Goal: Information Seeking & Learning: Get advice/opinions

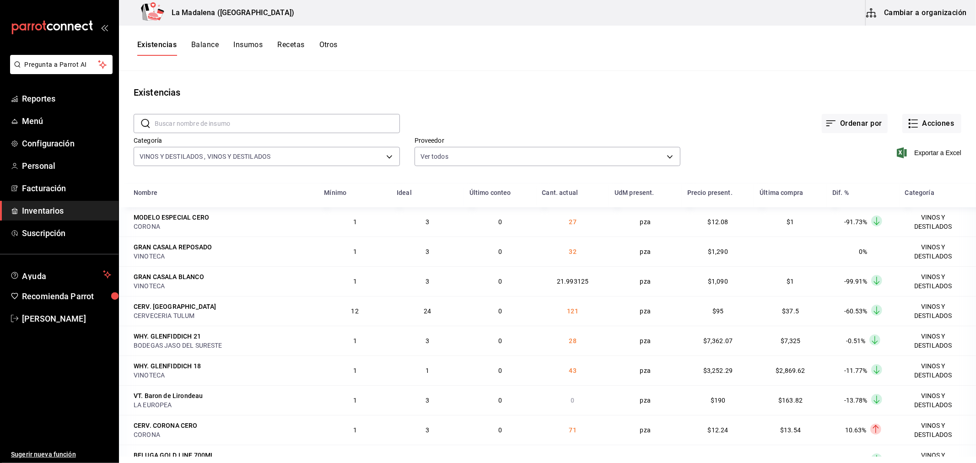
click at [350, 49] on div "Existencias Balance Insumos Recetas Otros" at bounding box center [547, 48] width 857 height 16
click at [340, 48] on div "Existencias Balance Insumos Recetas Otros" at bounding box center [547, 48] width 857 height 16
click at [328, 55] on button "Otros" at bounding box center [328, 48] width 18 height 16
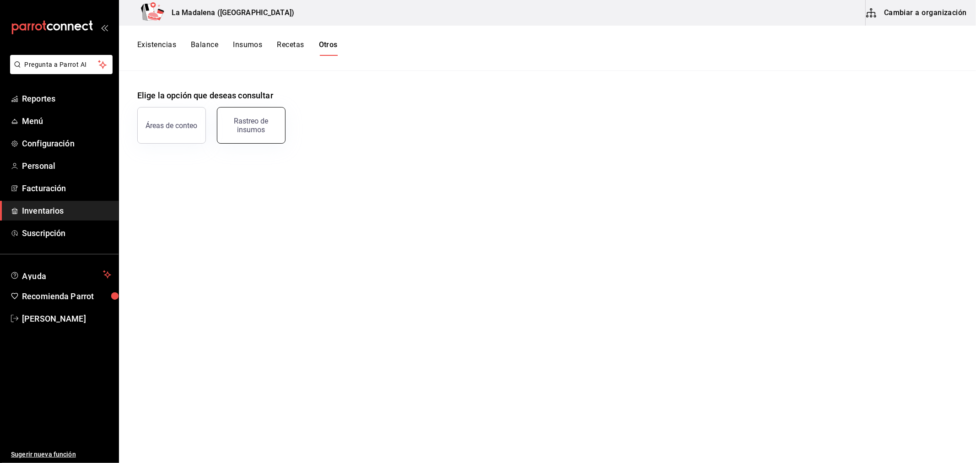
click at [261, 122] on div "Rastreo de insumos" at bounding box center [251, 125] width 57 height 17
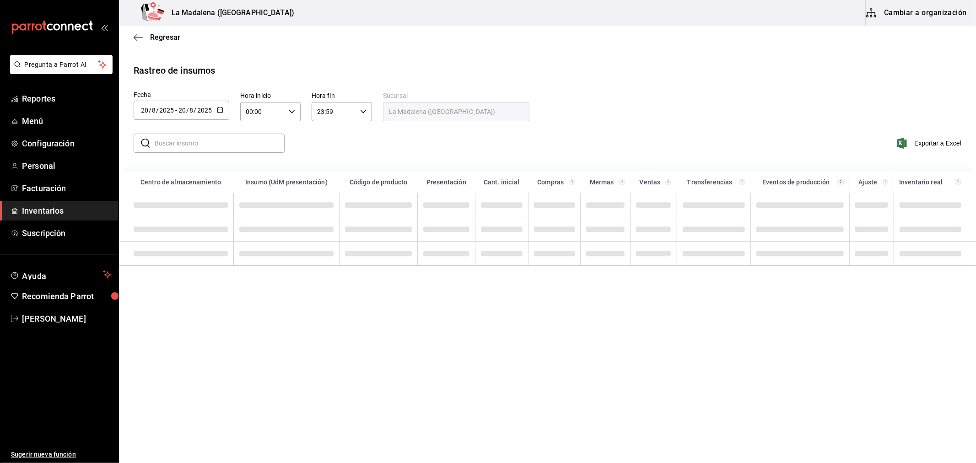
click at [215, 114] on div "[DATE] [DATE] - [DATE] [DATE]" at bounding box center [182, 110] width 96 height 19
click at [174, 280] on li "Rango de fechas" at bounding box center [177, 283] width 86 height 21
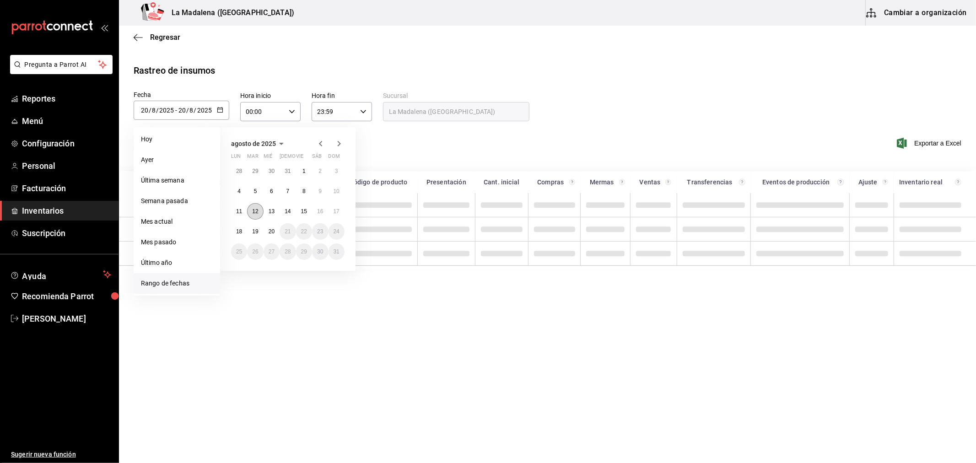
click at [253, 210] on abbr "12" at bounding box center [255, 211] width 6 height 6
click at [268, 227] on button "20" at bounding box center [272, 231] width 16 height 16
type input "[DATE]"
type input "12"
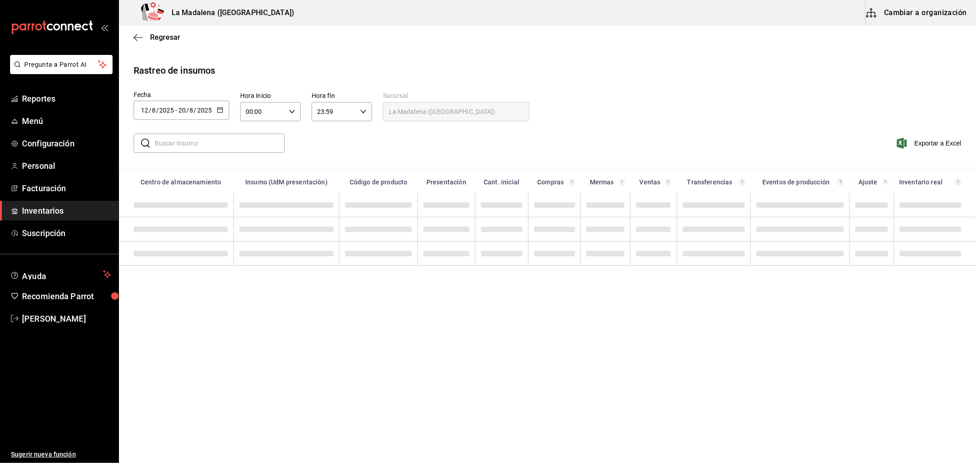
click at [235, 156] on div "​ ​" at bounding box center [205, 143] width 158 height 27
click at [232, 148] on input "text" at bounding box center [220, 143] width 130 height 18
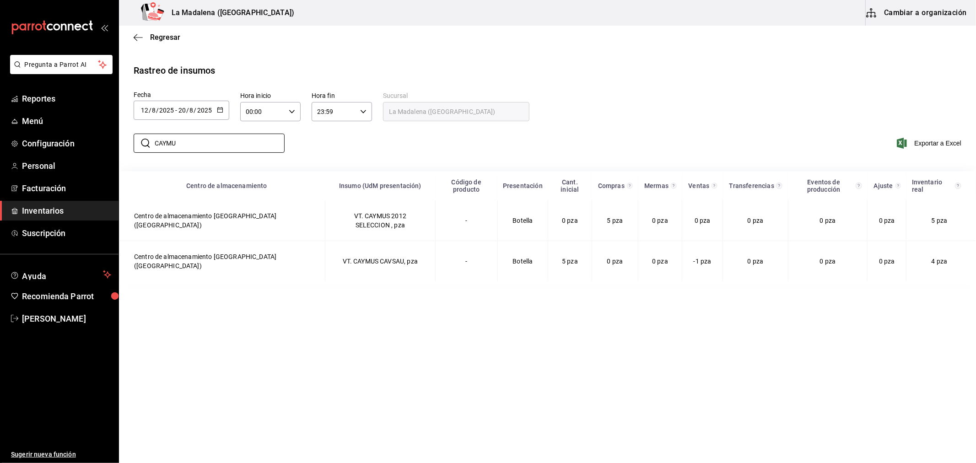
click at [704, 76] on div "Rastreo de insumos" at bounding box center [548, 71] width 828 height 14
drag, startPoint x: 200, startPoint y: 144, endPoint x: 0, endPoint y: 97, distance: 205.5
click at [0, 110] on div "Pregunta a Parrot AI Reportes Menú Configuración Personal Facturación Inventari…" at bounding box center [488, 230] width 976 height 461
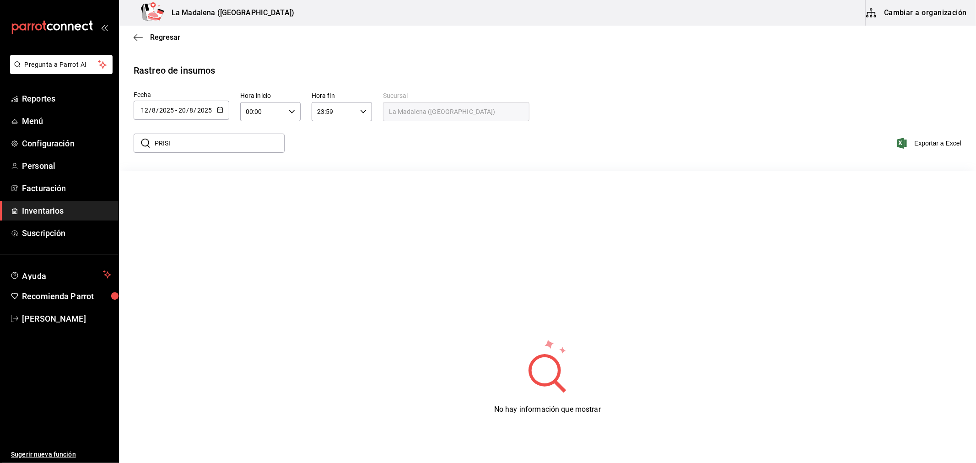
click at [178, 143] on input "PRISI" at bounding box center [220, 143] width 130 height 18
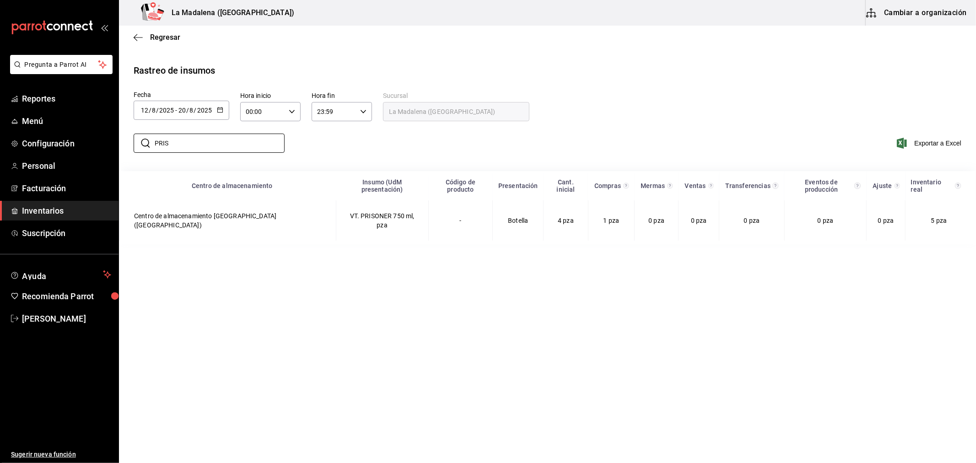
type input "PRIS"
click at [707, 132] on div "​ PRIS ​ Exportar a Excel" at bounding box center [544, 149] width 864 height 38
click at [60, 186] on span "Facturación" at bounding box center [66, 188] width 89 height 12
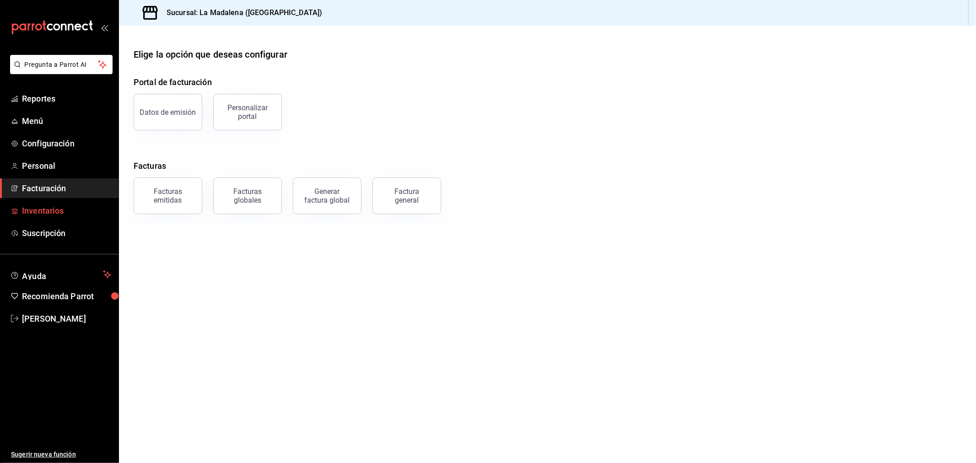
click at [20, 210] on link "Inventarios" at bounding box center [59, 211] width 118 height 20
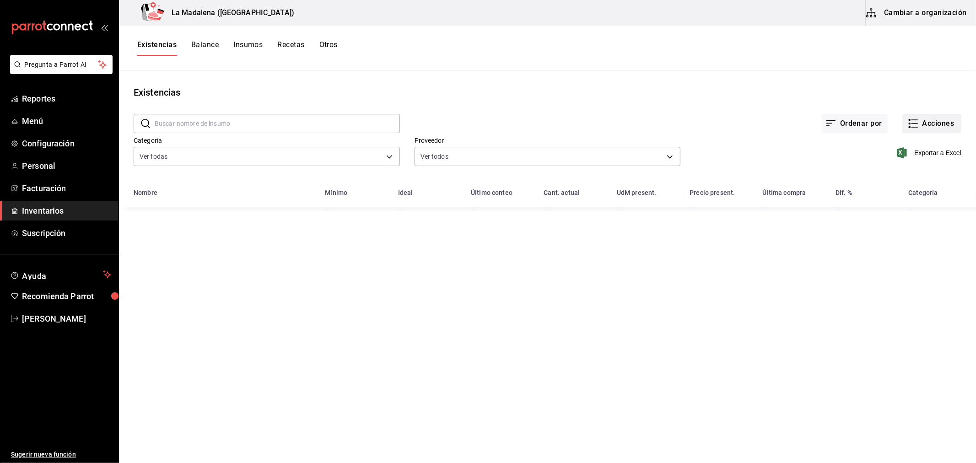
click at [943, 119] on button "Acciones" at bounding box center [931, 123] width 59 height 19
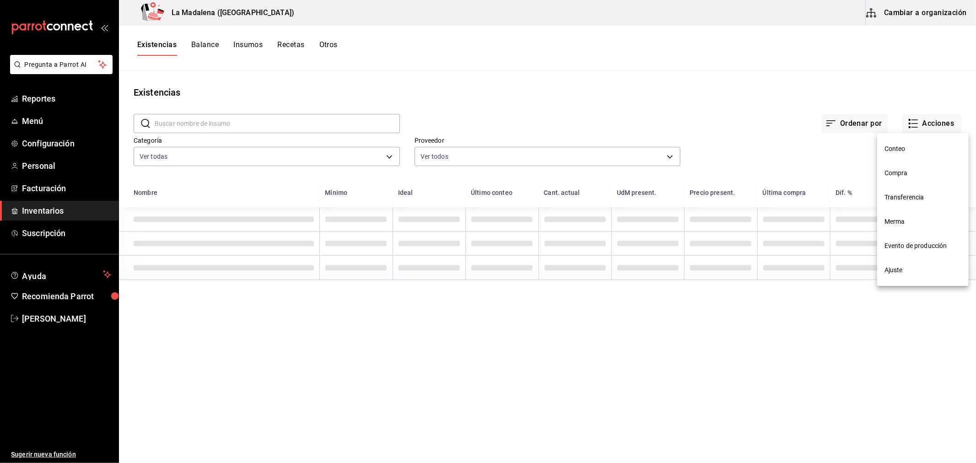
click at [905, 218] on span "Merma" at bounding box center [922, 222] width 77 height 10
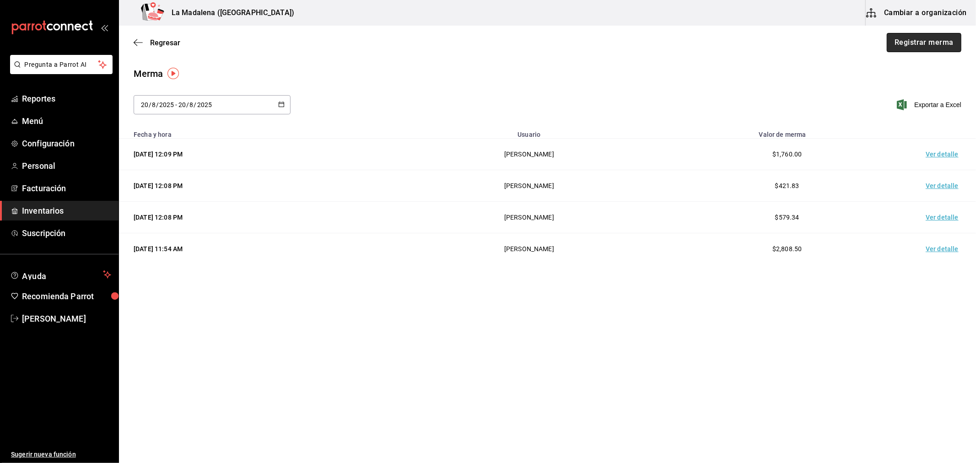
click at [930, 48] on button "Registrar merma" at bounding box center [924, 42] width 75 height 19
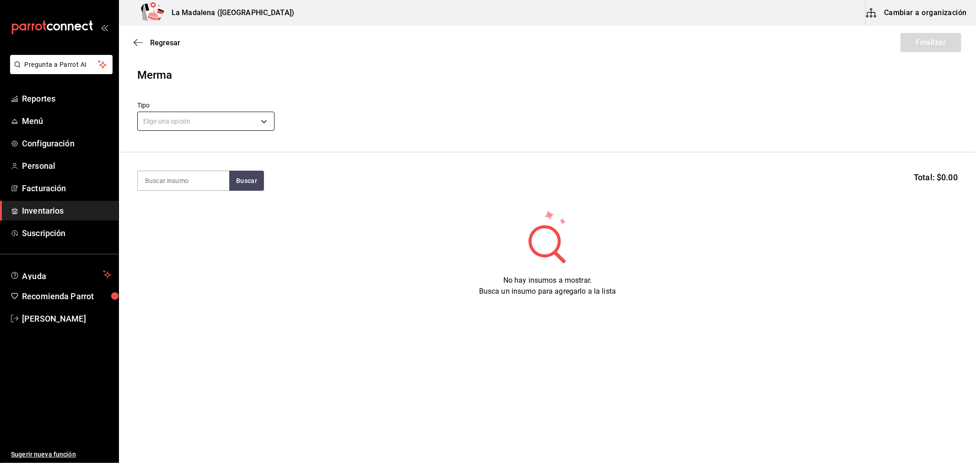
click at [207, 116] on body "Pregunta a Parrot AI Reportes Menú Configuración Personal Facturación Inventari…" at bounding box center [488, 205] width 976 height 411
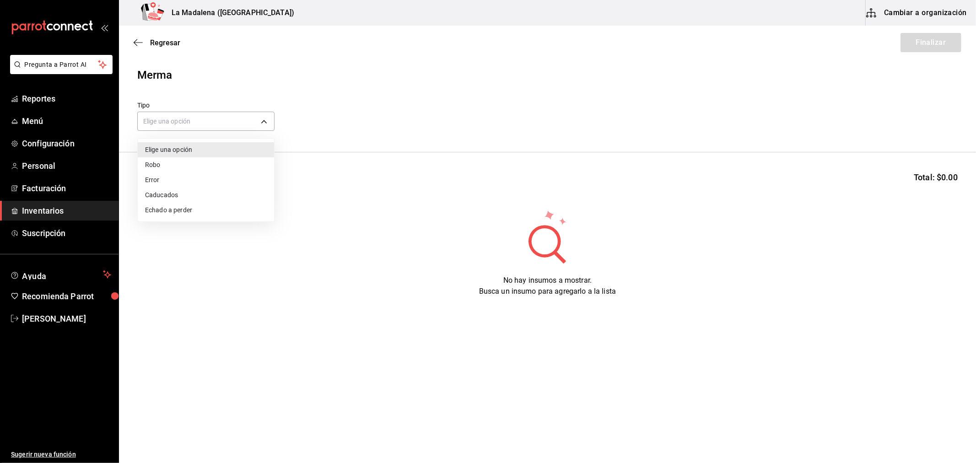
click at [174, 181] on li "Error" at bounding box center [206, 179] width 136 height 15
type input "ERROR"
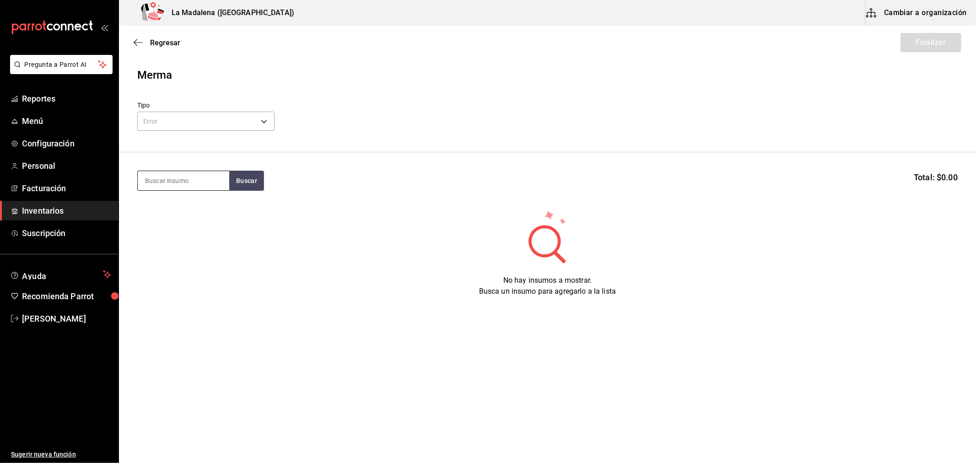
click at [180, 184] on input at bounding box center [184, 180] width 92 height 19
type input "PRISO"
click at [183, 227] on div "Botella - COSTCO DE [GEOGRAPHIC_DATA]" at bounding box center [183, 222] width 77 height 19
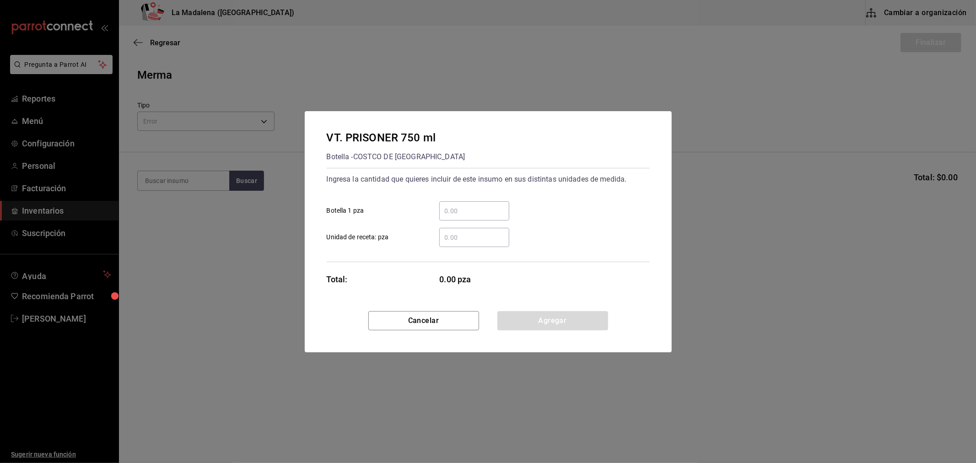
click at [490, 224] on div "​ Unidad de receta: pza" at bounding box center [484, 234] width 330 height 27
click at [488, 211] on input "​ Botella 1 pza" at bounding box center [474, 210] width 70 height 11
type input "1"
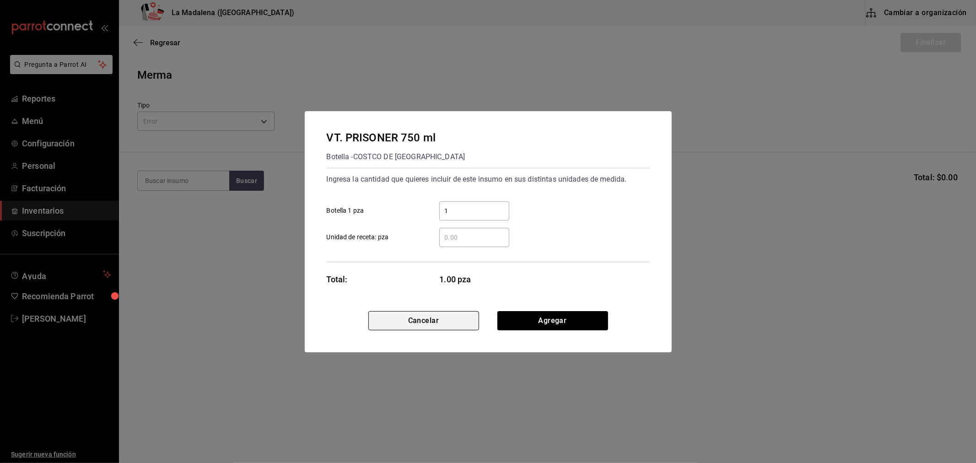
click at [459, 318] on button "Cancelar" at bounding box center [423, 320] width 111 height 19
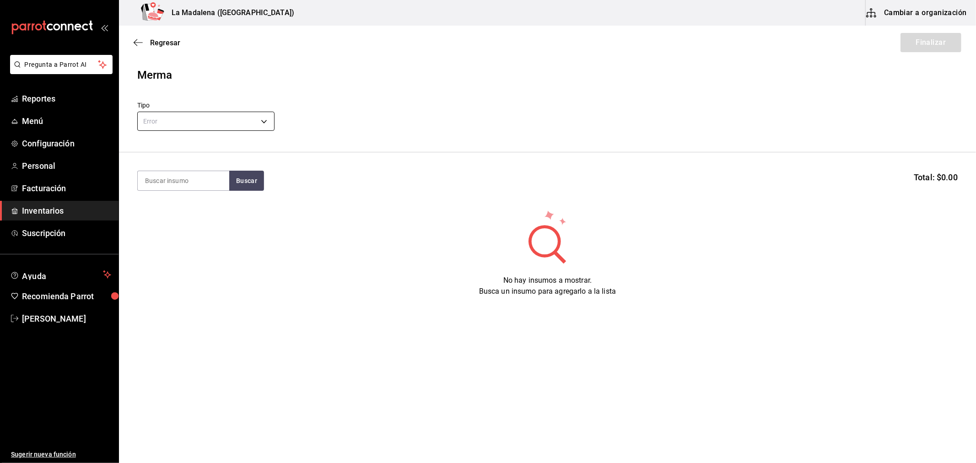
click at [188, 122] on body "Pregunta a Parrot AI Reportes Menú Configuración Personal Facturación Inventari…" at bounding box center [488, 205] width 976 height 411
click at [188, 176] on li "Error" at bounding box center [206, 179] width 136 height 15
click at [186, 178] on input at bounding box center [184, 180] width 92 height 19
type input "CAYMUS"
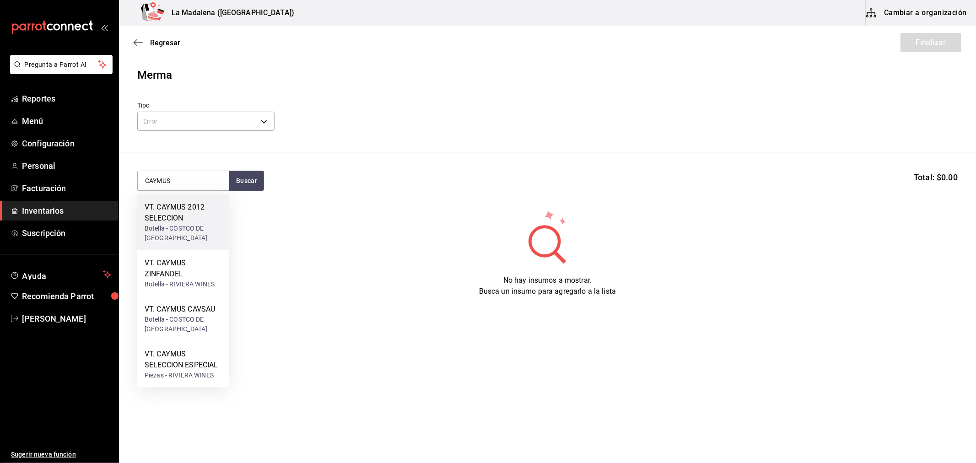
click at [193, 208] on div "VT. CAYMUS 2012 SELECCION" at bounding box center [183, 213] width 77 height 22
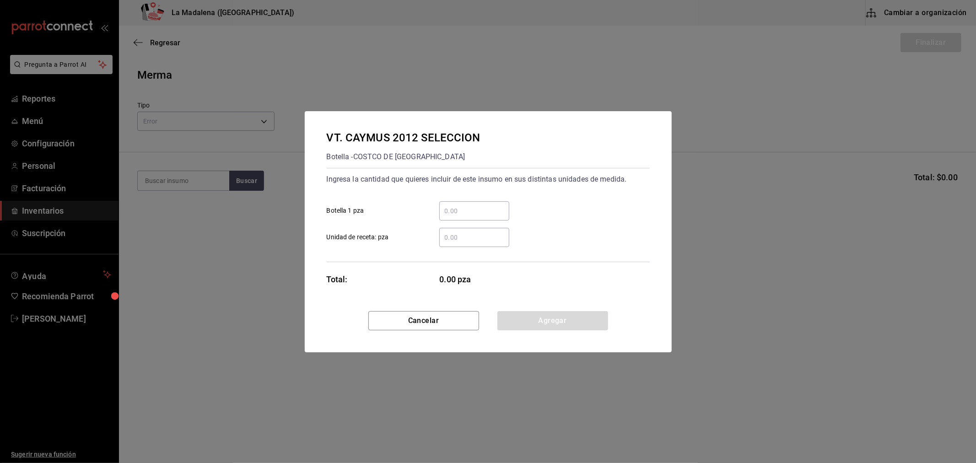
click at [504, 202] on div "​" at bounding box center [474, 210] width 70 height 19
click at [504, 205] on input "​ Botella 1 pza" at bounding box center [474, 210] width 70 height 11
type input "5"
click button "Agregar" at bounding box center [552, 320] width 111 height 19
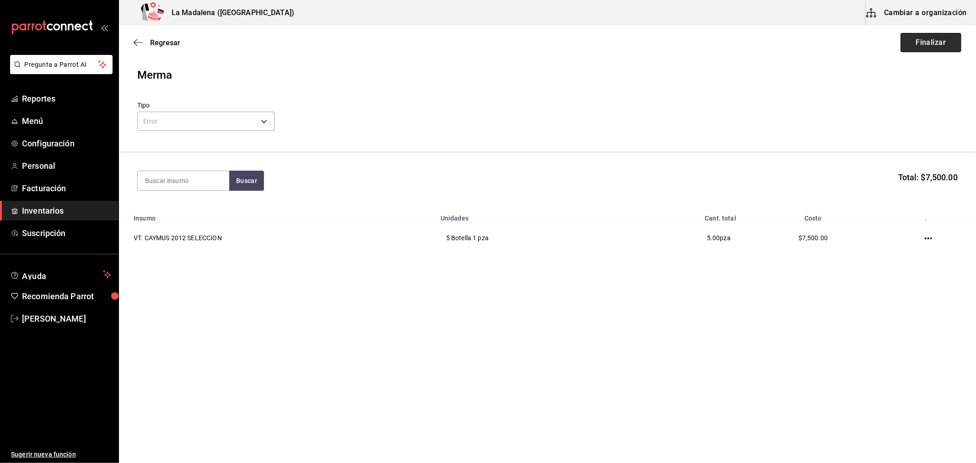
click at [943, 47] on button "Finalizar" at bounding box center [930, 42] width 61 height 19
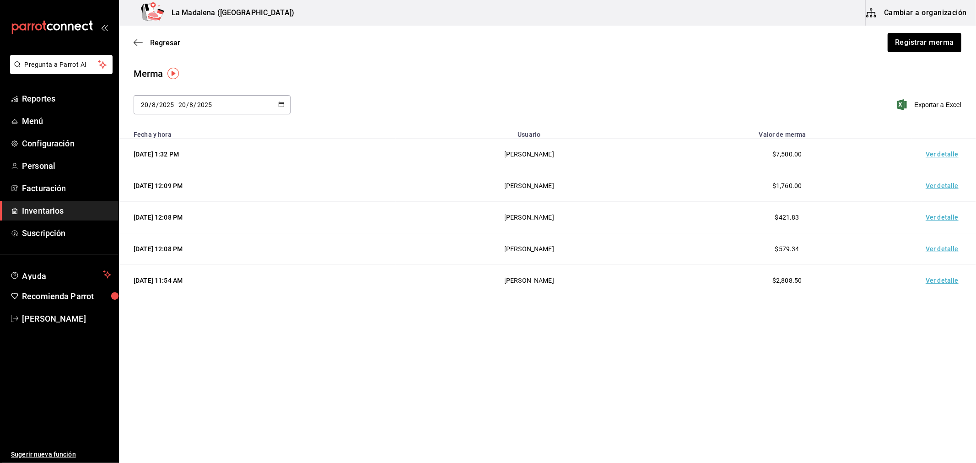
click at [55, 208] on span "Inventarios" at bounding box center [66, 211] width 89 height 12
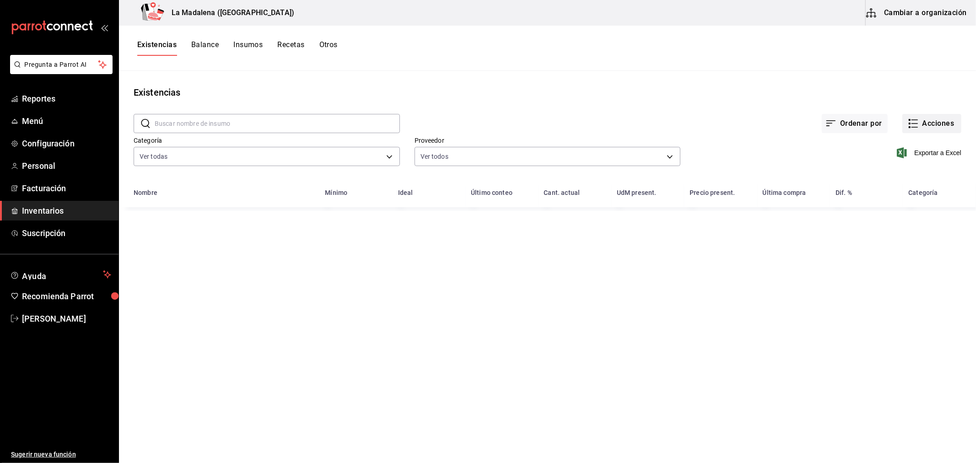
click at [944, 125] on button "Acciones" at bounding box center [931, 123] width 59 height 19
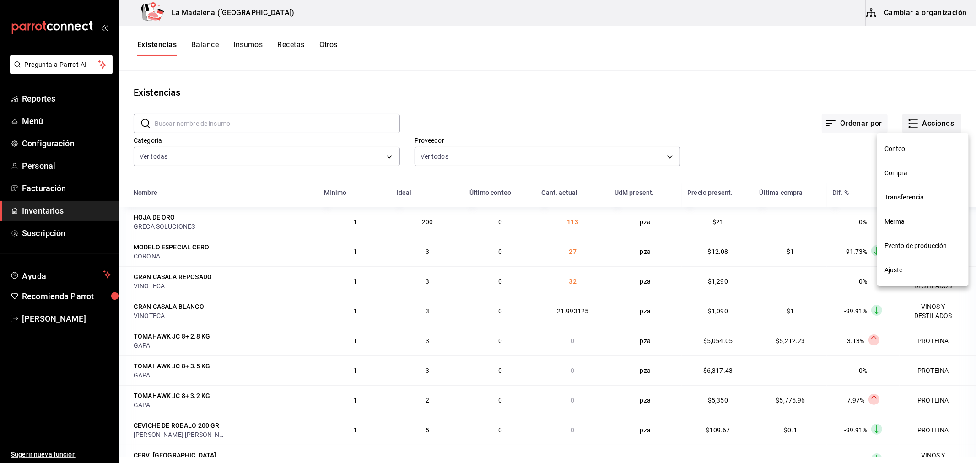
click at [910, 177] on span "Compra" at bounding box center [922, 173] width 77 height 10
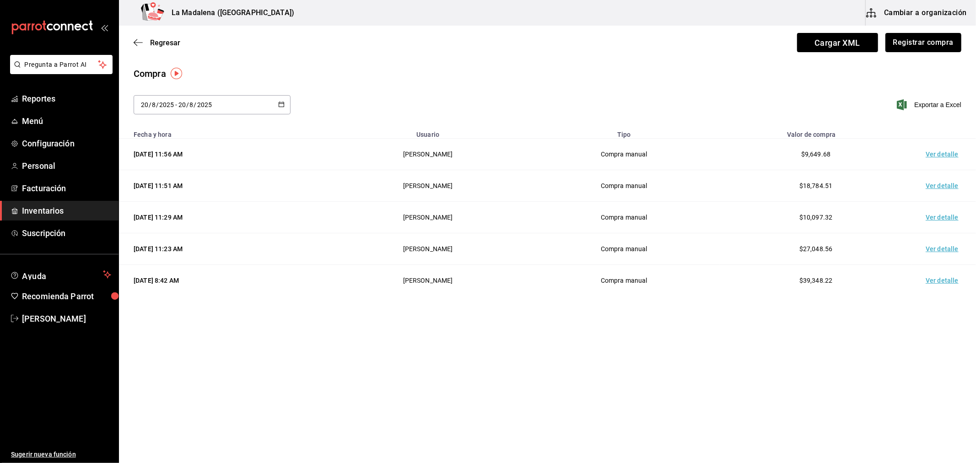
drag, startPoint x: 923, startPoint y: 48, endPoint x: 889, endPoint y: 48, distance: 33.9
click at [923, 48] on button "Registrar compra" at bounding box center [923, 42] width 76 height 19
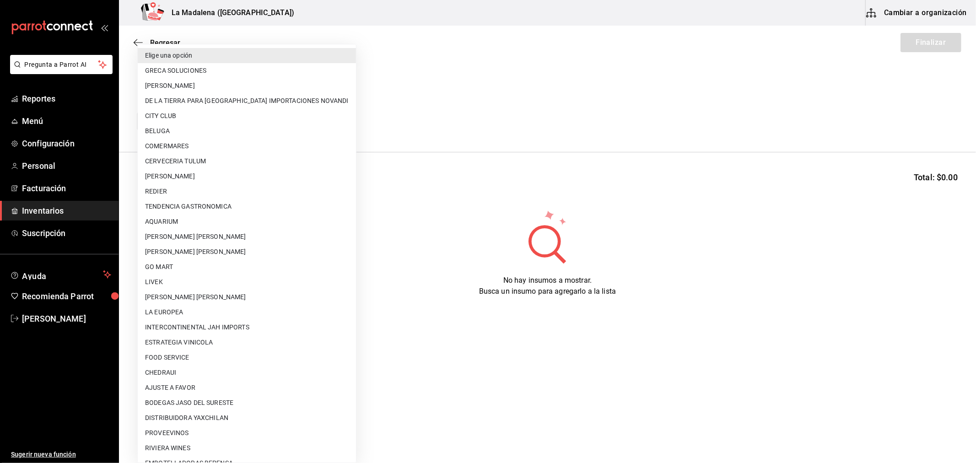
click at [176, 117] on body "Pregunta a Parrot AI Reportes Menú Configuración Personal Facturación Inventari…" at bounding box center [488, 205] width 976 height 411
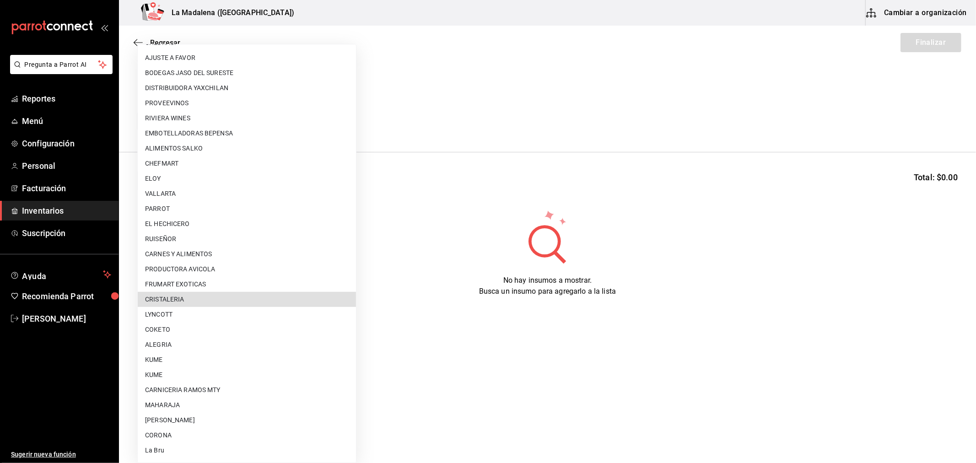
scroll to position [584, 0]
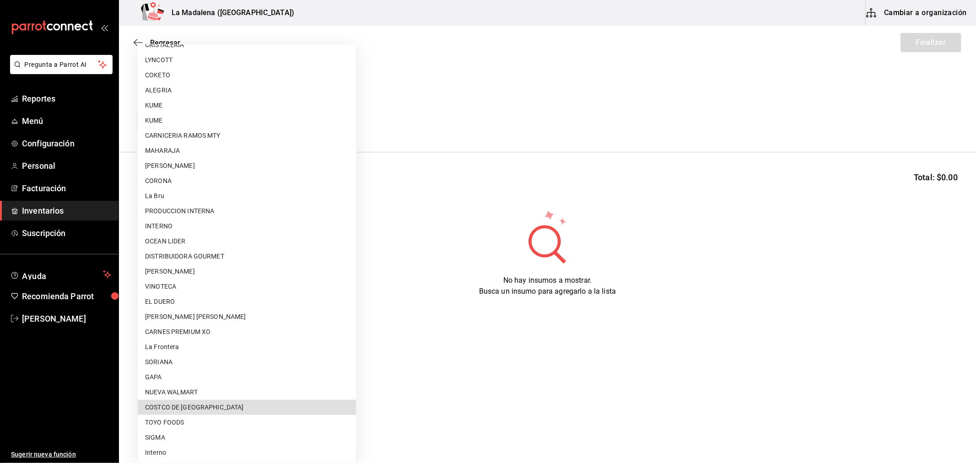
type input "36657f88-4009-4ca1-bd83-5056e7dee6da"
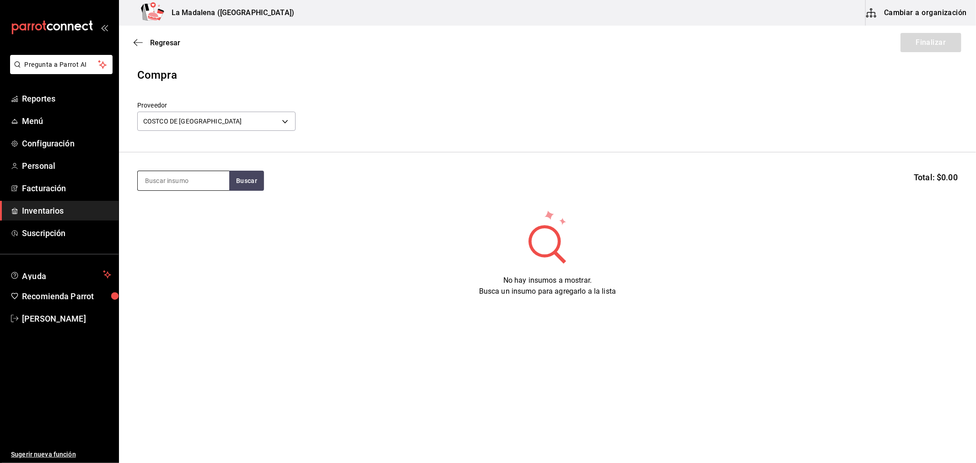
click at [201, 182] on input at bounding box center [184, 180] width 92 height 19
type input "CAYMU"
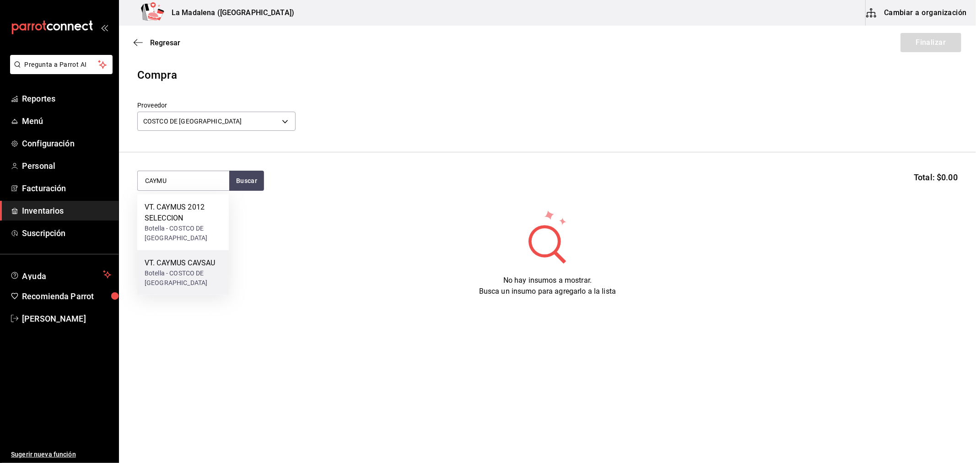
click at [220, 250] on div "VT. CAYMUS CAVSAU Botella - COSTCO DE [GEOGRAPHIC_DATA]" at bounding box center [183, 272] width 92 height 45
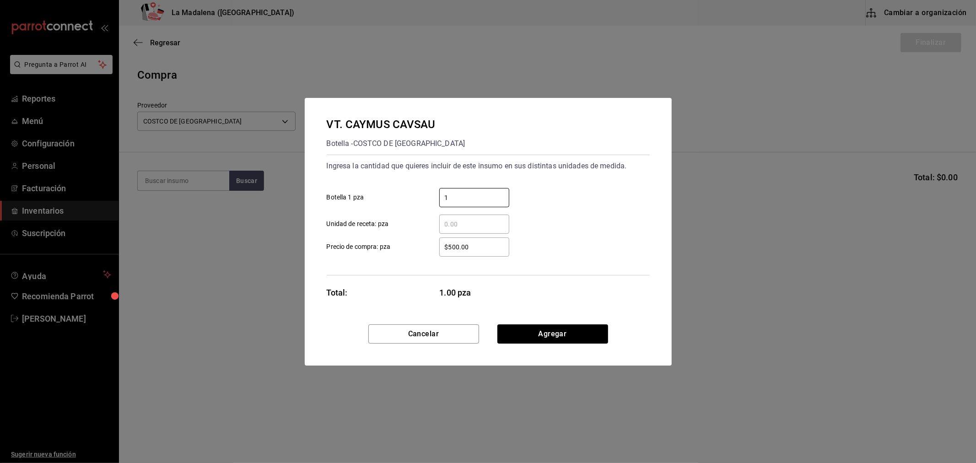
type input "1"
type input "$1,899"
click button "Agregar" at bounding box center [552, 333] width 111 height 19
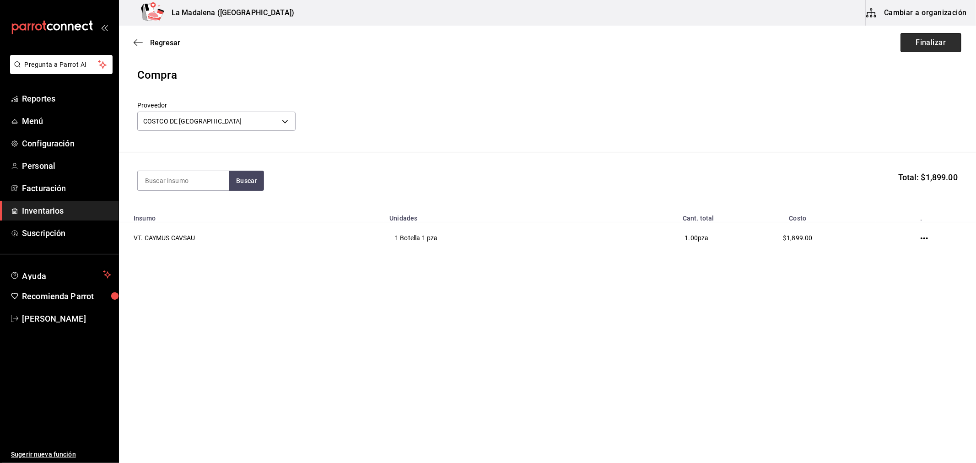
click at [930, 36] on button "Finalizar" at bounding box center [930, 42] width 61 height 19
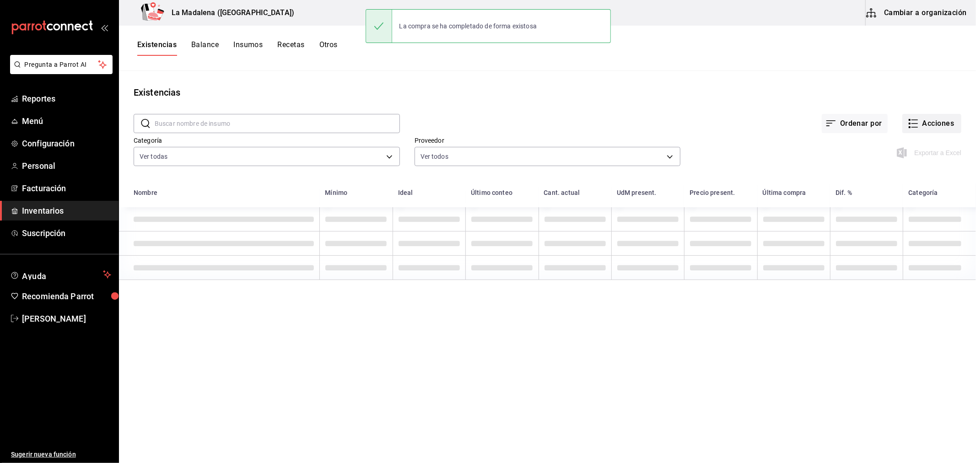
click at [945, 124] on button "Acciones" at bounding box center [931, 123] width 59 height 19
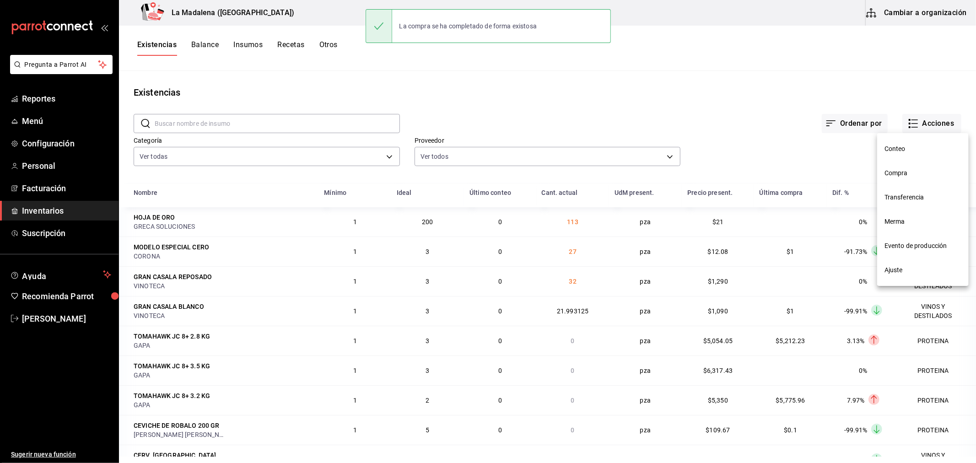
click at [922, 168] on li "Compra" at bounding box center [923, 173] width 92 height 24
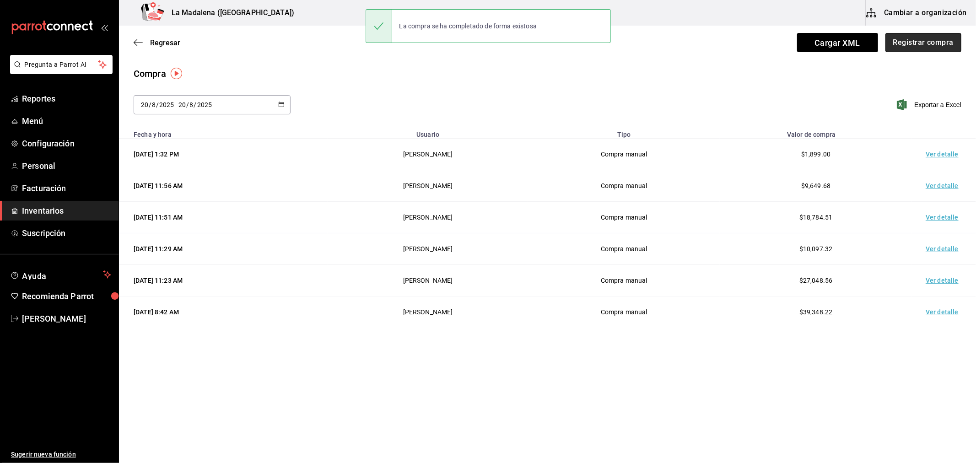
click at [926, 48] on button "Registrar compra" at bounding box center [923, 42] width 76 height 19
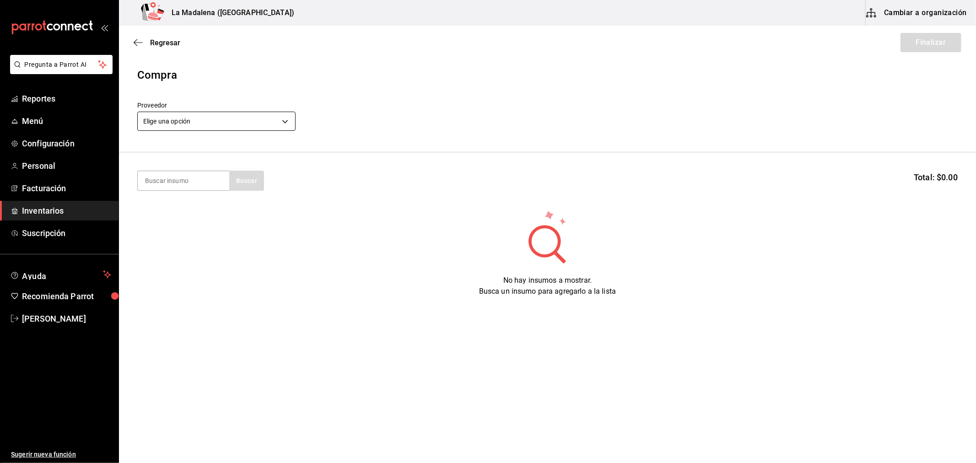
click at [205, 121] on body "Pregunta a Parrot AI Reportes Menú Configuración Personal Facturación Inventari…" at bounding box center [488, 205] width 976 height 411
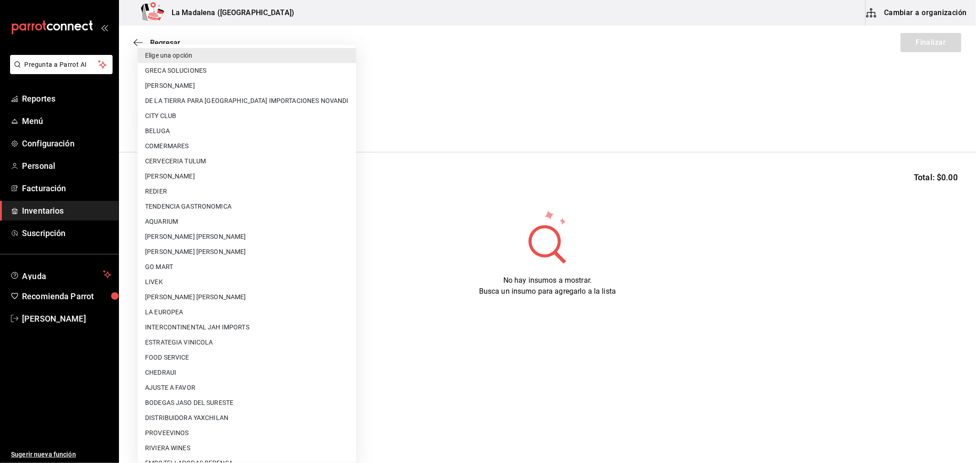
scroll to position [584, 0]
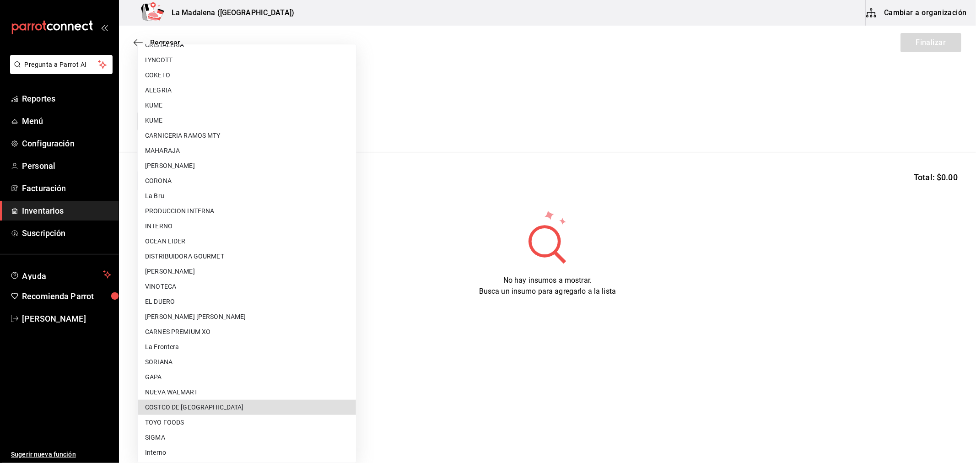
type input "36657f88-4009-4ca1-bd83-5056e7dee6da"
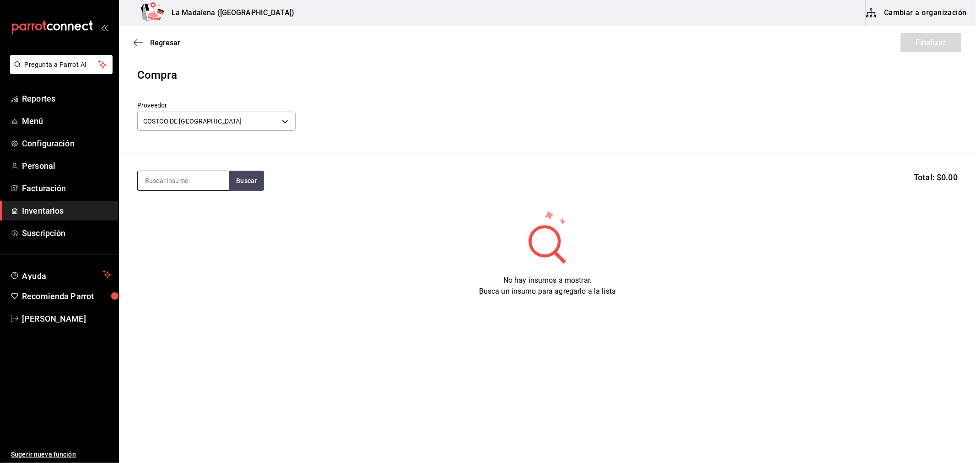
click at [188, 183] on input at bounding box center [184, 180] width 92 height 19
type input "V"
type input "CAYM"
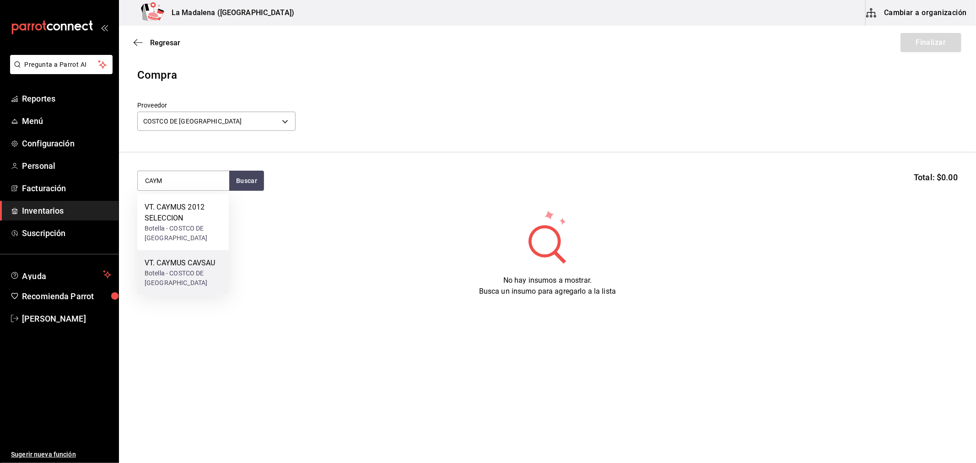
click at [209, 255] on div "VT. CAYMUS CAVSAU Botella - COSTCO DE [GEOGRAPHIC_DATA]" at bounding box center [183, 272] width 92 height 45
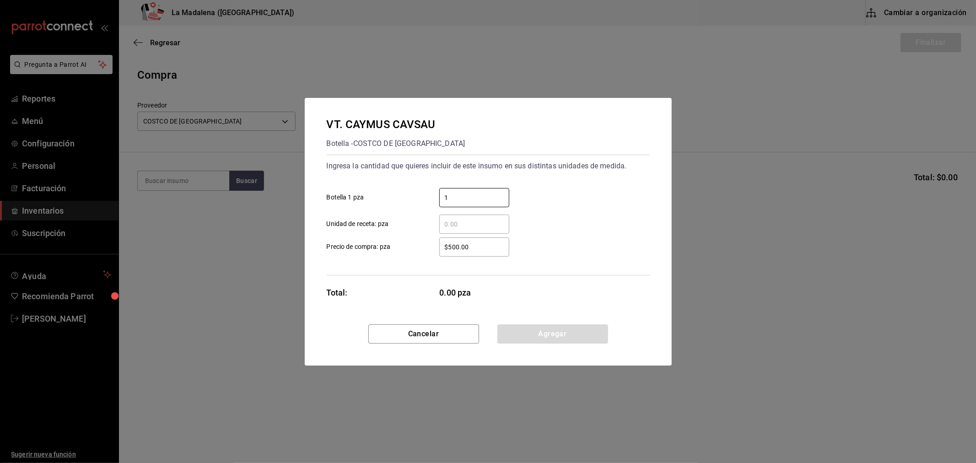
type input "1"
type input "$1,899"
click button "Agregar" at bounding box center [552, 333] width 111 height 19
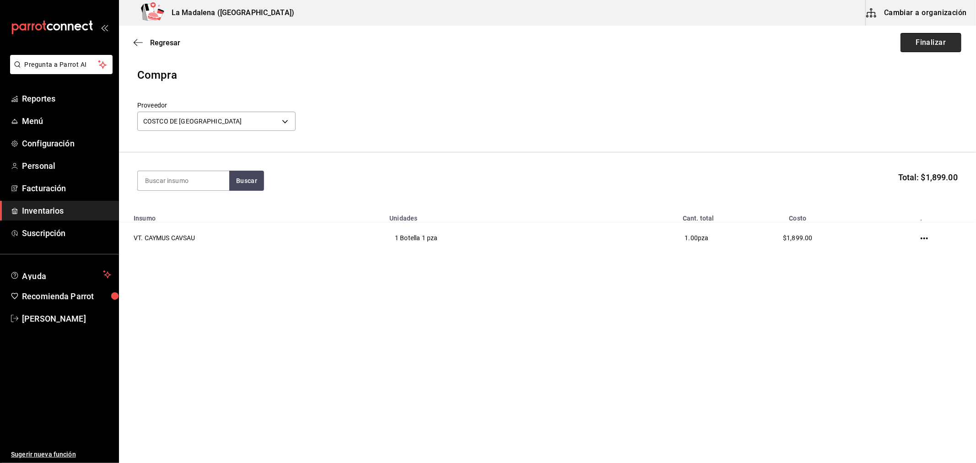
click at [944, 34] on button "Finalizar" at bounding box center [930, 42] width 61 height 19
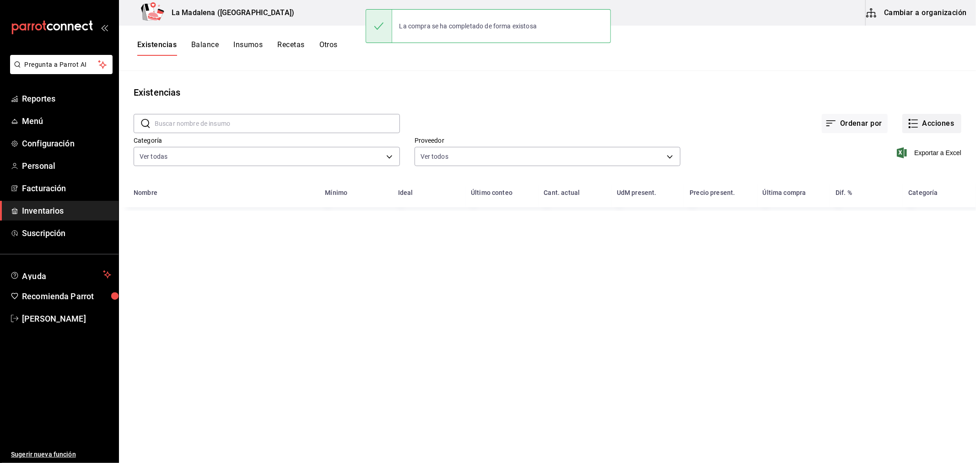
click at [939, 123] on button "Acciones" at bounding box center [931, 123] width 59 height 19
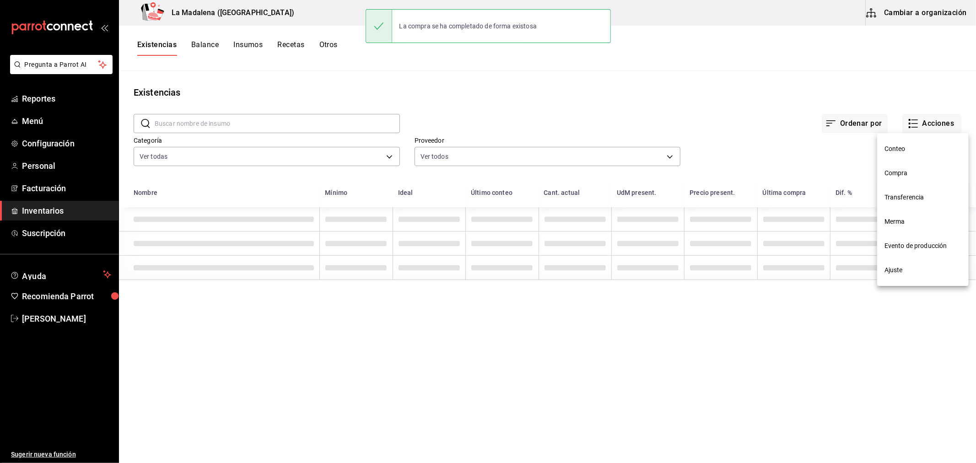
click at [916, 172] on span "Compra" at bounding box center [922, 173] width 77 height 10
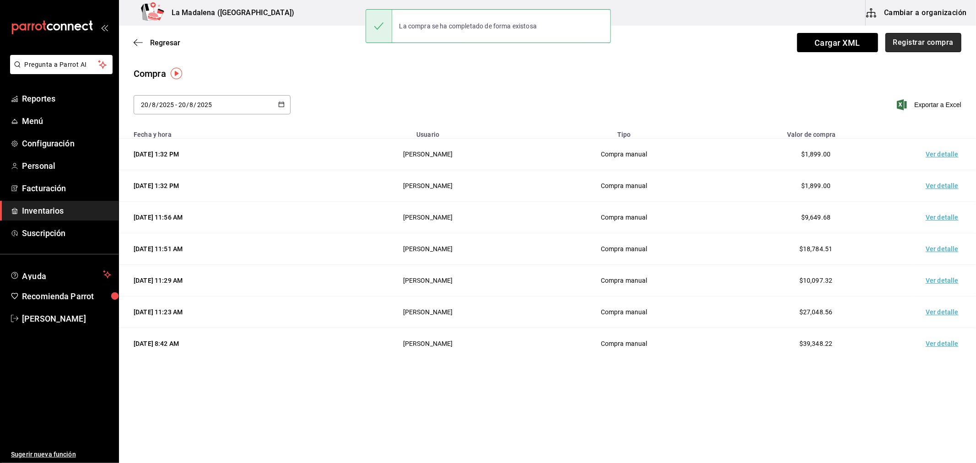
click at [935, 48] on button "Registrar compra" at bounding box center [923, 42] width 76 height 19
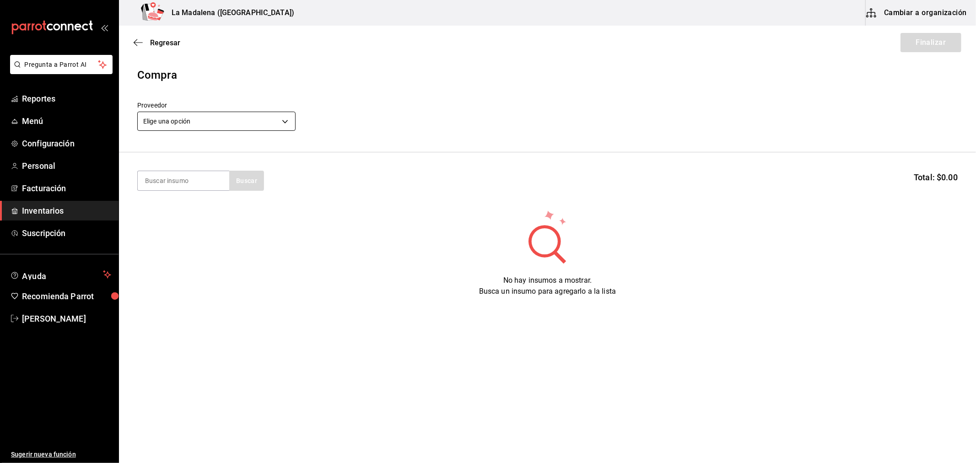
click at [205, 124] on body "Pregunta a Parrot AI Reportes Menú Configuración Personal Facturación Inventari…" at bounding box center [488, 205] width 976 height 411
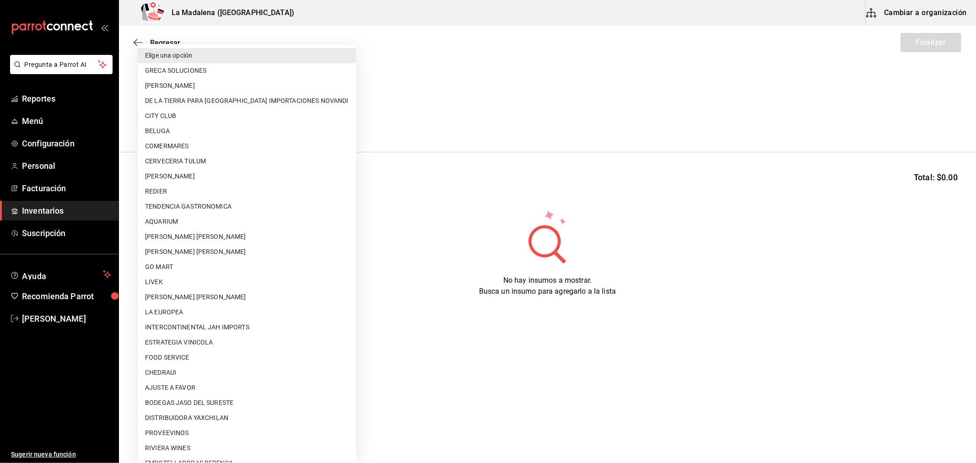
scroll to position [584, 0]
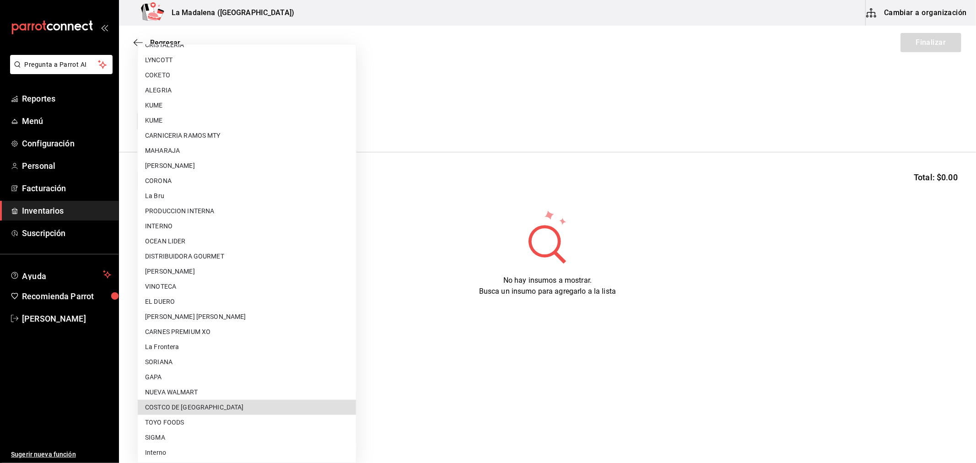
type input "36657f88-4009-4ca1-bd83-5056e7dee6da"
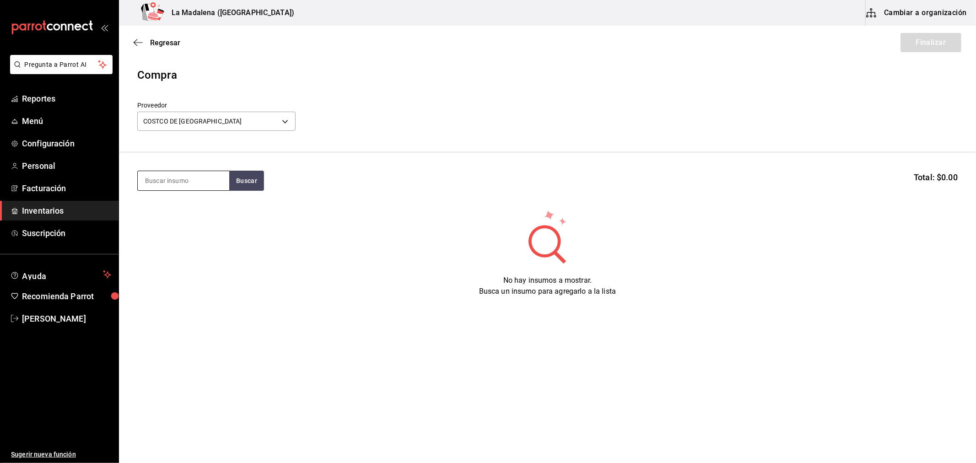
click at [198, 178] on input at bounding box center [184, 180] width 92 height 19
type input "CAYM"
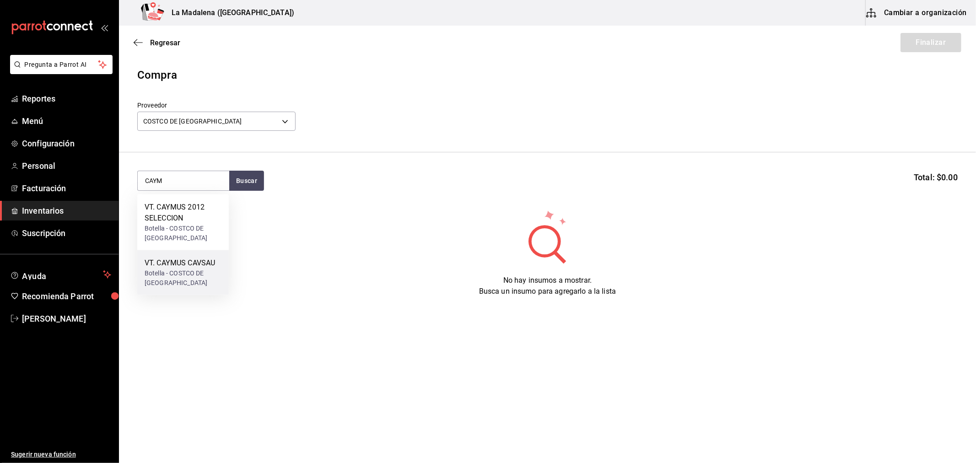
click at [208, 268] on div "VT. CAYMUS CAVSAU" at bounding box center [183, 263] width 77 height 11
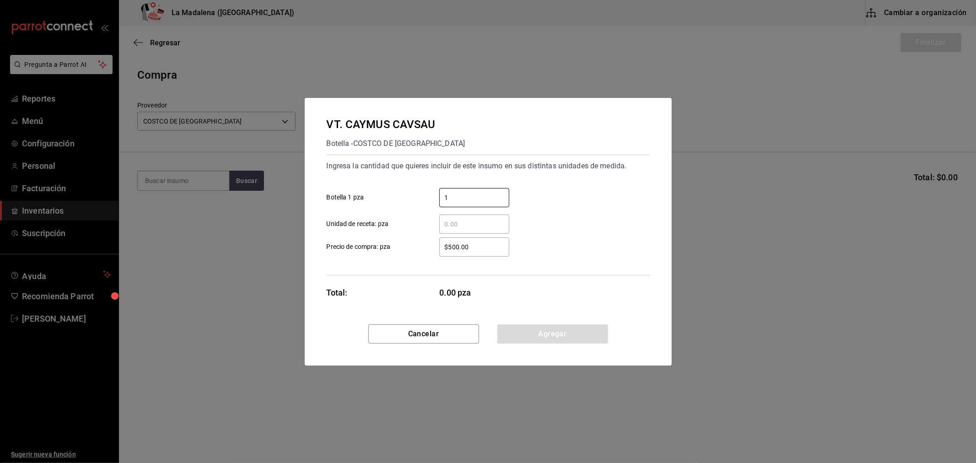
type input "1"
type input "$1,899"
click button "Agregar" at bounding box center [552, 333] width 111 height 19
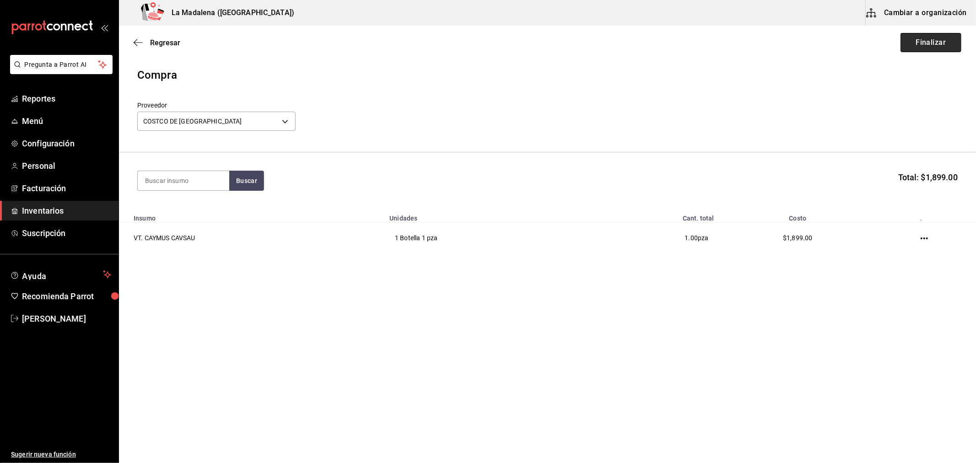
click at [929, 35] on button "Finalizar" at bounding box center [930, 42] width 61 height 19
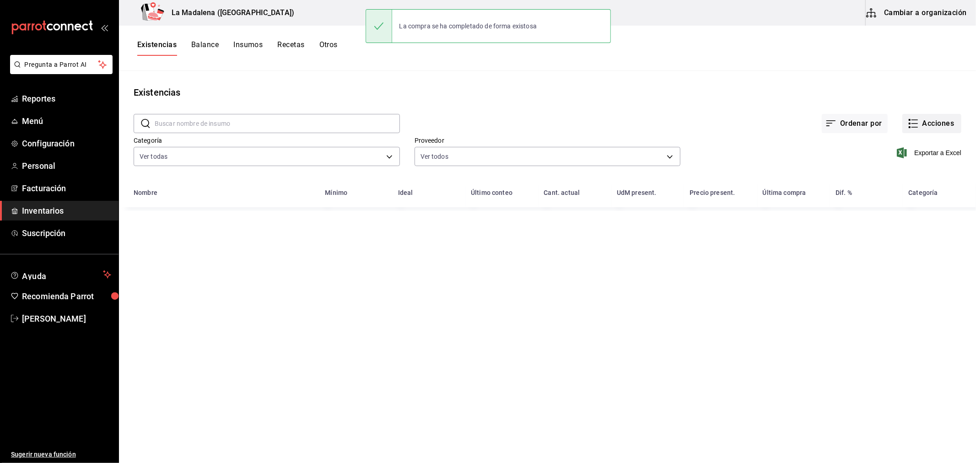
click at [933, 120] on button "Acciones" at bounding box center [931, 123] width 59 height 19
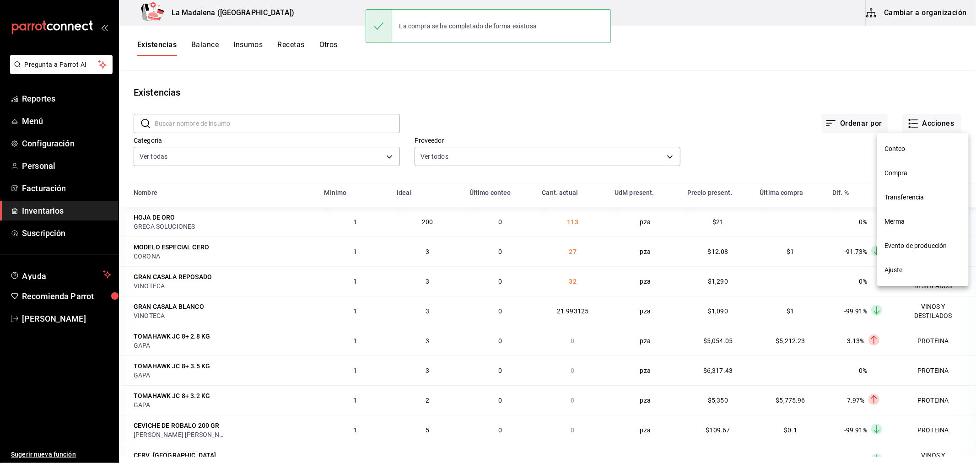
click at [919, 174] on span "Compra" at bounding box center [922, 173] width 77 height 10
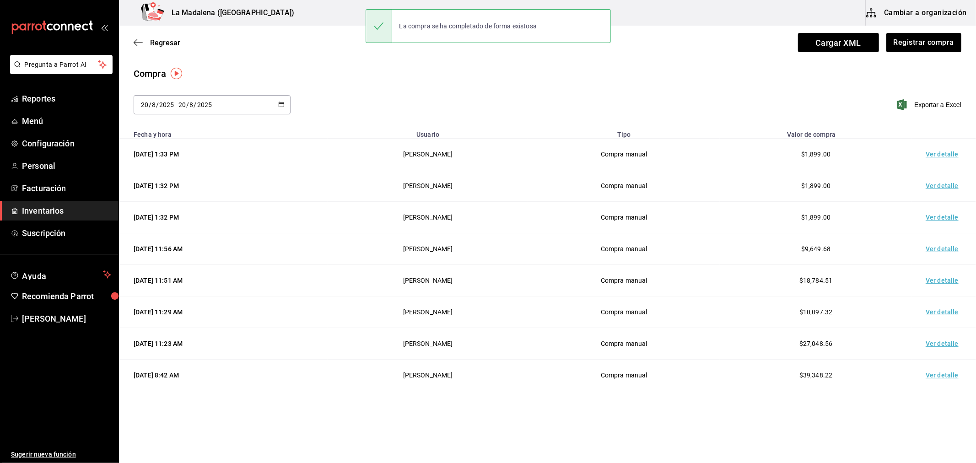
click at [932, 56] on div "Regresar Cargar XML Registrar compra" at bounding box center [547, 43] width 857 height 34
click at [928, 47] on button "Registrar compra" at bounding box center [923, 42] width 76 height 19
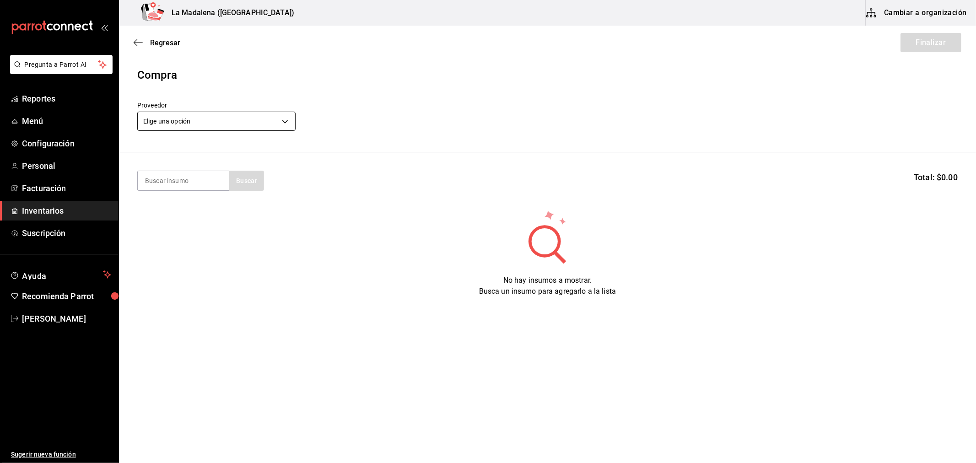
click at [216, 121] on body "Pregunta a Parrot AI Reportes Menú Configuración Personal Facturación Inventari…" at bounding box center [488, 205] width 976 height 411
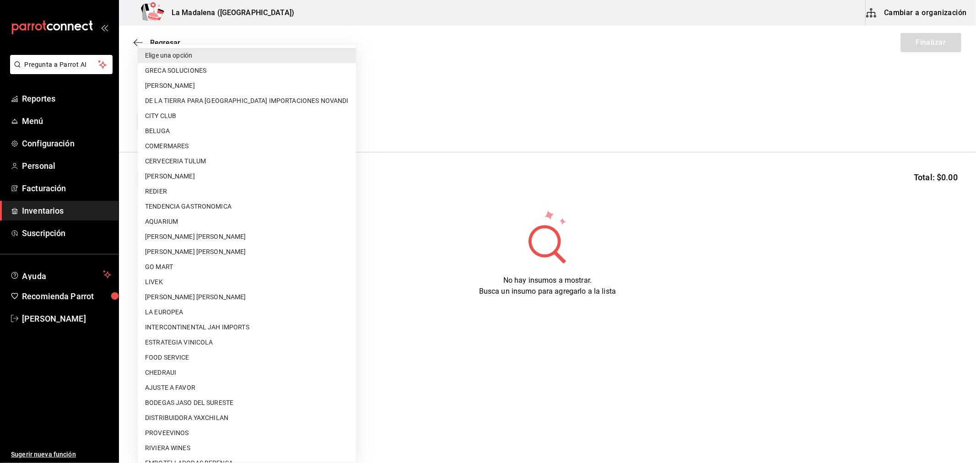
scroll to position [584, 0]
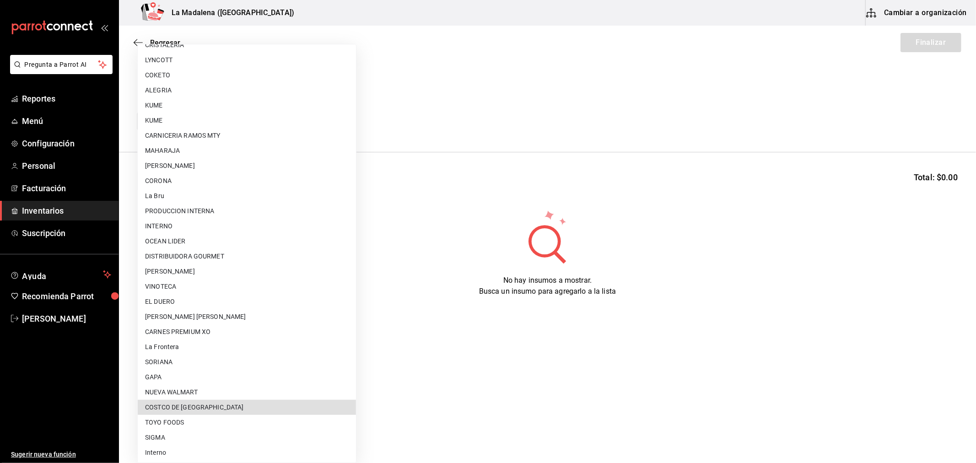
type input "36657f88-4009-4ca1-bd83-5056e7dee6da"
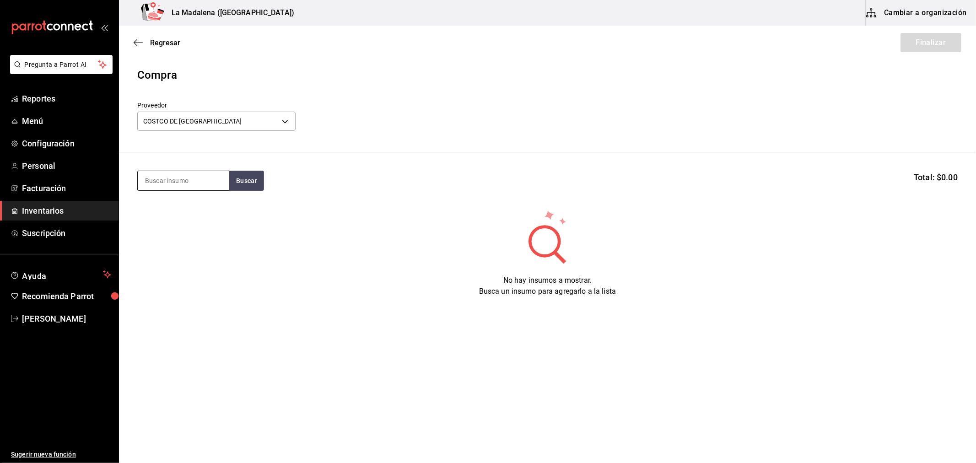
click at [193, 184] on input at bounding box center [184, 180] width 92 height 19
type input "CAYM"
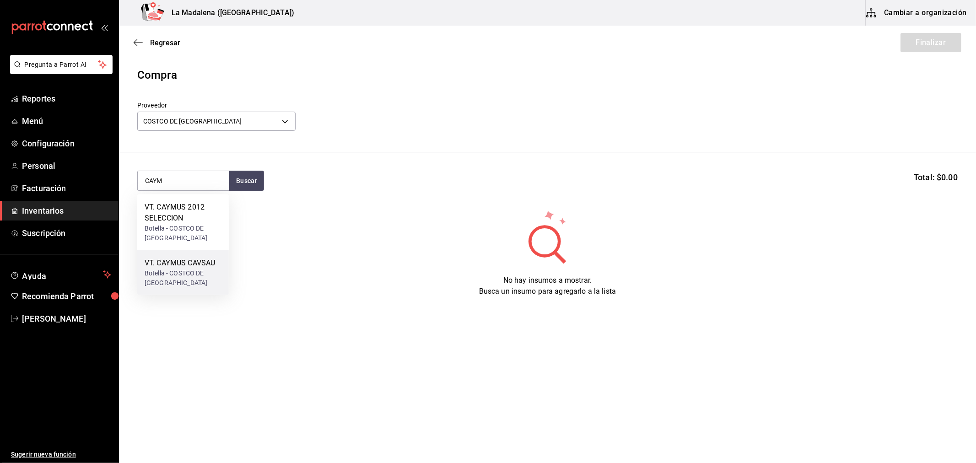
click at [214, 280] on div "Botella - COSTCO DE [GEOGRAPHIC_DATA]" at bounding box center [183, 278] width 77 height 19
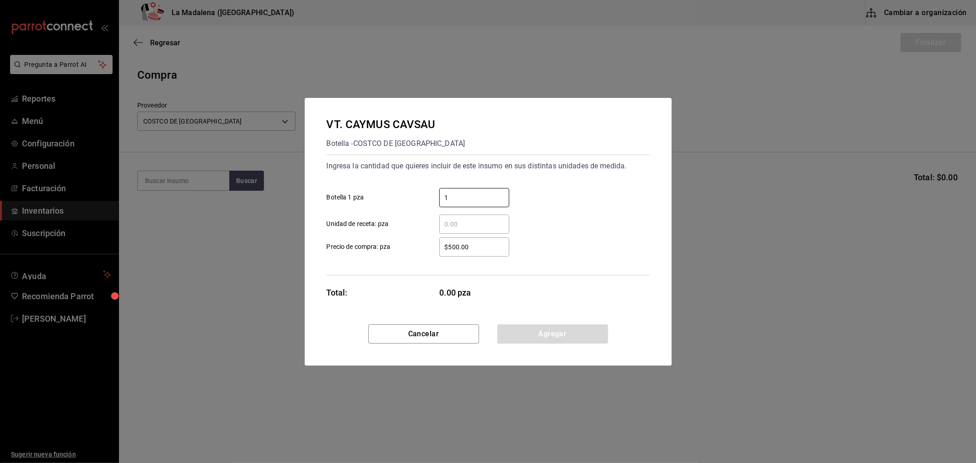
type input "1"
type input "$1,899"
click button "Agregar" at bounding box center [552, 333] width 111 height 19
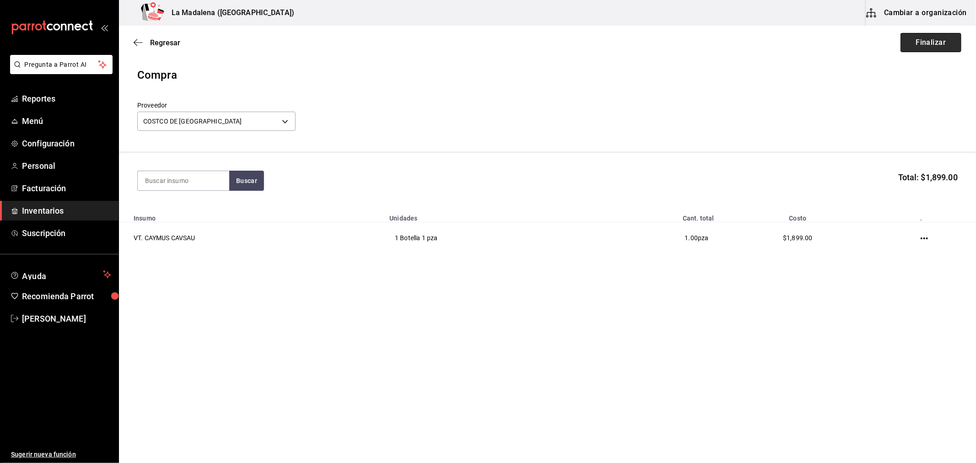
click at [929, 48] on button "Finalizar" at bounding box center [930, 42] width 61 height 19
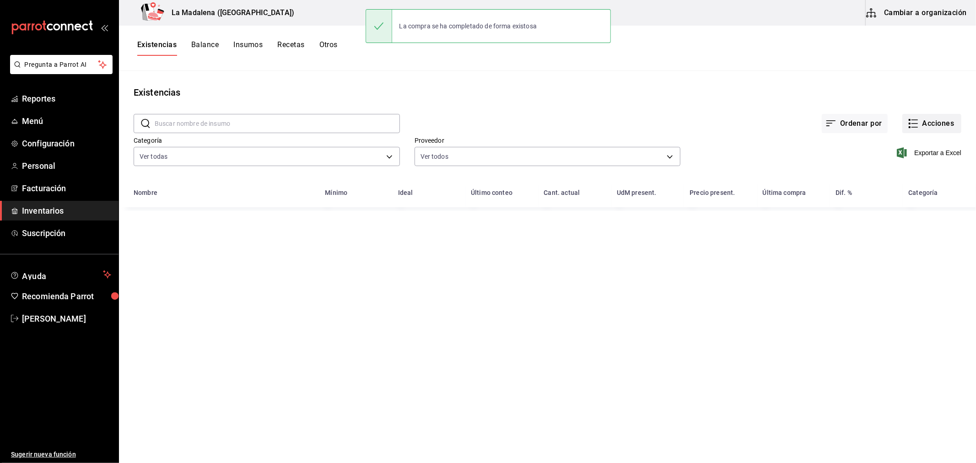
click at [945, 124] on button "Acciones" at bounding box center [931, 123] width 59 height 19
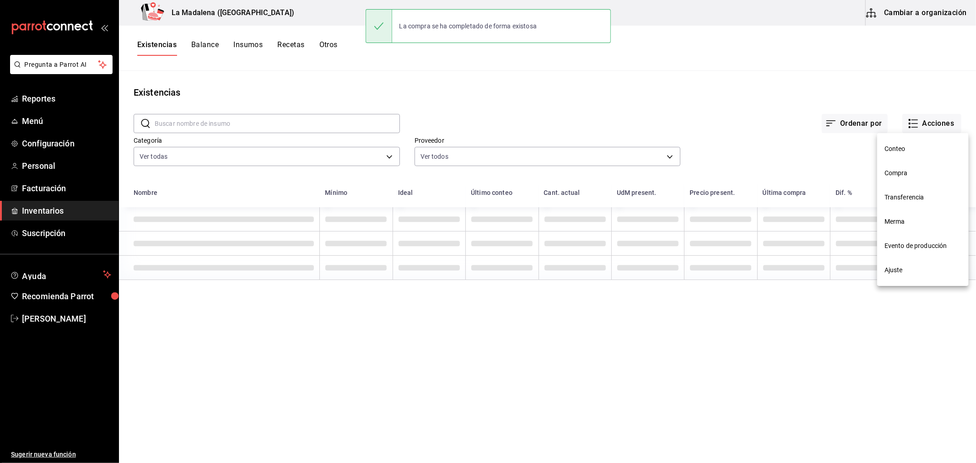
click at [917, 182] on li "Compra" at bounding box center [923, 173] width 92 height 24
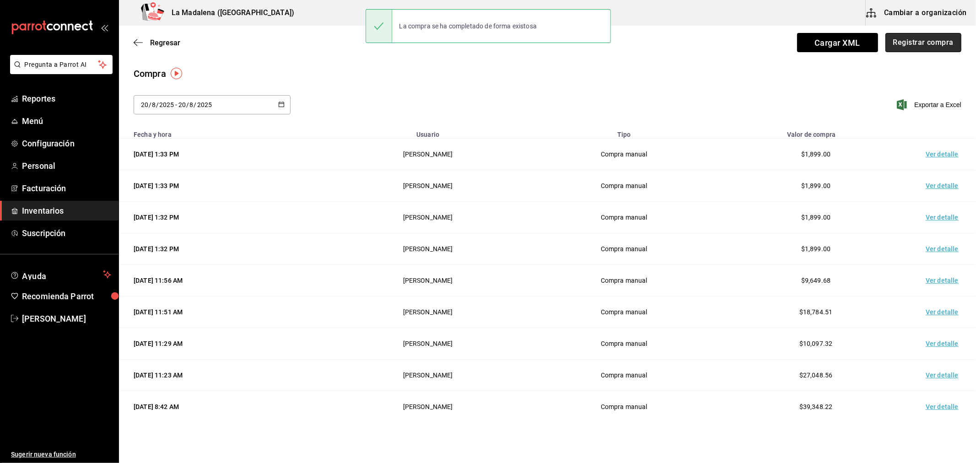
click at [931, 47] on button "Registrar compra" at bounding box center [923, 42] width 76 height 19
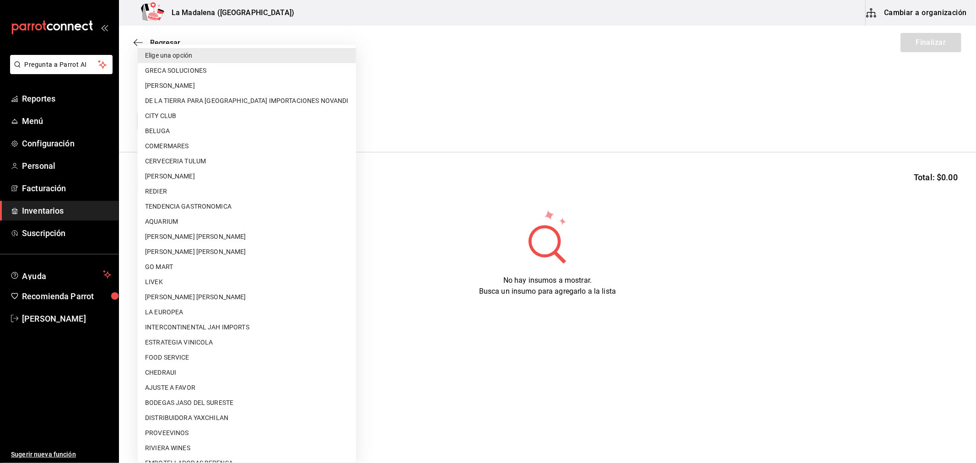
click at [278, 124] on body "Pregunta a Parrot AI Reportes Menú Configuración Personal Facturación Inventari…" at bounding box center [488, 205] width 976 height 411
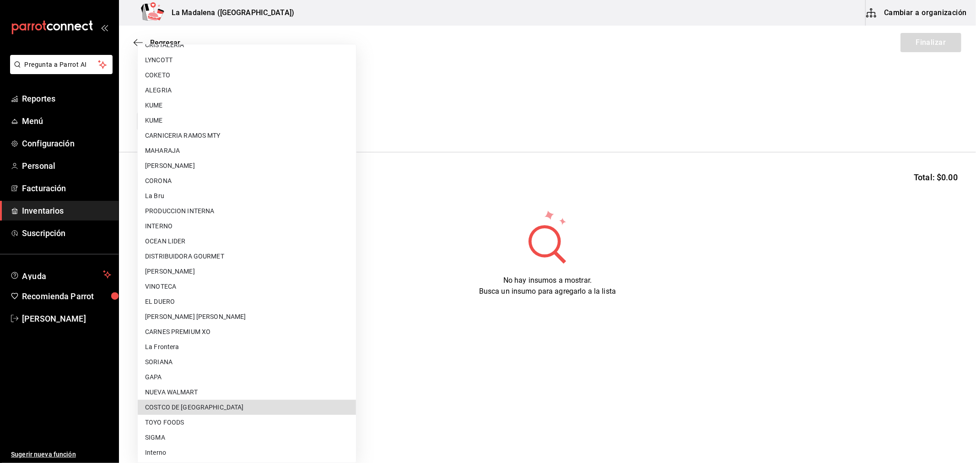
type input "36657f88-4009-4ca1-bd83-5056e7dee6da"
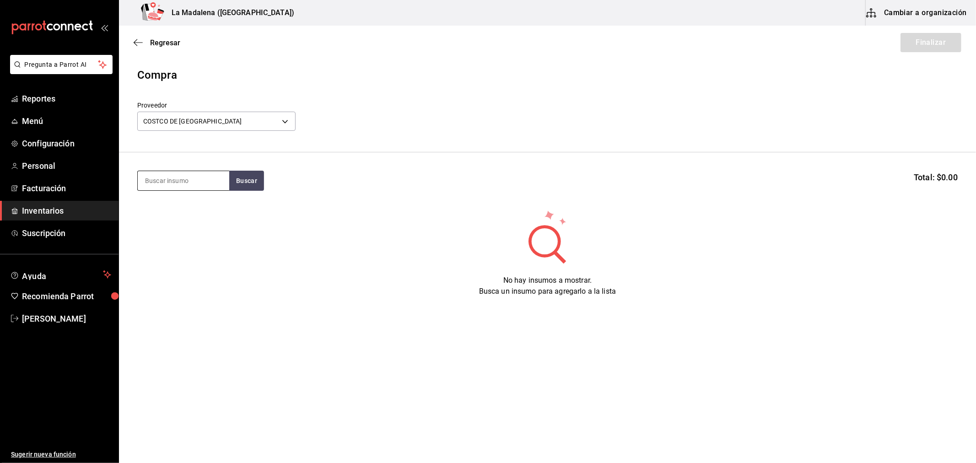
click at [184, 183] on input at bounding box center [184, 180] width 92 height 19
type input "PRIS"
click at [155, 211] on div "VT. PRISONER 750 ml" at bounding box center [183, 207] width 77 height 11
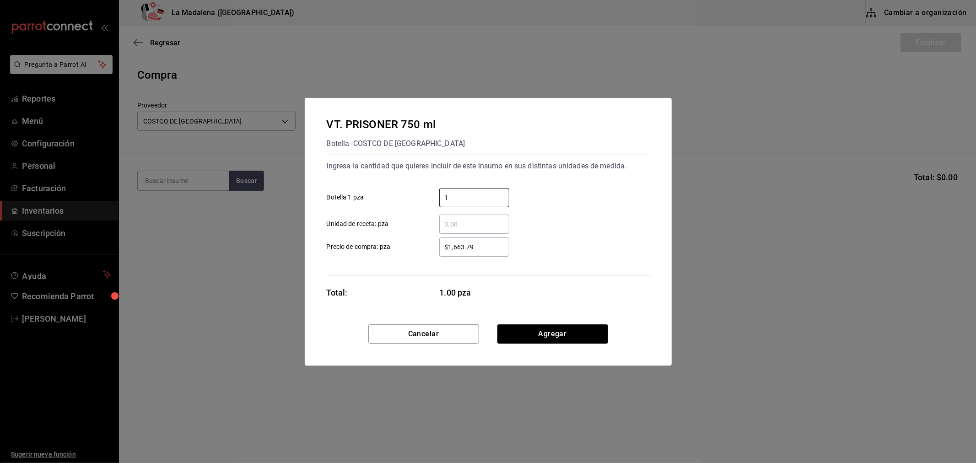
type input "1"
type input "$1,699"
click button "Agregar" at bounding box center [552, 333] width 111 height 19
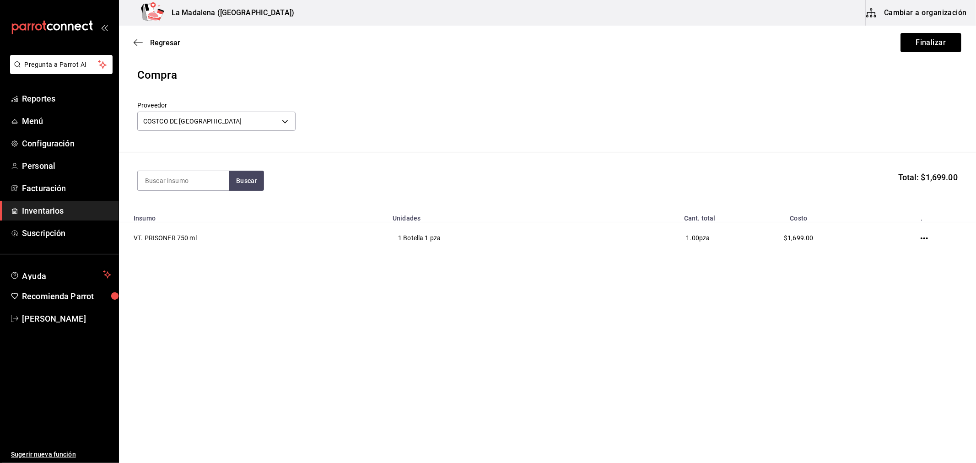
click at [927, 42] on button "Finalizar" at bounding box center [930, 42] width 61 height 19
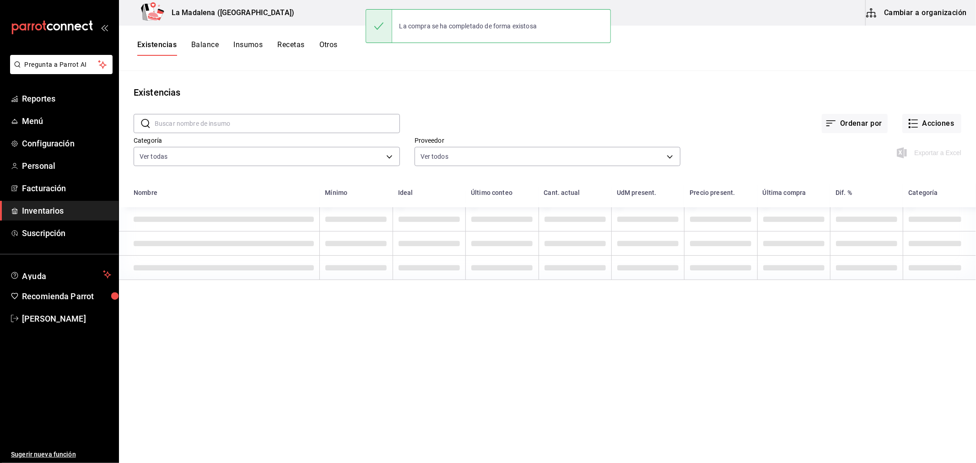
click at [339, 49] on div "Existencias Balance Insumos Recetas Otros" at bounding box center [547, 48] width 857 height 16
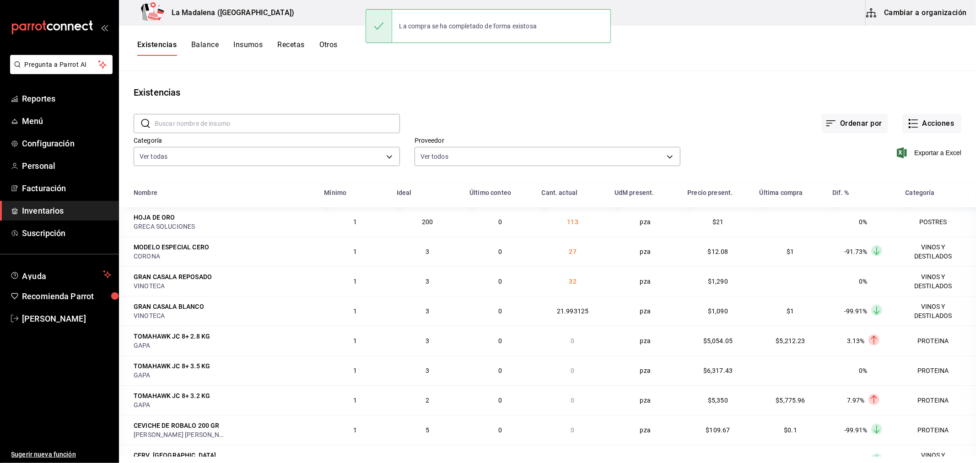
click at [326, 50] on button "Otros" at bounding box center [328, 48] width 18 height 16
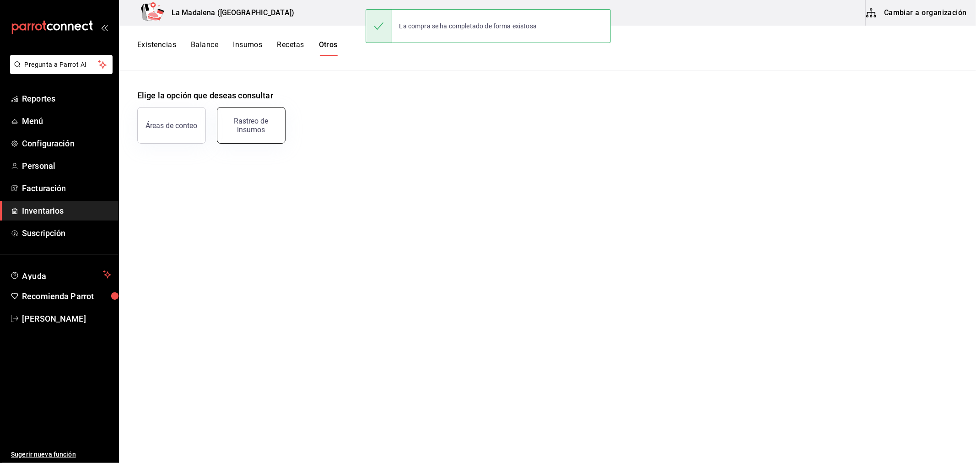
click at [244, 129] on div "Rastreo de insumos" at bounding box center [251, 125] width 57 height 17
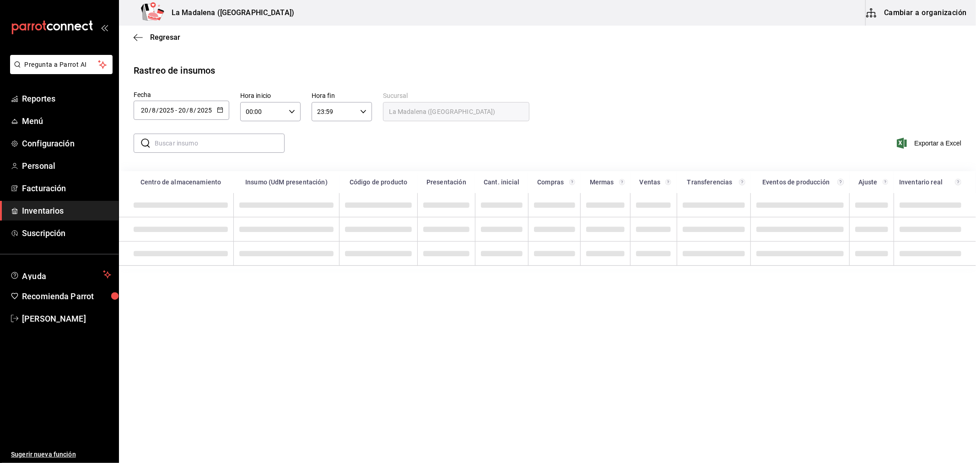
click at [273, 118] on input "00:00" at bounding box center [262, 111] width 45 height 18
click at [258, 145] on span "12" at bounding box center [255, 144] width 16 height 7
type input "12:00"
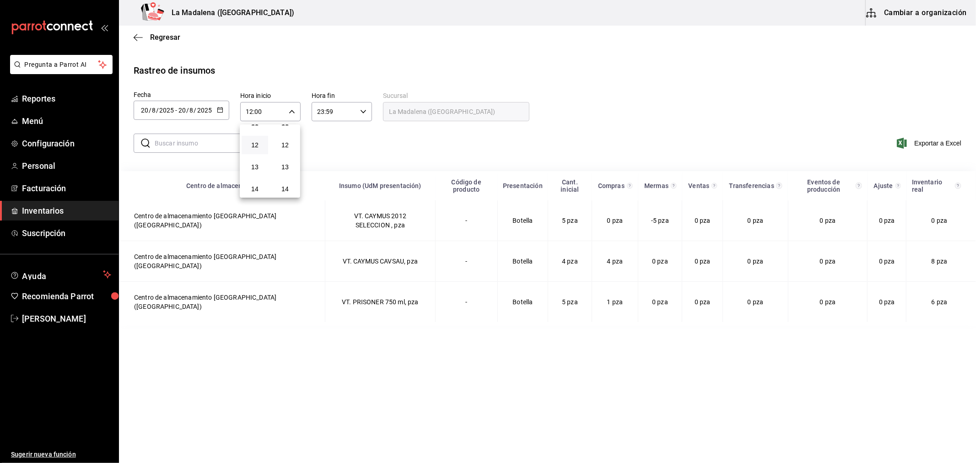
drag, startPoint x: 506, startPoint y: 117, endPoint x: 513, endPoint y: 126, distance: 11.4
click at [506, 117] on div at bounding box center [488, 231] width 976 height 463
drag, startPoint x: 829, startPoint y: 97, endPoint x: 822, endPoint y: 99, distance: 7.1
click at [828, 97] on div "Fecha [DATE] [DATE] - [DATE] [DATE] Hora inicio 12:00 Hora inicio Hora fin 23:5…" at bounding box center [548, 107] width 828 height 31
click at [57, 213] on span "Inventarios" at bounding box center [66, 211] width 89 height 12
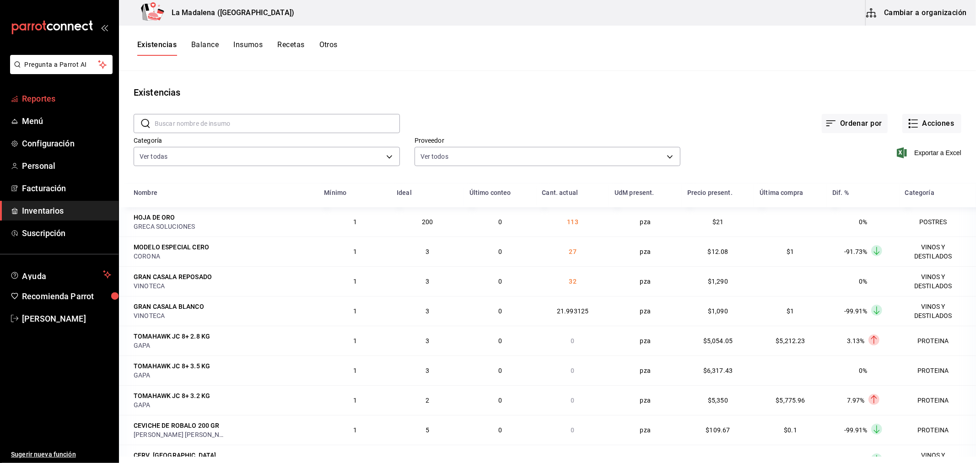
click at [66, 95] on span "Reportes" at bounding box center [66, 98] width 89 height 12
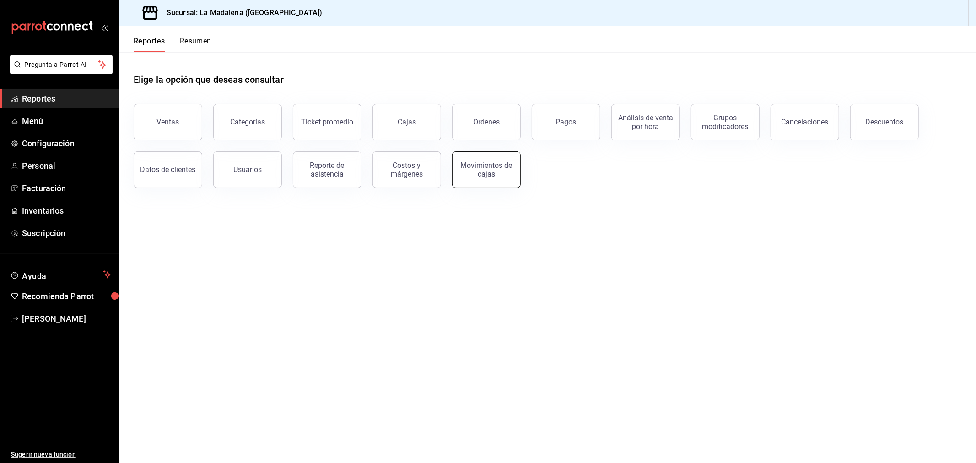
click at [475, 170] on div "Movimientos de cajas" at bounding box center [486, 169] width 57 height 17
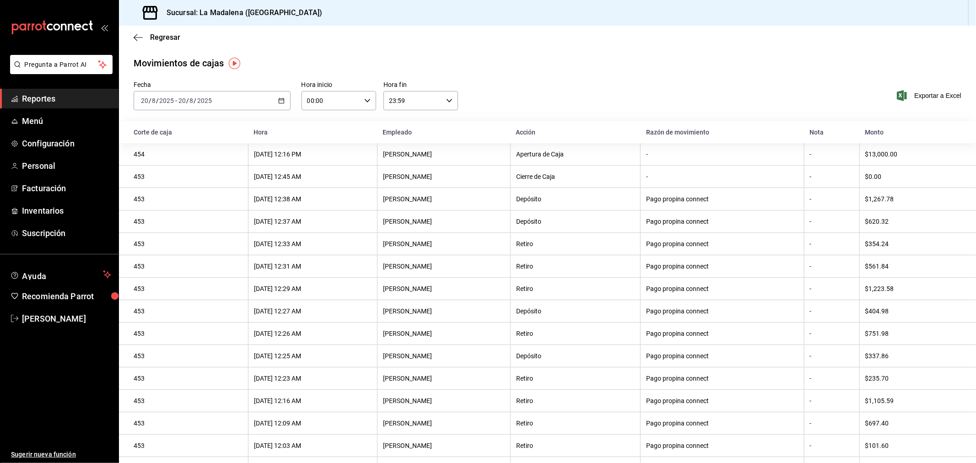
click at [223, 110] on div "[DATE] [DATE] - [DATE] [DATE]" at bounding box center [212, 100] width 157 height 19
click at [203, 231] on span "Rango de fechas" at bounding box center [176, 231] width 71 height 10
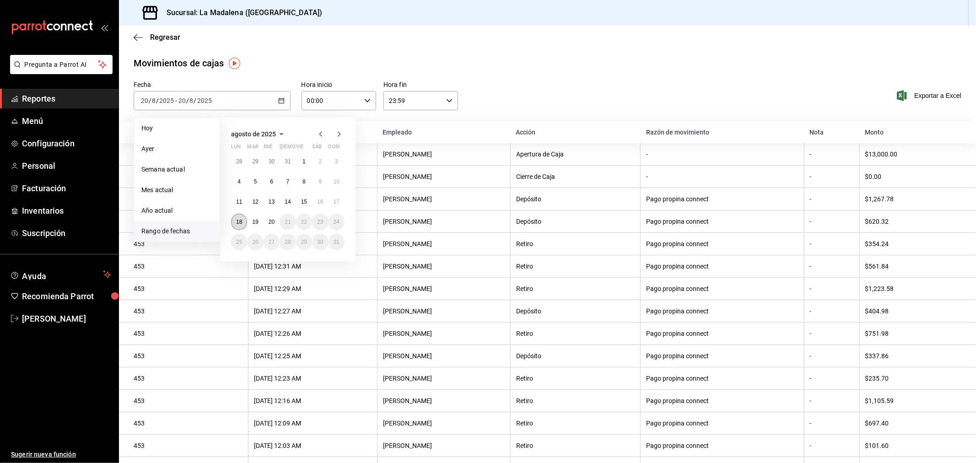
click at [234, 223] on button "18" at bounding box center [239, 222] width 16 height 16
click at [255, 221] on abbr "19" at bounding box center [255, 222] width 6 height 6
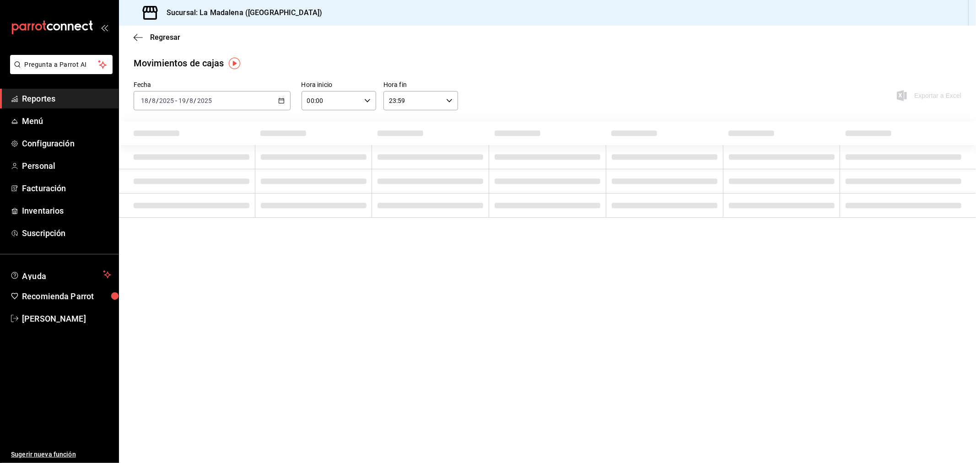
click at [349, 97] on input "00:00" at bounding box center [331, 101] width 59 height 18
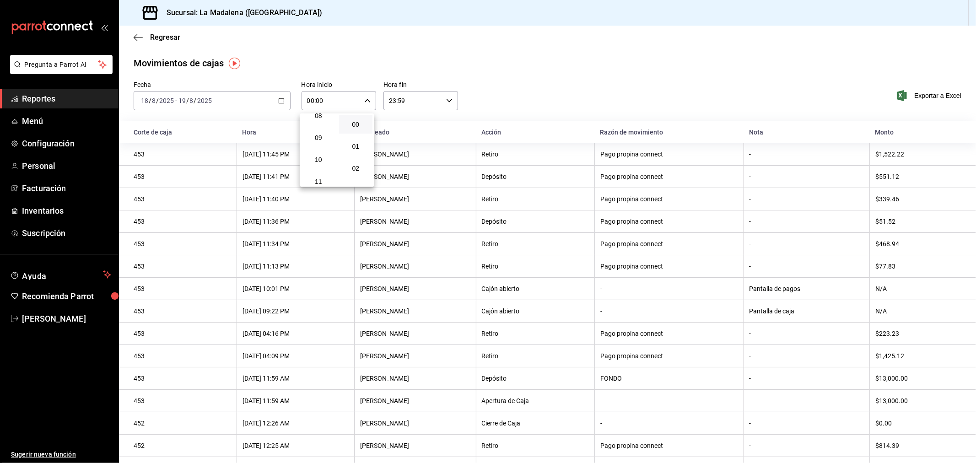
scroll to position [203, 0]
click at [325, 140] on span "10" at bounding box center [318, 140] width 23 height 7
type input "10:00"
click at [429, 103] on div at bounding box center [488, 231] width 976 height 463
click at [429, 103] on input "23:59" at bounding box center [412, 101] width 59 height 18
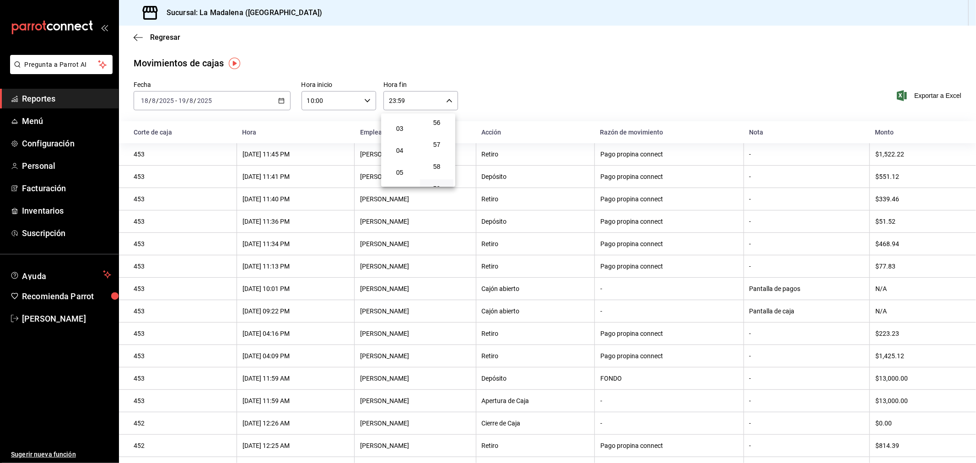
scroll to position [42, 0]
click at [408, 171] on span "04" at bounding box center [399, 170] width 22 height 7
type input "04:59"
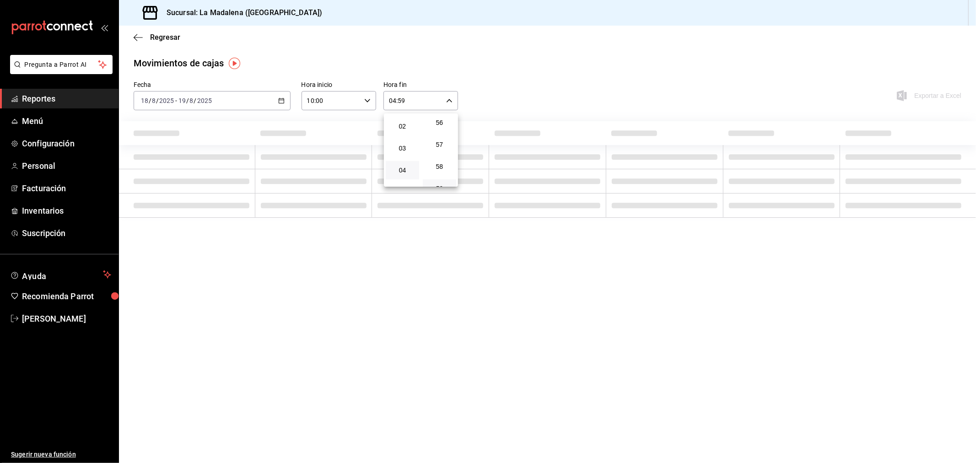
click at [572, 79] on div at bounding box center [488, 231] width 976 height 463
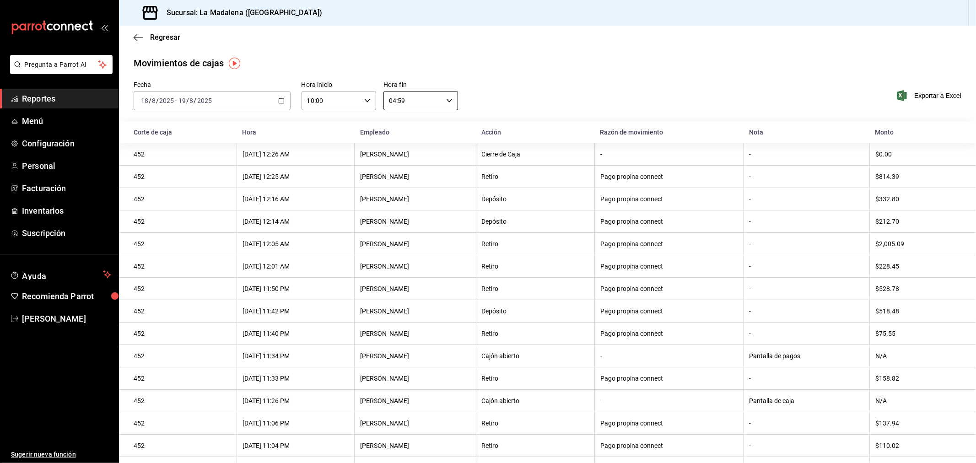
click at [282, 103] on div "[DATE] [DATE] - [DATE] [DATE]" at bounding box center [212, 100] width 157 height 19
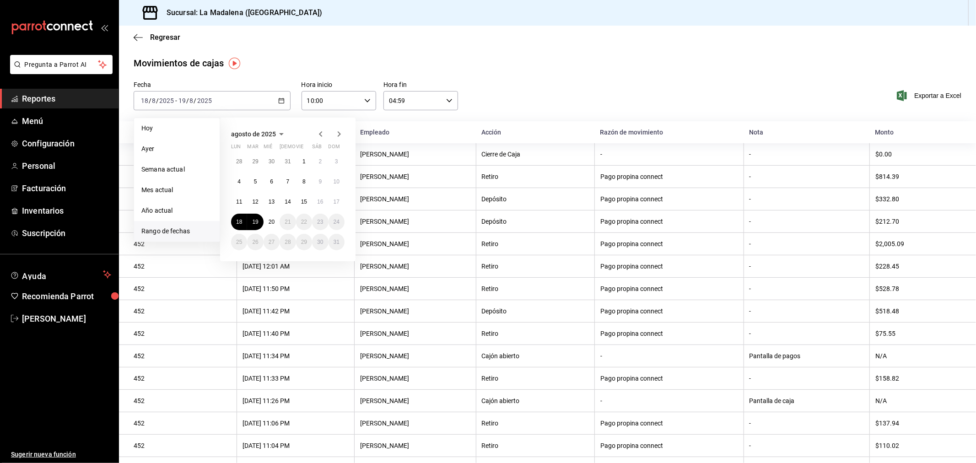
click at [486, 76] on div "Movimientos [PERSON_NAME] Fecha [DATE] [DATE] - [DATE] [DATE] [PERSON_NAME] Sem…" at bounding box center [547, 381] width 857 height 651
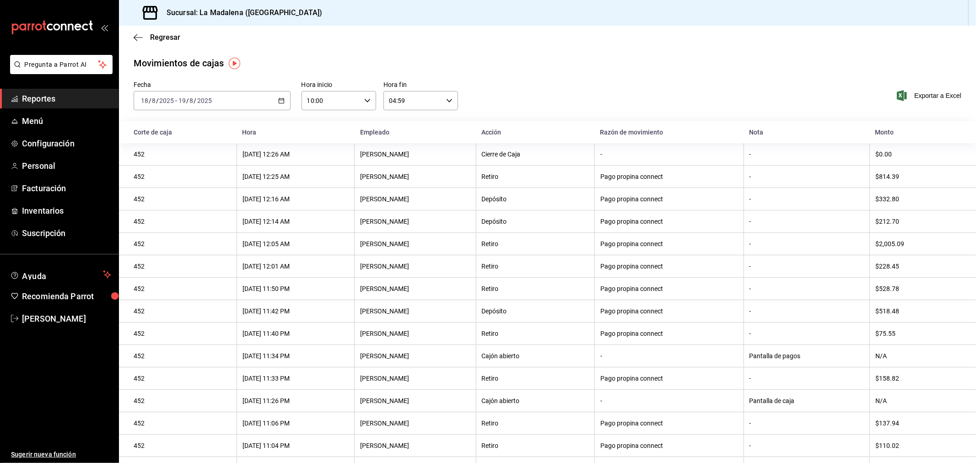
click at [923, 86] on div "Exportar a Excel" at bounding box center [882, 95] width 157 height 29
click at [921, 93] on span "Exportar a Excel" at bounding box center [930, 95] width 63 height 11
click at [58, 102] on span "Reportes" at bounding box center [66, 98] width 89 height 12
click at [281, 98] on icon "button" at bounding box center [281, 100] width 6 height 6
click at [185, 229] on span "Rango de fechas" at bounding box center [176, 231] width 71 height 10
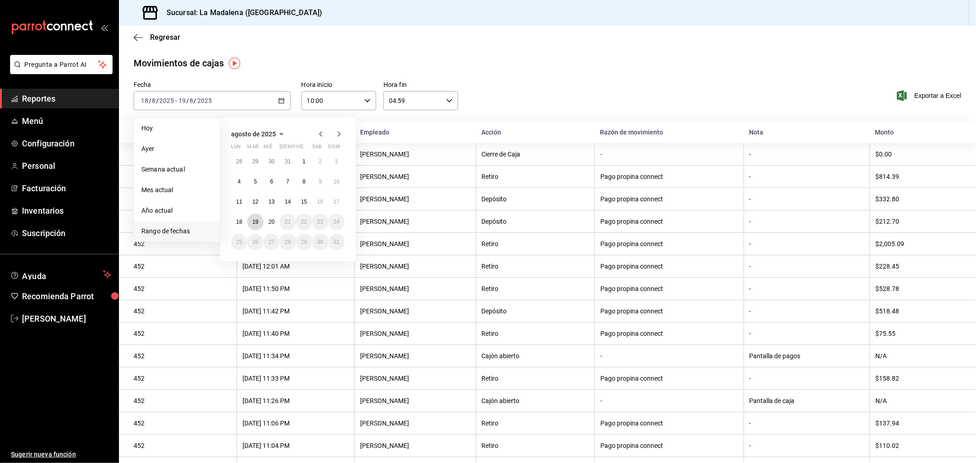
drag, startPoint x: 255, startPoint y: 223, endPoint x: 263, endPoint y: 225, distance: 7.5
click at [257, 224] on abbr "19" at bounding box center [255, 222] width 6 height 6
click at [269, 224] on abbr "20" at bounding box center [272, 222] width 6 height 6
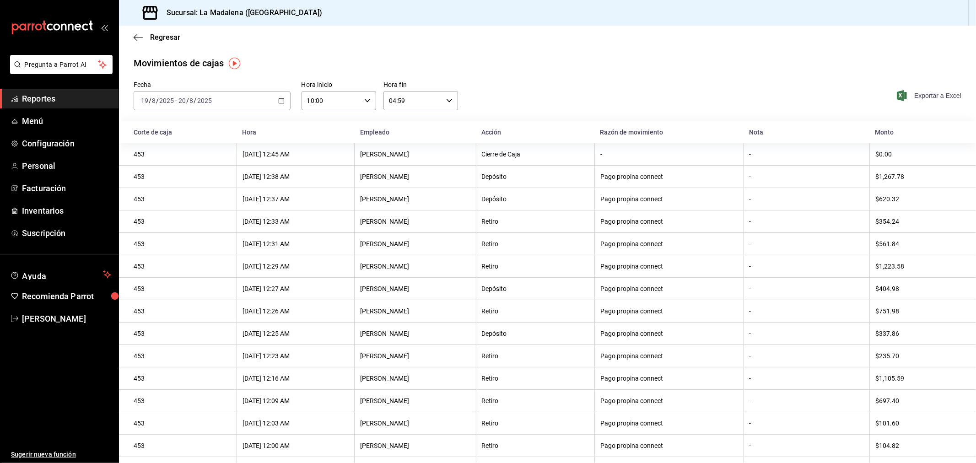
click at [911, 100] on span "Exportar a Excel" at bounding box center [930, 95] width 63 height 11
click at [65, 191] on span "Facturación" at bounding box center [66, 188] width 89 height 12
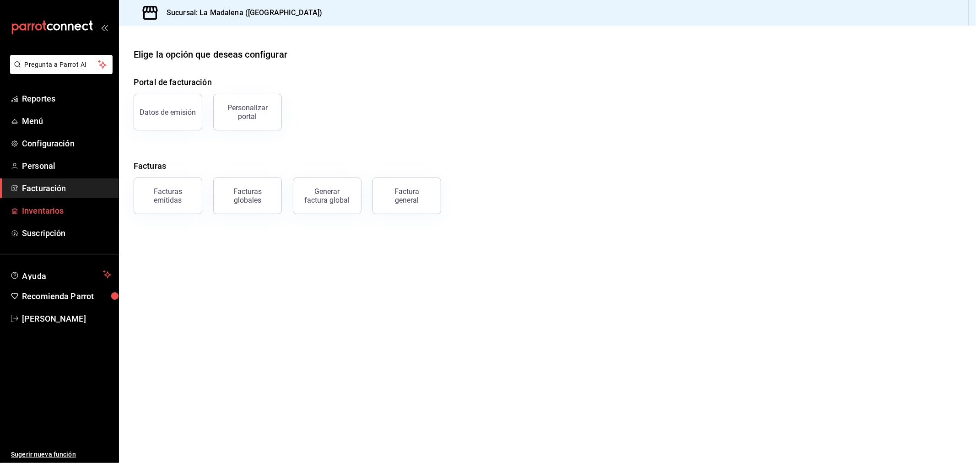
click at [62, 214] on span "Inventarios" at bounding box center [66, 211] width 89 height 12
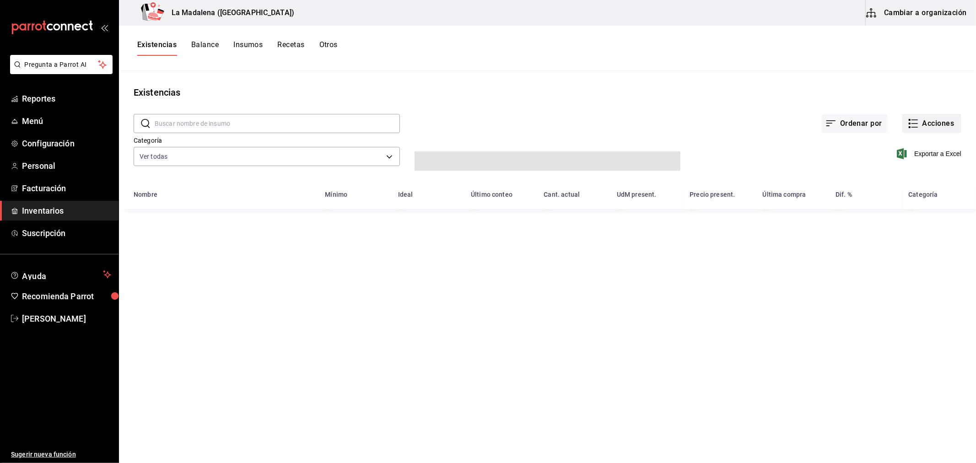
click at [942, 127] on button "Acciones" at bounding box center [931, 123] width 59 height 19
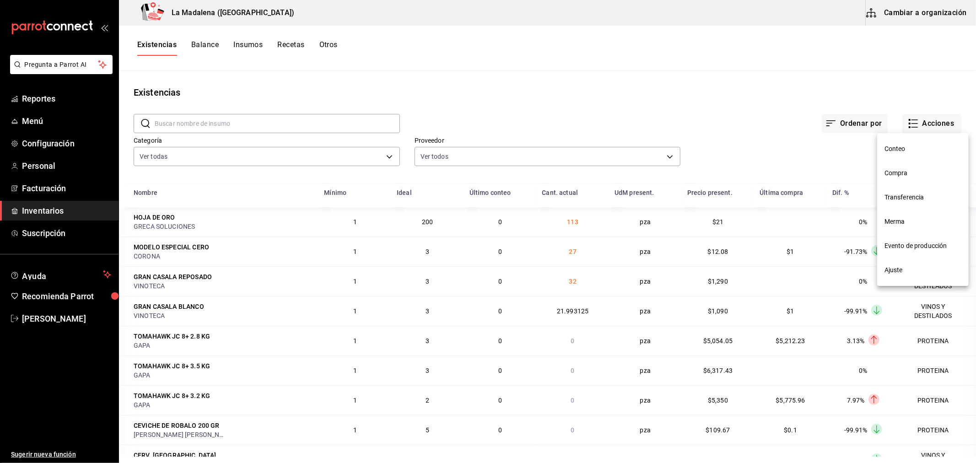
click at [918, 225] on span "Merma" at bounding box center [922, 222] width 77 height 10
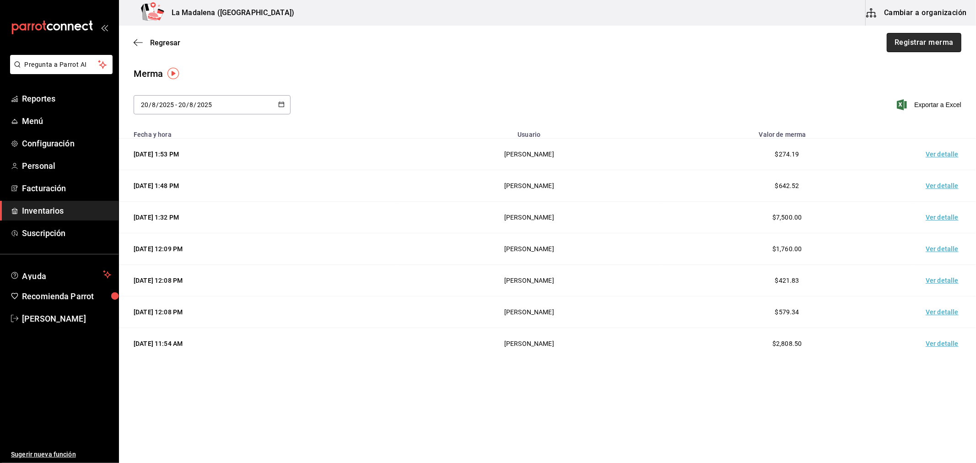
click at [905, 40] on button "Registrar merma" at bounding box center [924, 42] width 75 height 19
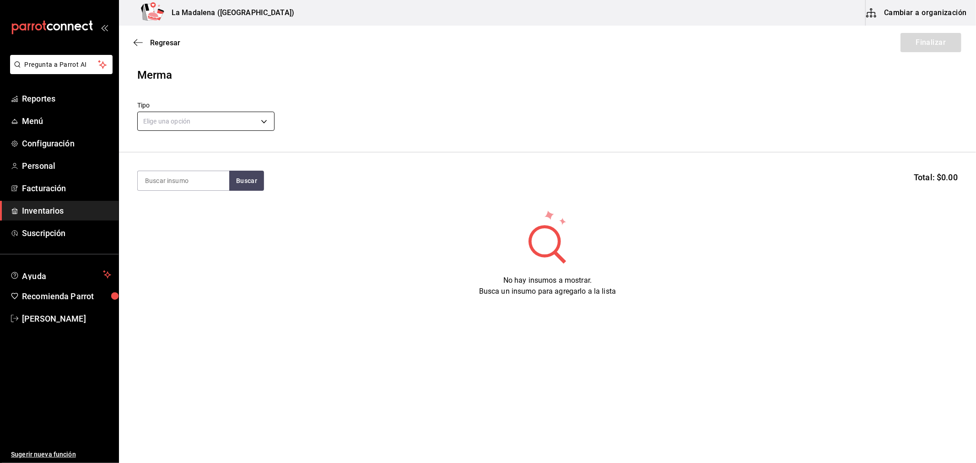
click at [226, 120] on body "Pregunta a Parrot AI Reportes Menú Configuración Personal Facturación Inventari…" at bounding box center [488, 205] width 976 height 411
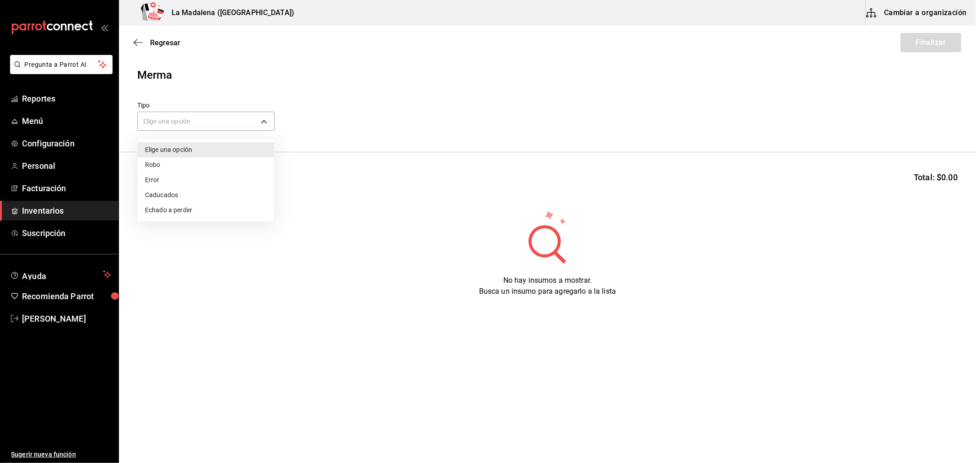
click at [189, 184] on li "Error" at bounding box center [206, 179] width 136 height 15
type input "ERROR"
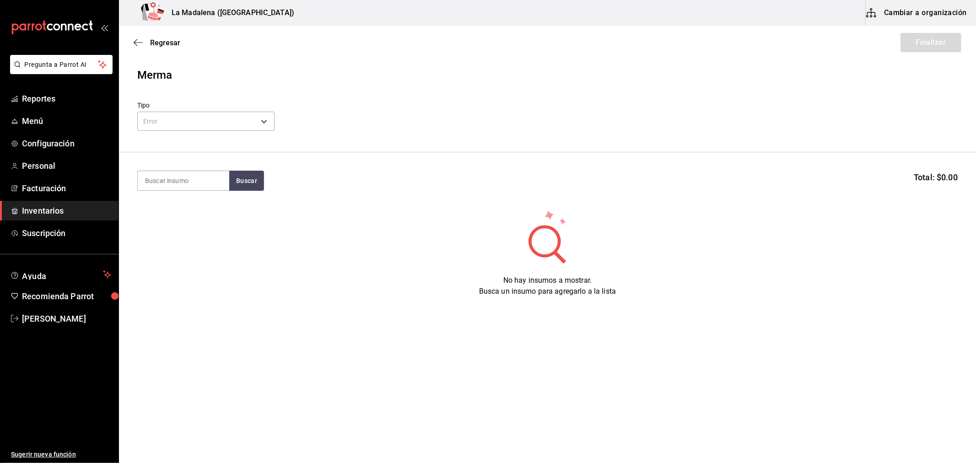
click at [186, 182] on input at bounding box center [184, 180] width 92 height 19
type input "GRAN R"
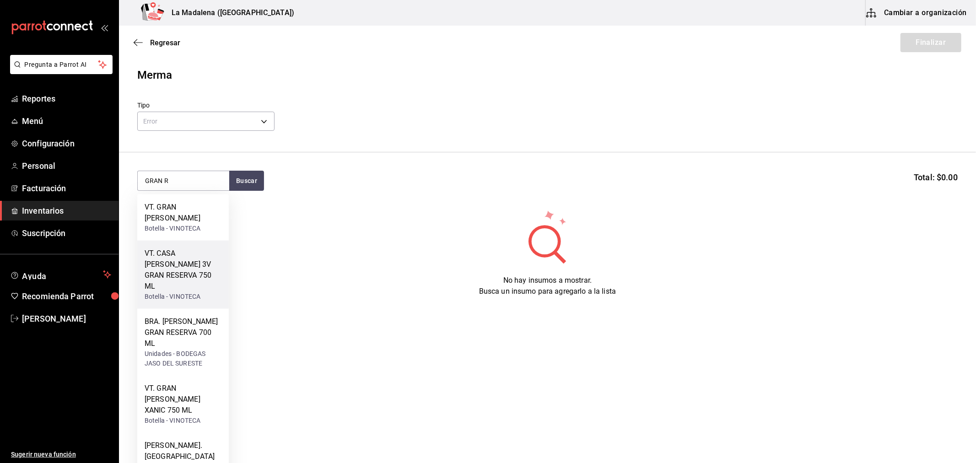
click at [199, 266] on div "VT. CASA [PERSON_NAME] 3V GRAN RESERVA 750 ML" at bounding box center [183, 270] width 77 height 44
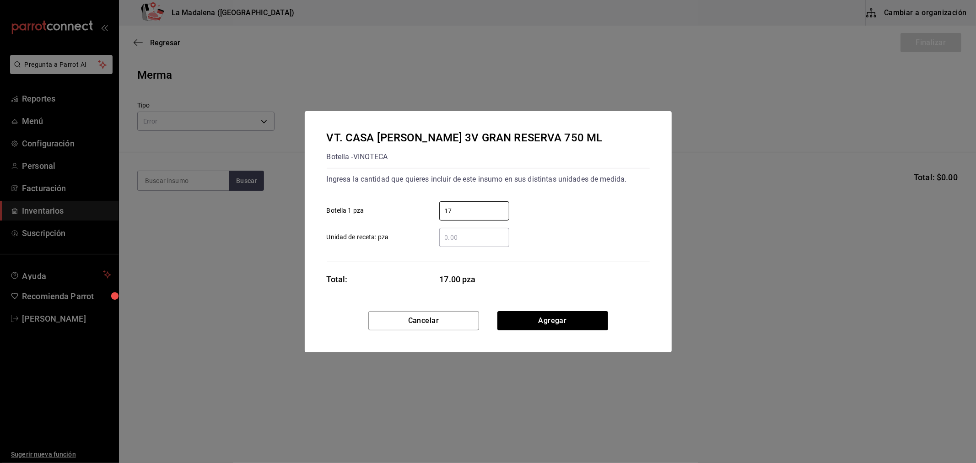
type input "17"
click button "Agregar" at bounding box center [552, 320] width 111 height 19
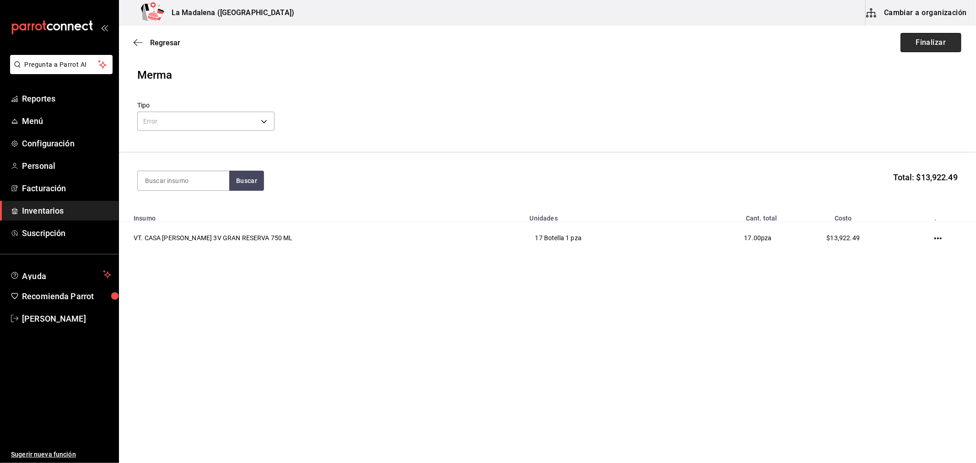
click at [924, 43] on button "Finalizar" at bounding box center [930, 42] width 61 height 19
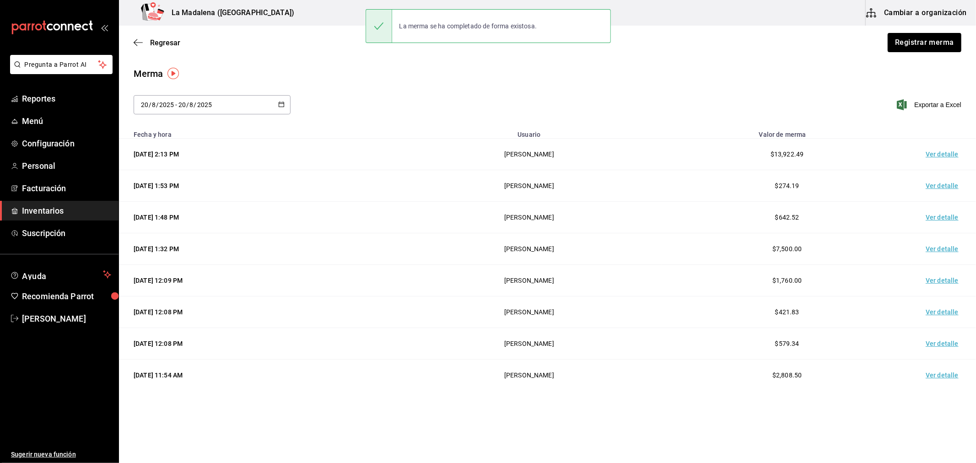
click at [928, 153] on td "Ver detalle" at bounding box center [944, 155] width 64 height 32
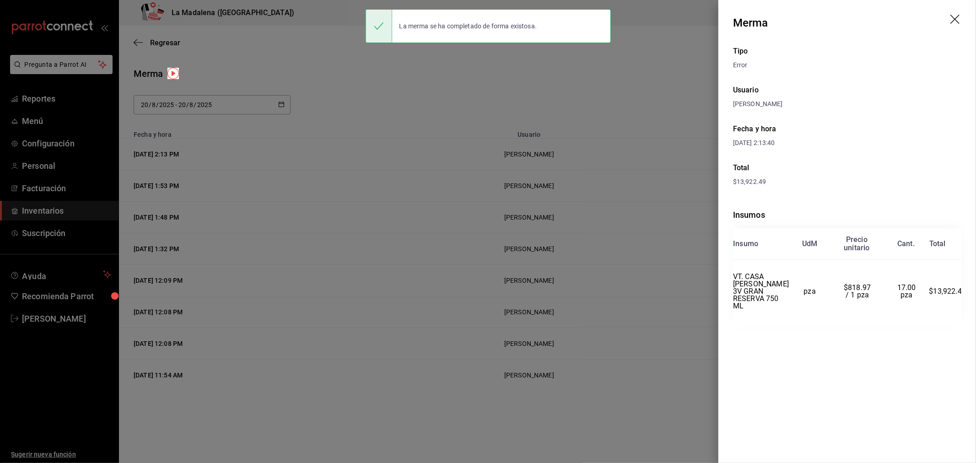
click at [420, 322] on div at bounding box center [488, 231] width 976 height 463
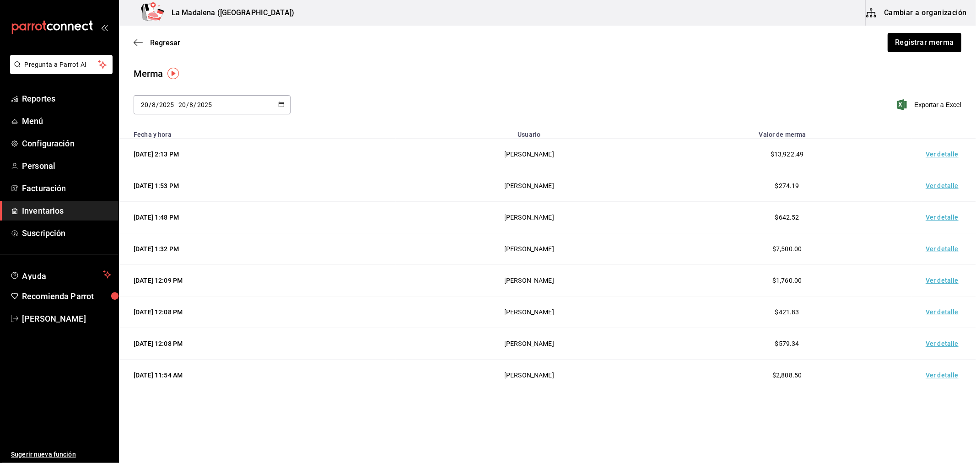
click at [56, 206] on span "Inventarios" at bounding box center [66, 211] width 89 height 12
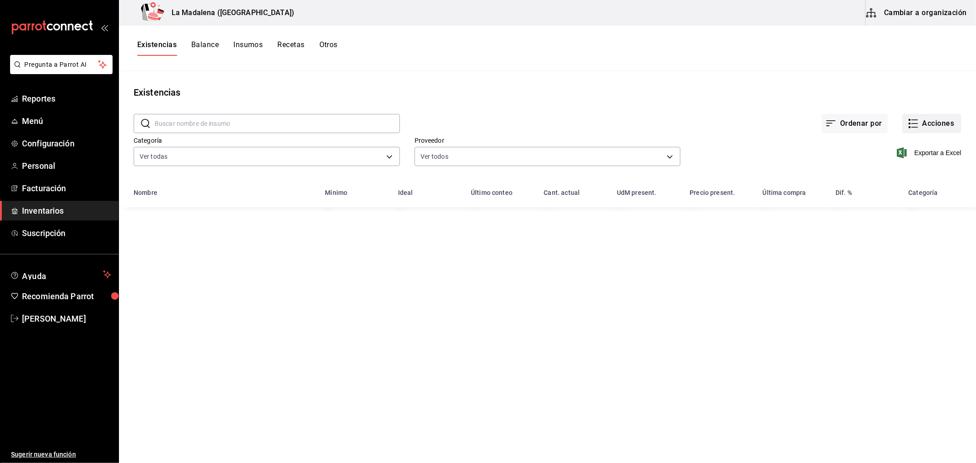
click at [922, 114] on button "Acciones" at bounding box center [931, 123] width 59 height 19
click at [925, 120] on div at bounding box center [488, 231] width 976 height 463
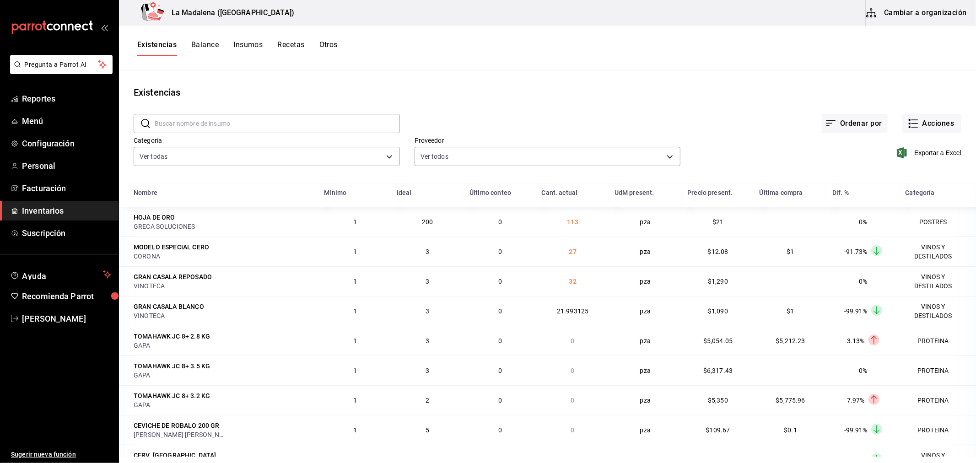
click at [945, 126] on button "Acciones" at bounding box center [931, 123] width 59 height 19
click at [897, 169] on span "Compra" at bounding box center [922, 173] width 77 height 10
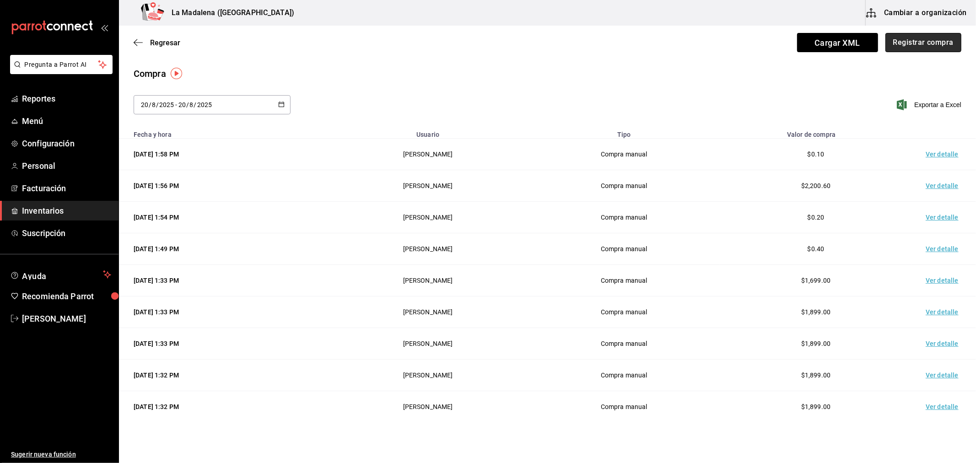
click at [930, 48] on button "Registrar compra" at bounding box center [923, 42] width 76 height 19
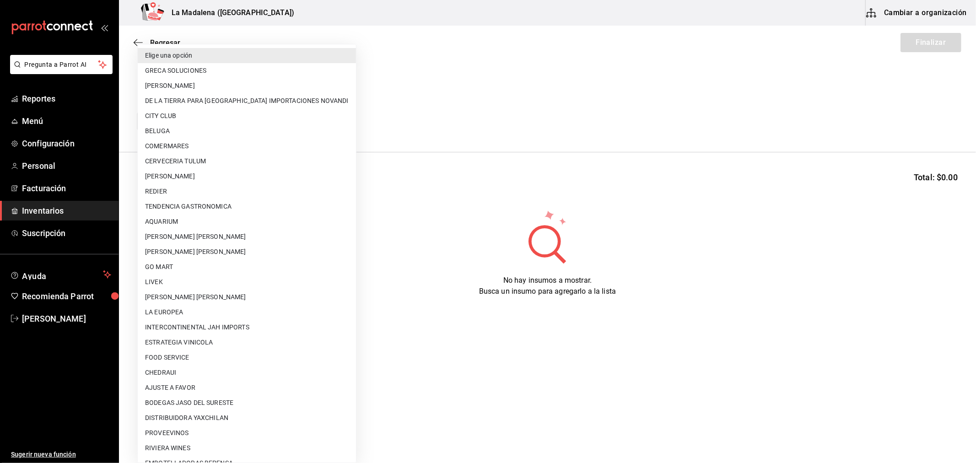
click at [234, 128] on body "Pregunta a Parrot AI Reportes Menú Configuración Personal Facturación Inventari…" at bounding box center [488, 205] width 976 height 411
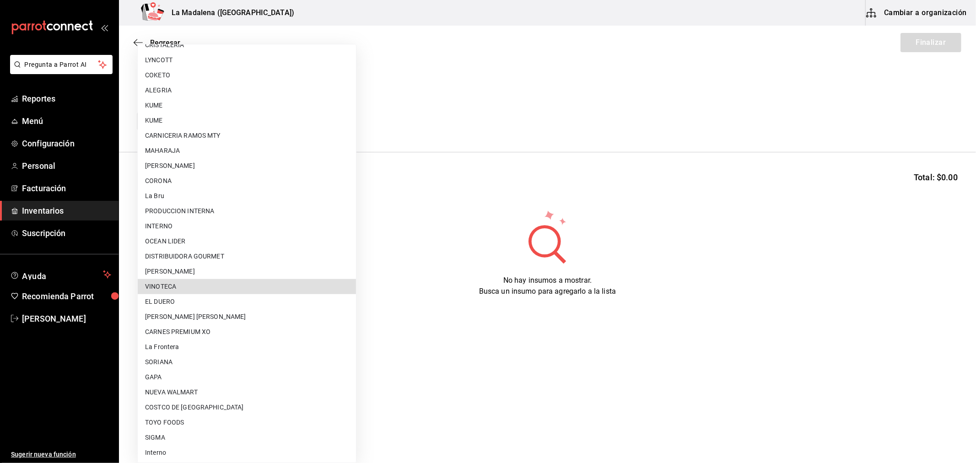
type input "279ca8b8-df49-4780-925d-2d047f51830f"
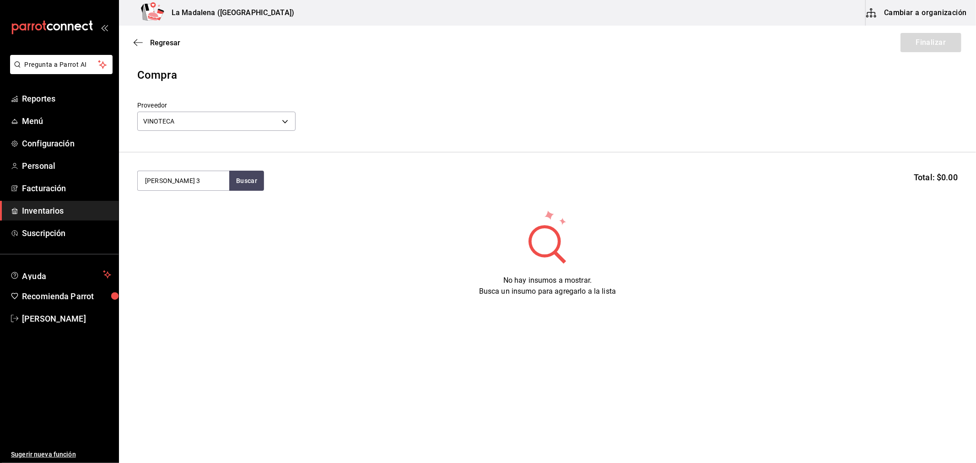
type input "[PERSON_NAME] 3"
click at [195, 235] on div "Copa - VINOTECA" at bounding box center [183, 240] width 77 height 10
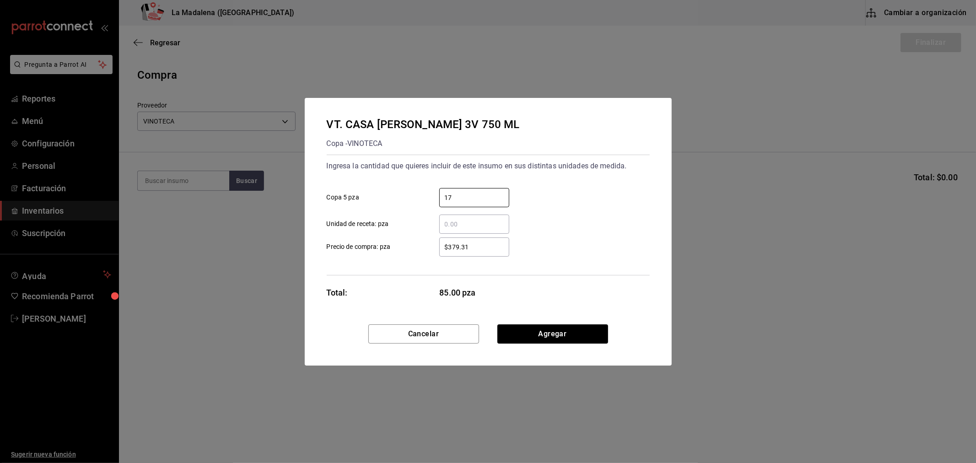
type input "17"
type input "$379.31"
click at [538, 331] on button "Agregar" at bounding box center [552, 333] width 111 height 19
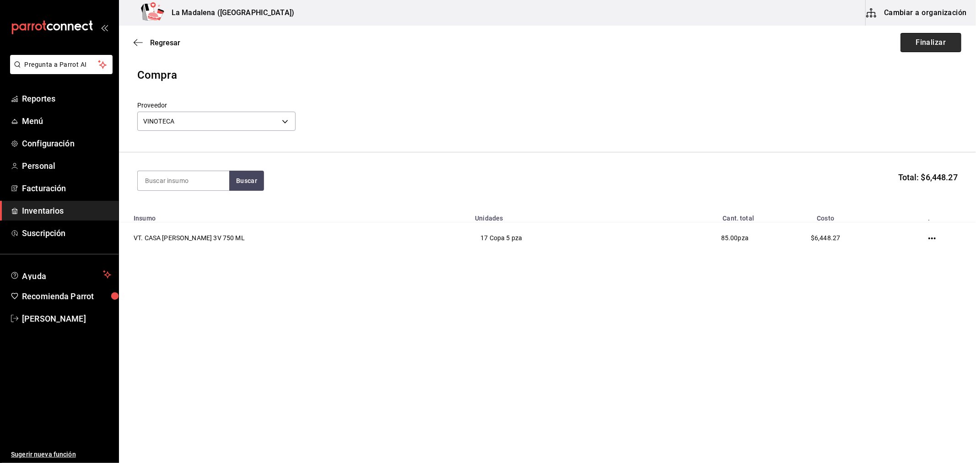
click at [931, 43] on button "Finalizar" at bounding box center [930, 42] width 61 height 19
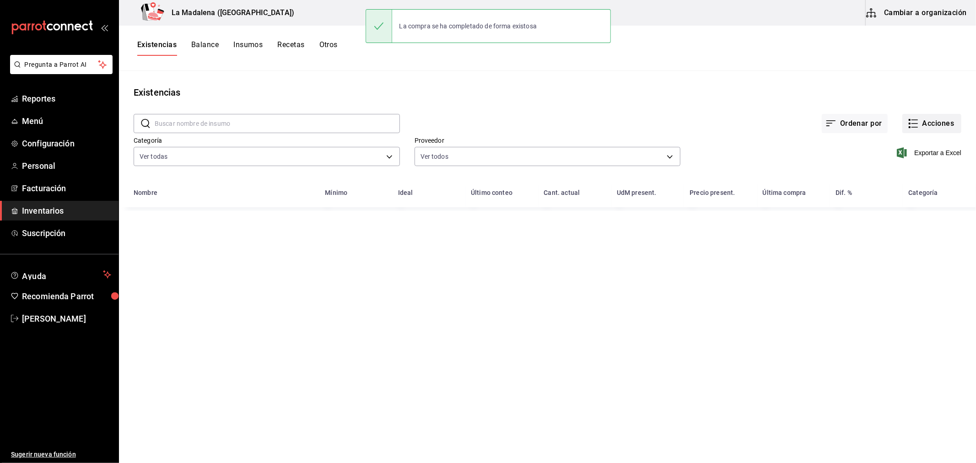
click at [941, 123] on button "Acciones" at bounding box center [931, 123] width 59 height 19
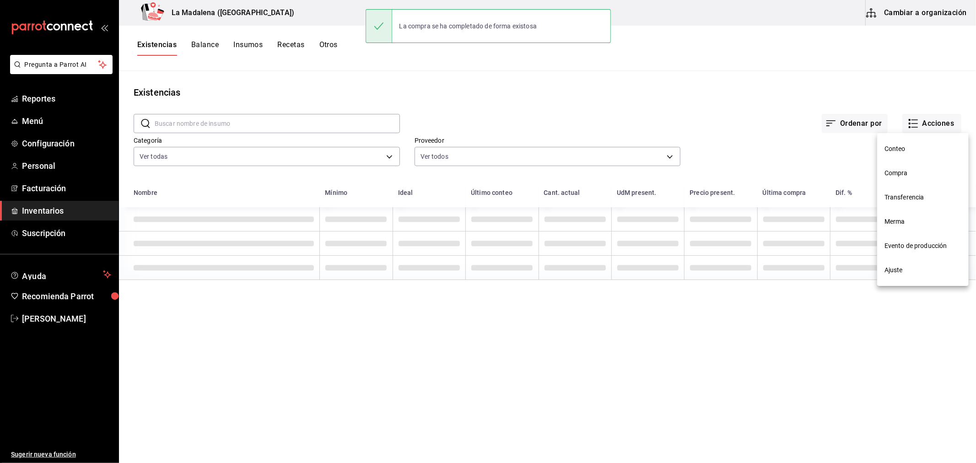
click at [932, 171] on span "Compra" at bounding box center [922, 173] width 77 height 10
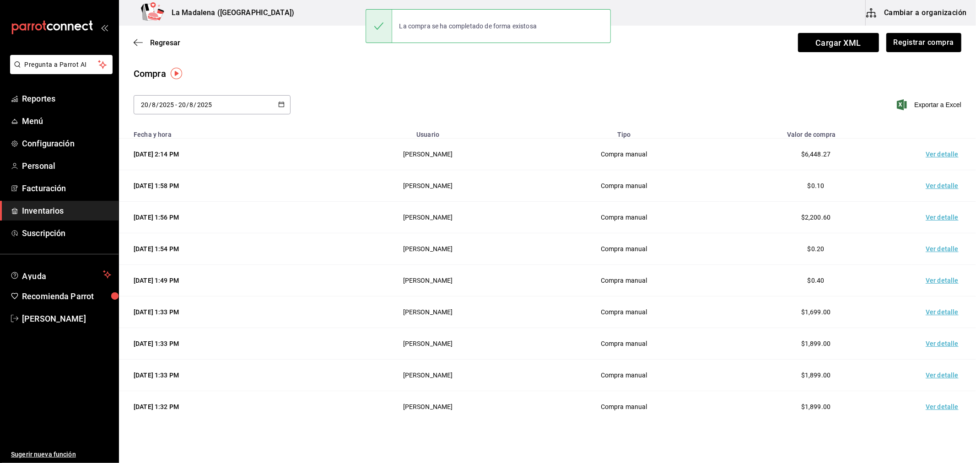
click at [936, 157] on td "Ver detalle" at bounding box center [944, 155] width 64 height 32
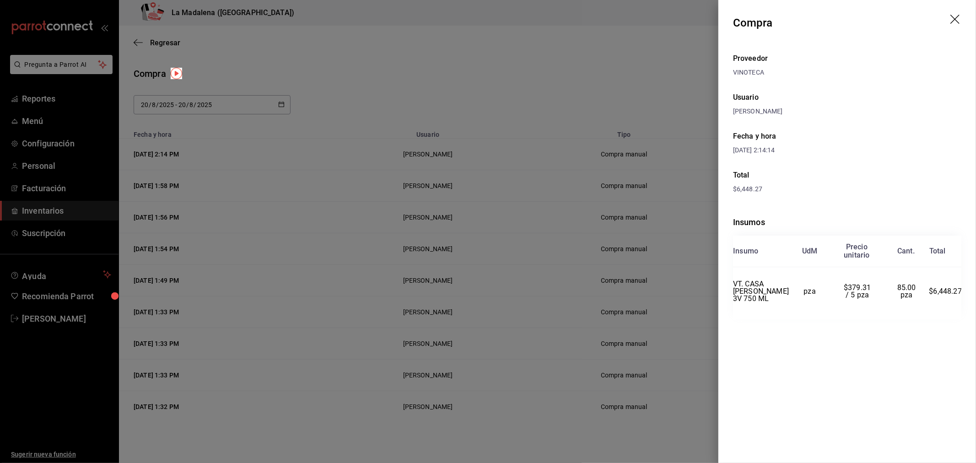
drag, startPoint x: 668, startPoint y: 354, endPoint x: 672, endPoint y: 361, distance: 7.8
click at [668, 355] on div at bounding box center [488, 231] width 976 height 463
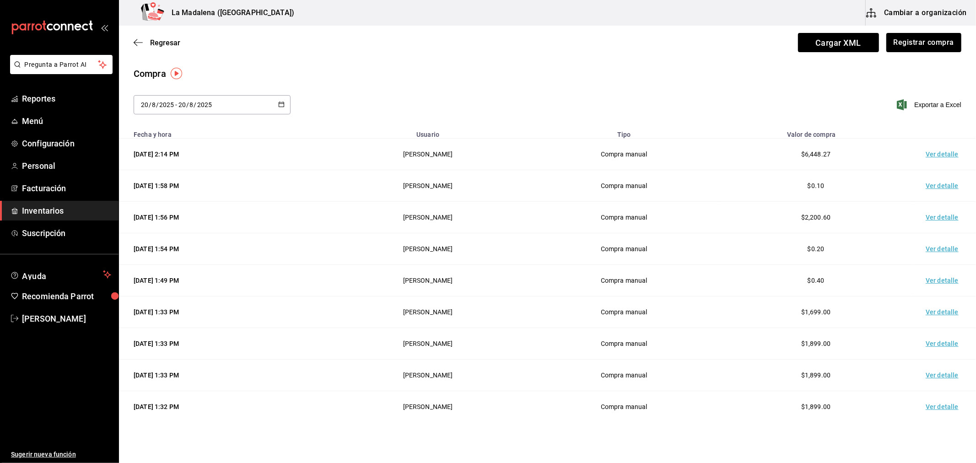
click at [43, 214] on span "Inventarios" at bounding box center [66, 211] width 89 height 12
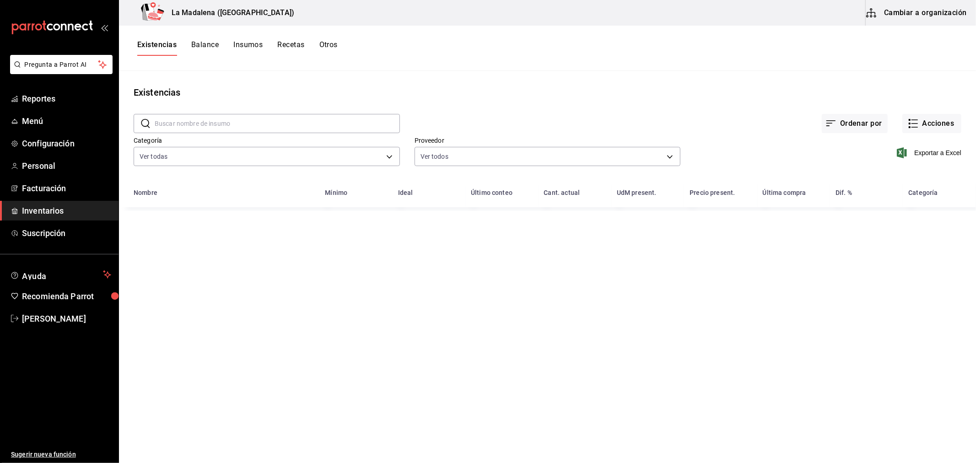
drag, startPoint x: 361, startPoint y: 34, endPoint x: 328, endPoint y: 43, distance: 33.1
click at [361, 34] on div "Existencias Balance Insumos Recetas Otros" at bounding box center [547, 48] width 857 height 45
drag, startPoint x: 328, startPoint y: 43, endPoint x: 318, endPoint y: 56, distance: 16.7
click at [328, 43] on button "Otros" at bounding box center [328, 48] width 18 height 16
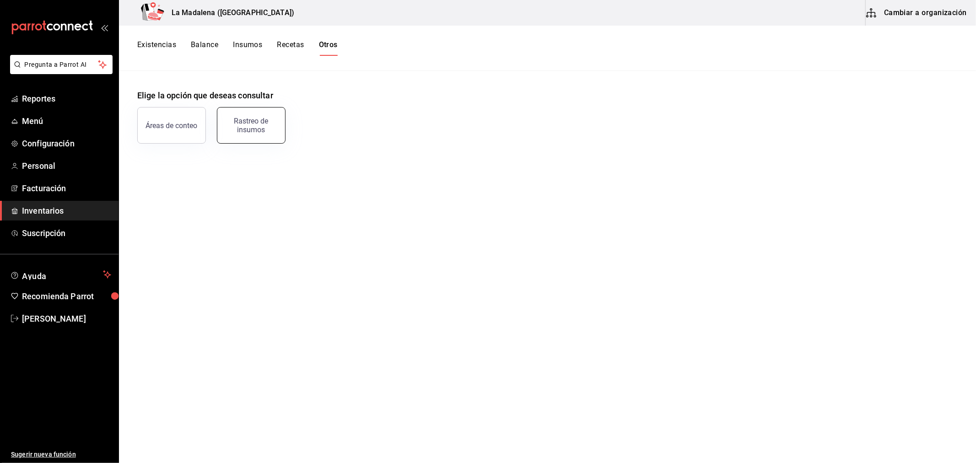
click at [243, 129] on div "Rastreo de insumos" at bounding box center [251, 125] width 57 height 17
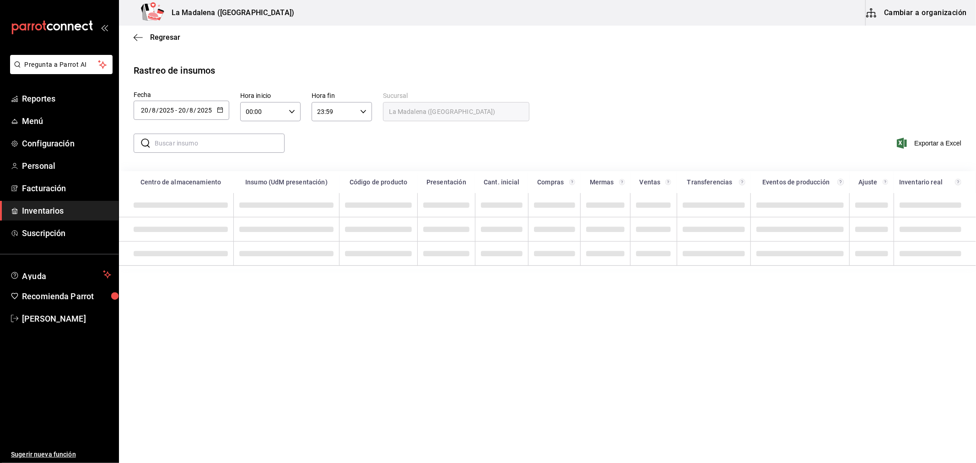
click at [238, 138] on input "text" at bounding box center [220, 143] width 130 height 18
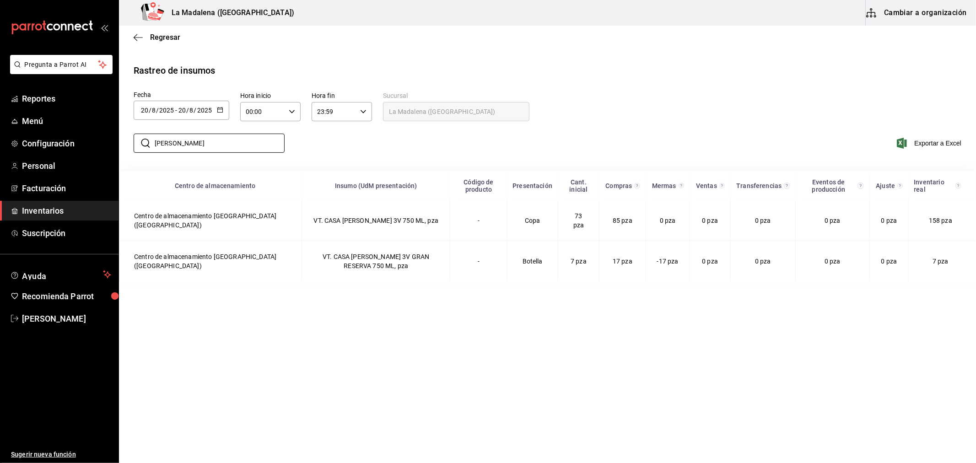
type input "[PERSON_NAME]"
click at [432, 158] on div "​ [PERSON_NAME] ​ Exportar a Excel" at bounding box center [544, 149] width 864 height 38
click at [62, 211] on span "Inventarios" at bounding box center [66, 211] width 89 height 12
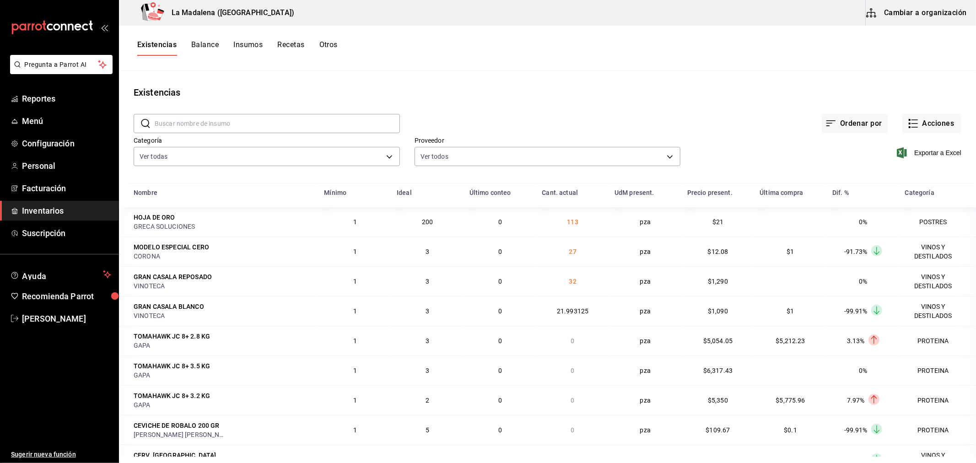
click at [728, 81] on main "Existencias ​ ​ Ordenar por Acciones Categoría Ver todas be0ce7a6-2660-4f84-b74…" at bounding box center [547, 264] width 857 height 386
click at [66, 98] on span "Reportes" at bounding box center [66, 98] width 89 height 12
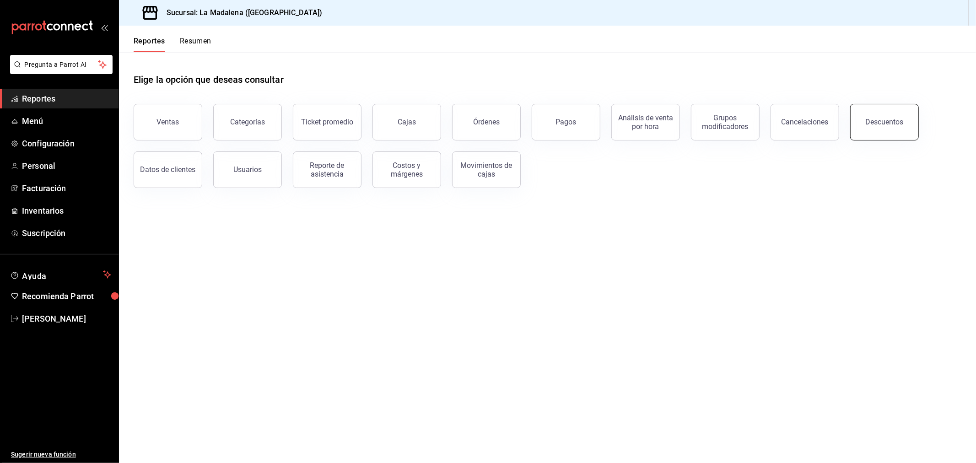
click at [872, 122] on div "Descuentos" at bounding box center [885, 122] width 38 height 9
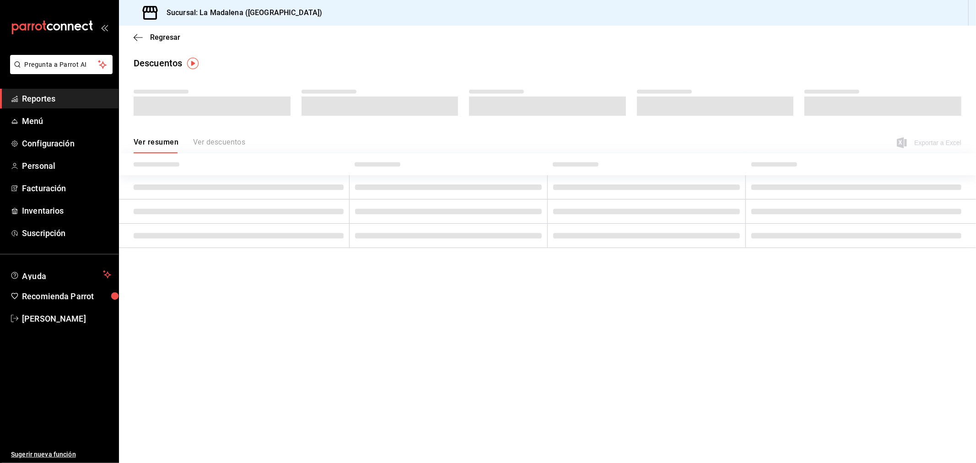
click at [44, 96] on span "Reportes" at bounding box center [66, 98] width 89 height 12
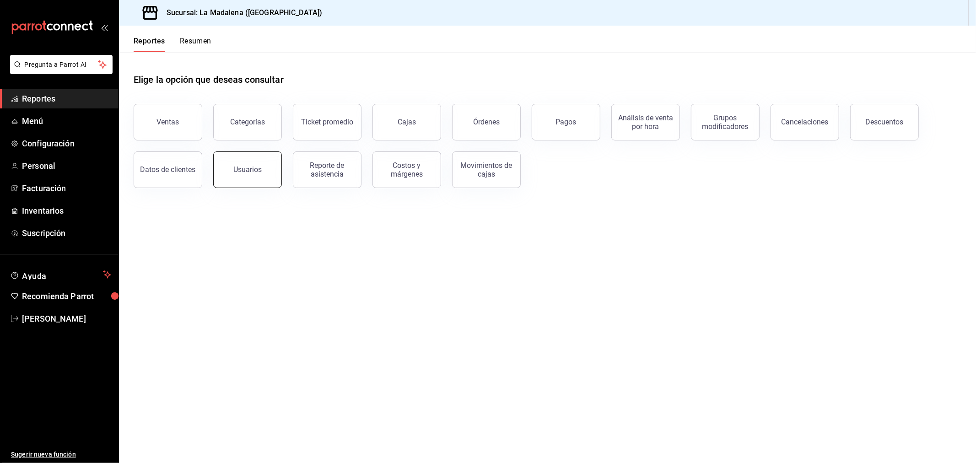
click at [246, 173] on div "Usuarios" at bounding box center [247, 169] width 28 height 9
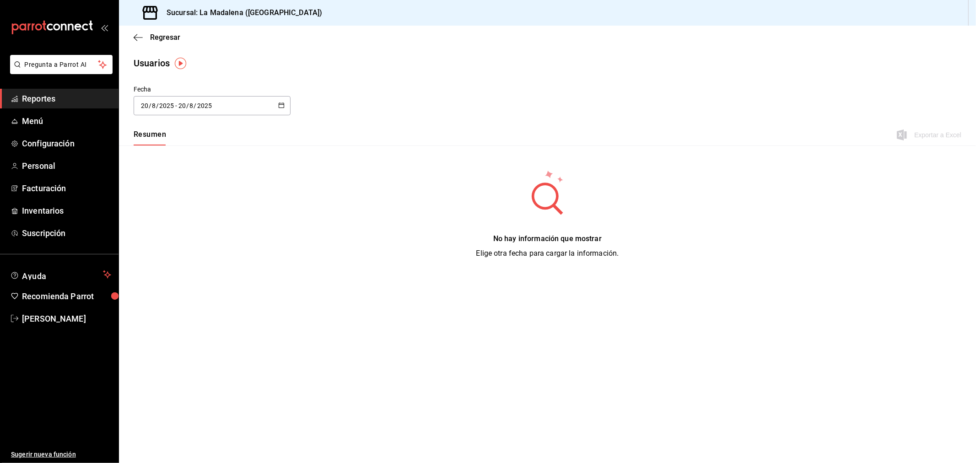
click at [276, 112] on div "[DATE] [DATE] - [DATE] [DATE]" at bounding box center [212, 105] width 157 height 19
click at [203, 229] on li "Rango de fechas" at bounding box center [177, 237] width 86 height 21
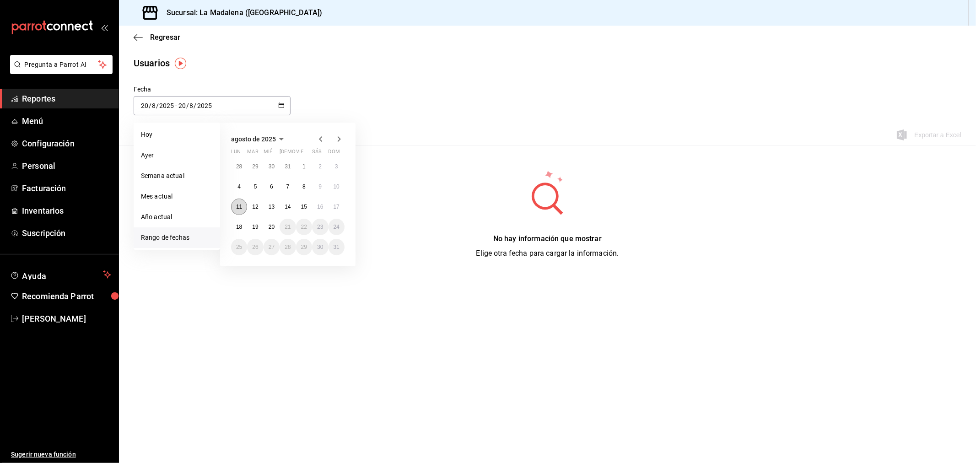
click at [240, 207] on abbr "11" at bounding box center [239, 207] width 6 height 6
click at [243, 224] on button "18" at bounding box center [239, 227] width 16 height 16
type input "[DATE]"
type input "11"
type input "[DATE]"
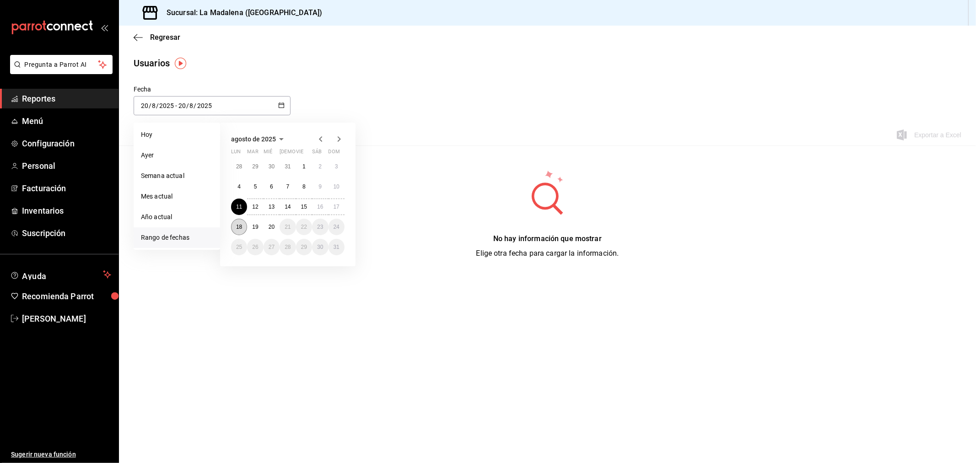
type input "18"
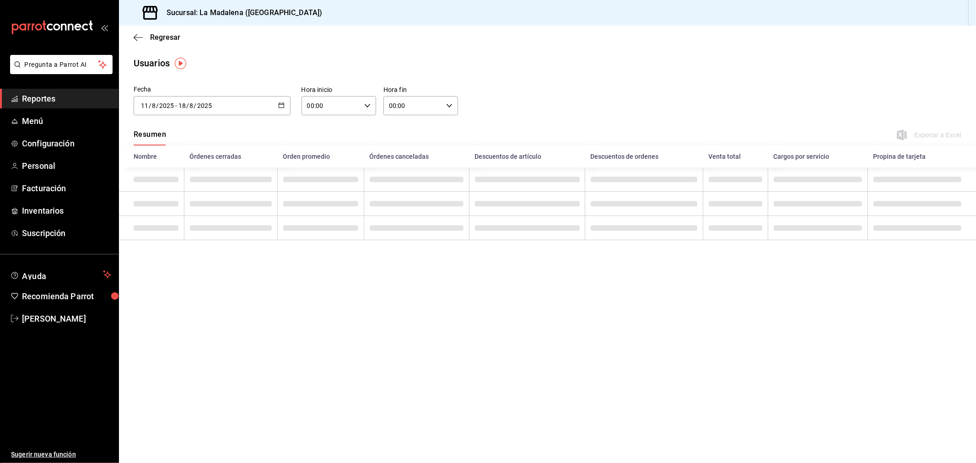
click at [331, 113] on input "00:00" at bounding box center [331, 106] width 59 height 18
click at [322, 144] on span "10" at bounding box center [320, 145] width 23 height 7
type input "10:00"
click at [425, 103] on div at bounding box center [488, 231] width 976 height 463
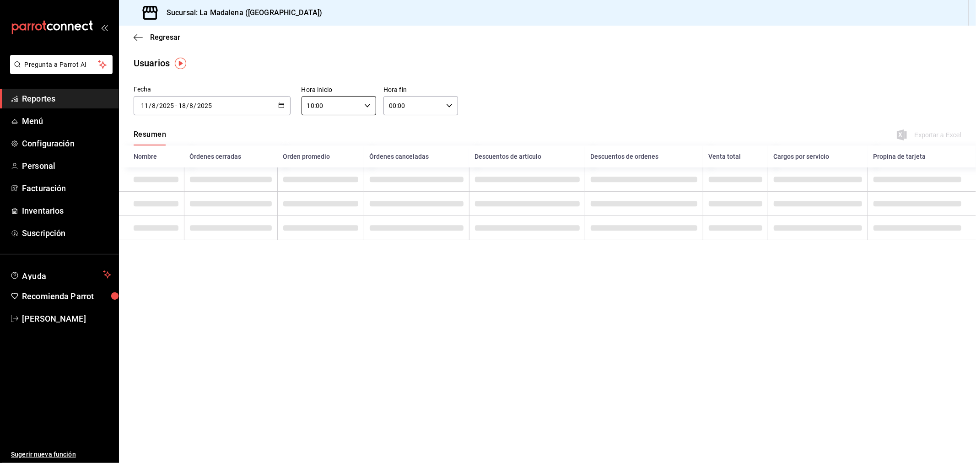
click at [421, 110] on input "00:00" at bounding box center [412, 106] width 59 height 18
click at [409, 185] on span "05" at bounding box center [402, 188] width 23 height 7
type input "05:00"
click at [587, 97] on div at bounding box center [488, 231] width 976 height 463
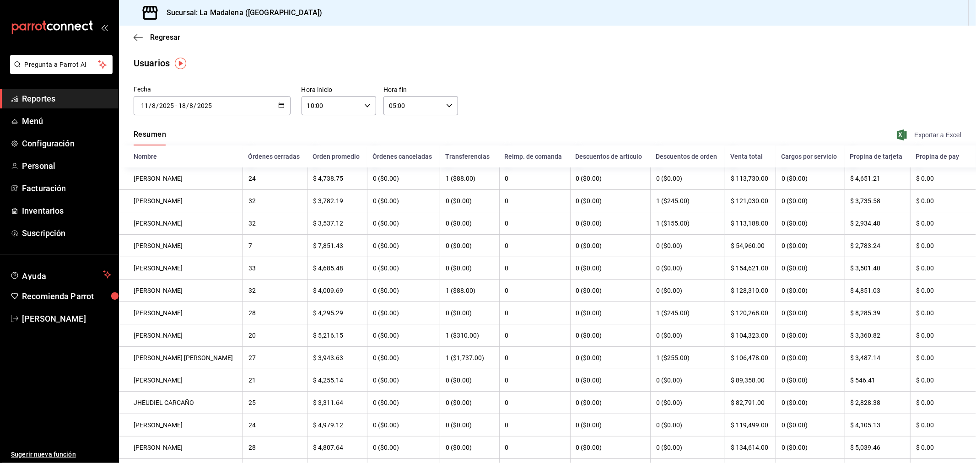
click at [920, 138] on span "Exportar a Excel" at bounding box center [930, 134] width 63 height 11
click at [912, 136] on span "Exportar a Excel" at bounding box center [930, 134] width 63 height 11
click at [48, 94] on span "Reportes" at bounding box center [66, 98] width 89 height 12
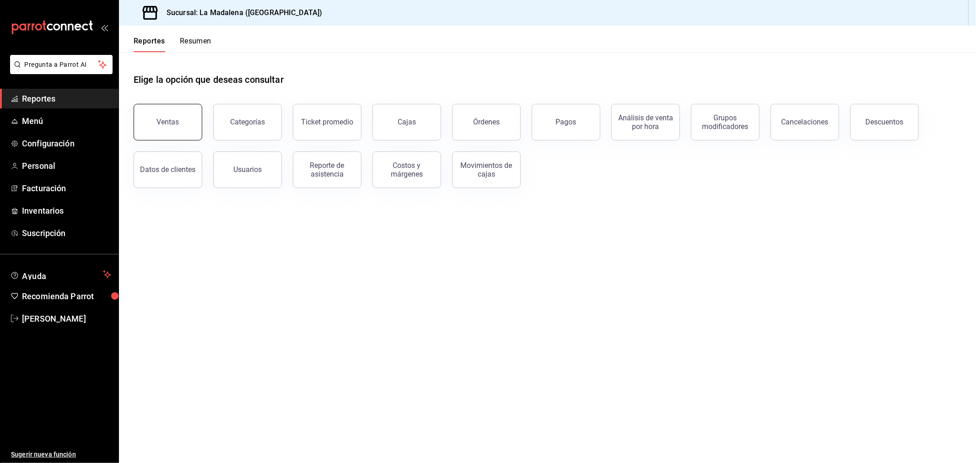
click at [184, 127] on button "Ventas" at bounding box center [168, 122] width 69 height 37
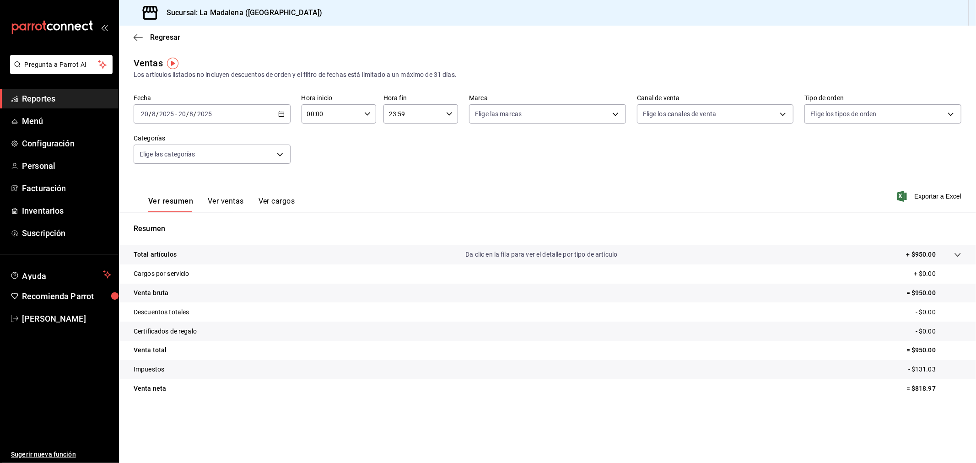
click at [319, 113] on input "00:00" at bounding box center [331, 114] width 59 height 18
click at [323, 151] on span "10" at bounding box center [320, 154] width 23 height 7
type input "10:00"
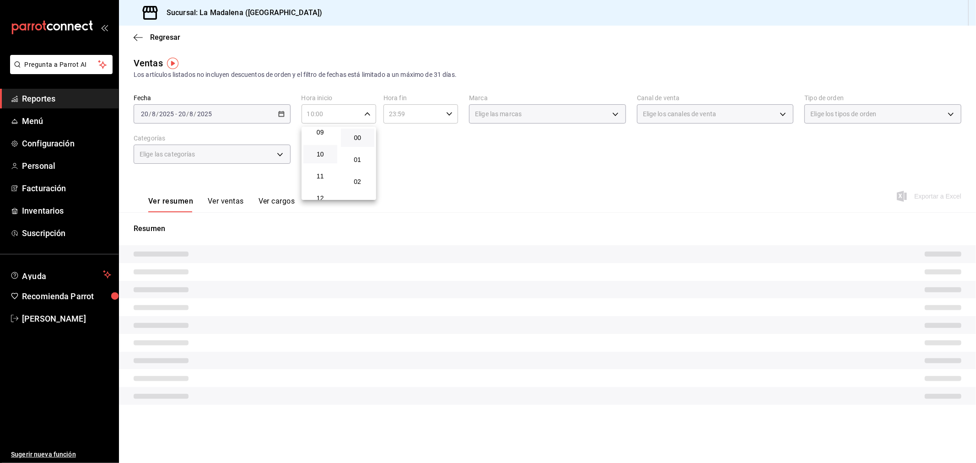
click at [408, 120] on div at bounding box center [488, 231] width 976 height 463
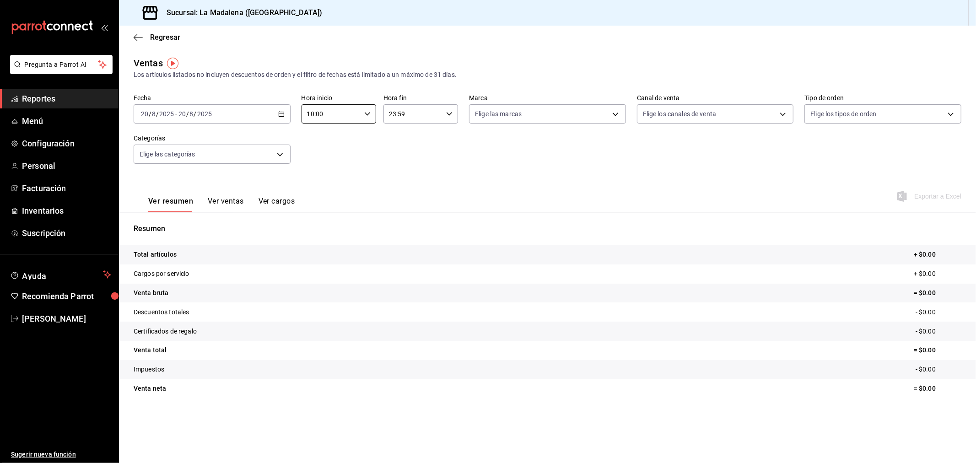
click at [408, 120] on input "23:59" at bounding box center [412, 114] width 59 height 18
click at [445, 143] on button "00" at bounding box center [440, 138] width 34 height 18
click at [404, 177] on button "18" at bounding box center [402, 186] width 34 height 18
type input "18:00"
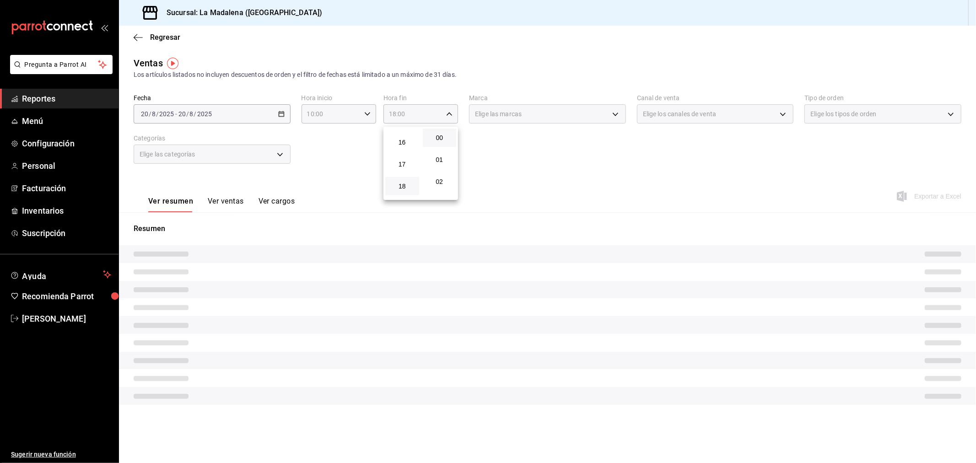
drag, startPoint x: 349, startPoint y: 165, endPoint x: 344, endPoint y: 164, distance: 5.7
click at [348, 165] on div at bounding box center [488, 231] width 976 height 463
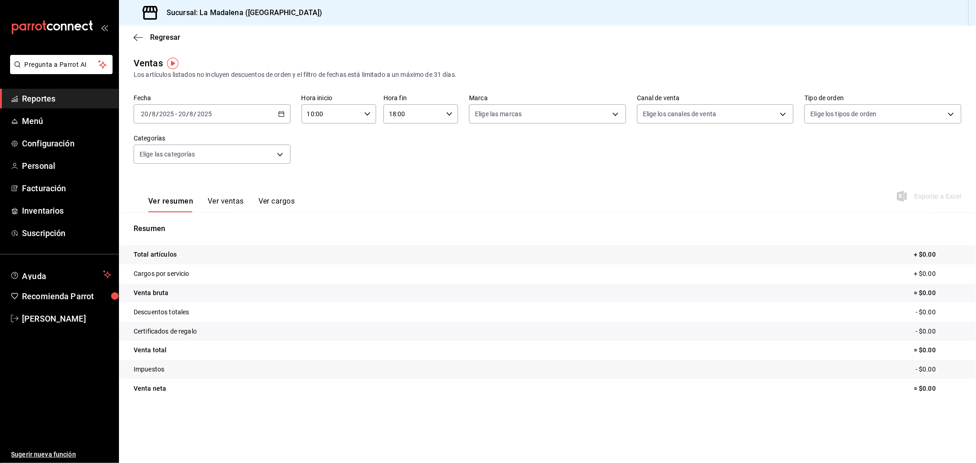
click at [255, 117] on div "[DATE] [DATE] - [DATE] [DATE]" at bounding box center [212, 113] width 157 height 19
click at [184, 225] on span "Rango de fechas" at bounding box center [176, 224] width 71 height 10
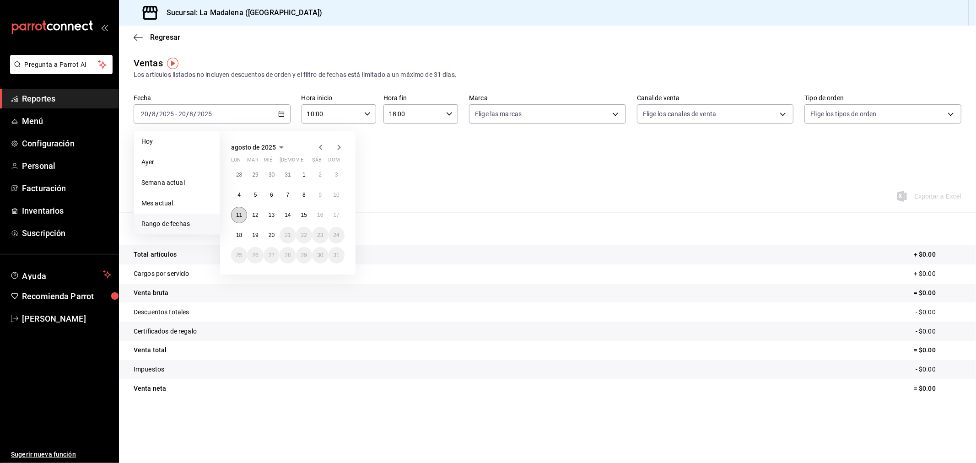
click at [245, 210] on button "11" at bounding box center [239, 215] width 16 height 16
click at [241, 215] on abbr "11" at bounding box center [239, 215] width 6 height 6
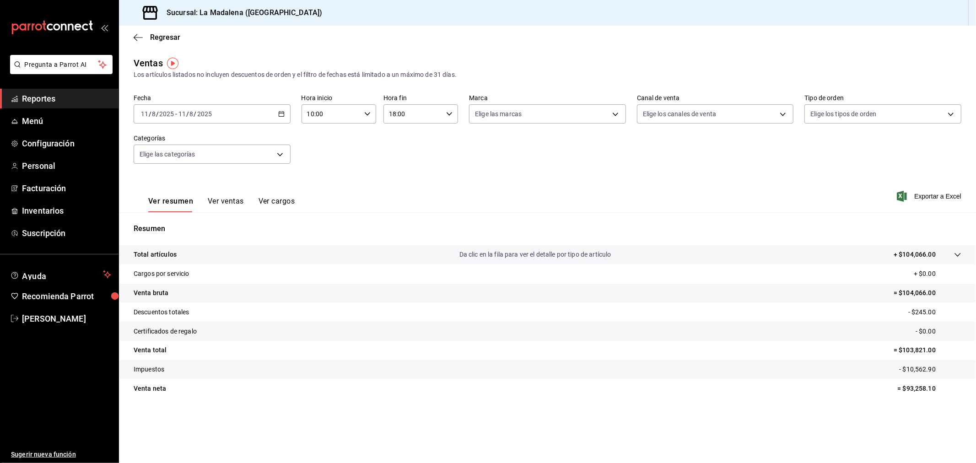
click at [265, 118] on div "[DATE] [DATE] - [DATE] [DATE]" at bounding box center [212, 113] width 157 height 19
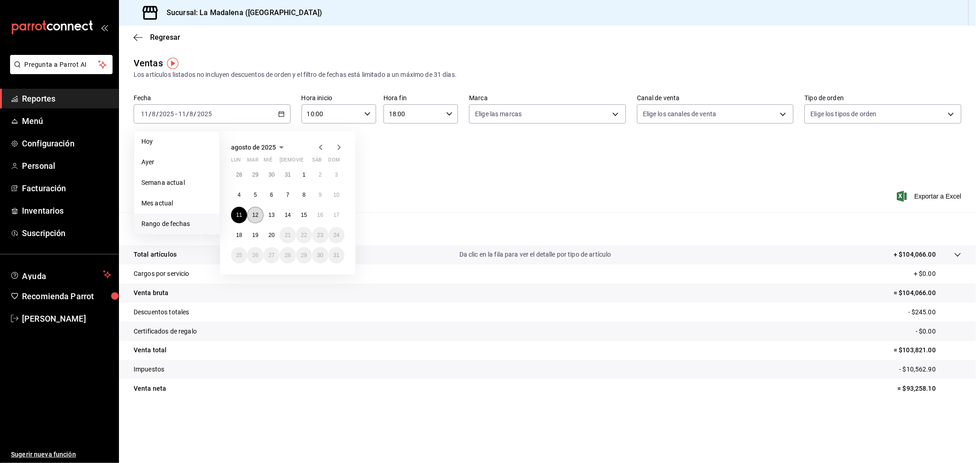
click at [256, 217] on button "12" at bounding box center [255, 215] width 16 height 16
click at [256, 217] on abbr "12" at bounding box center [255, 215] width 6 height 6
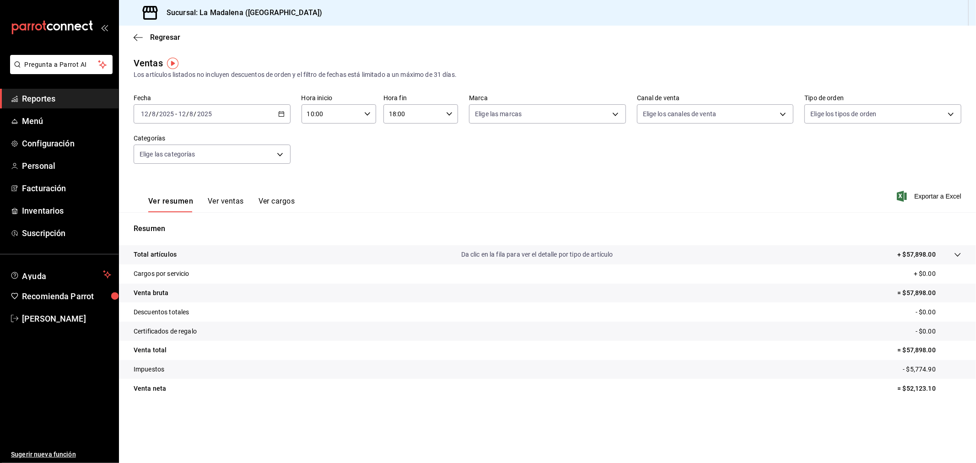
click at [281, 117] on icon "button" at bounding box center [281, 114] width 6 height 6
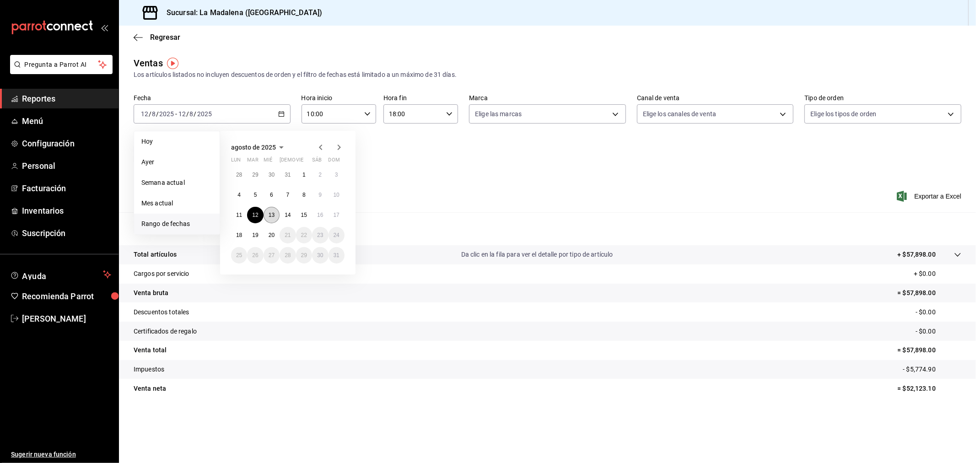
click at [270, 221] on button "13" at bounding box center [272, 215] width 16 height 16
click at [272, 213] on abbr "13" at bounding box center [272, 215] width 6 height 6
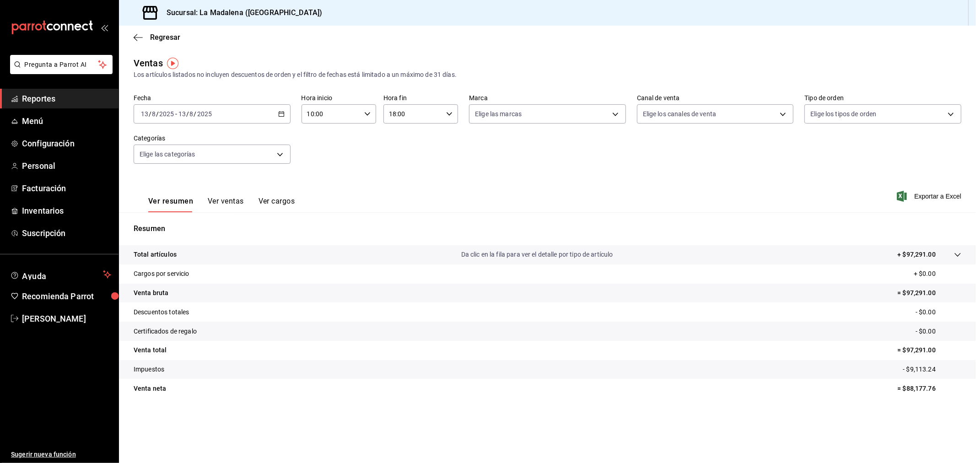
click at [283, 112] on icon "button" at bounding box center [281, 114] width 6 height 6
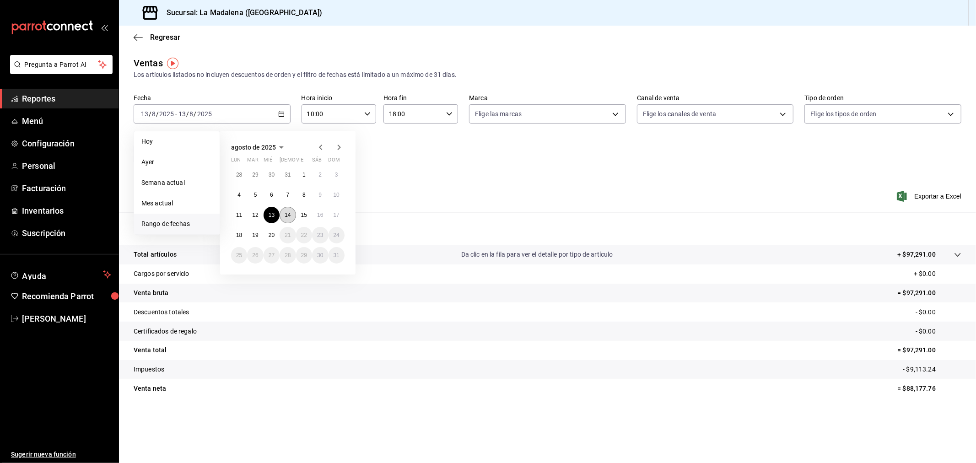
click at [286, 219] on button "14" at bounding box center [288, 215] width 16 height 16
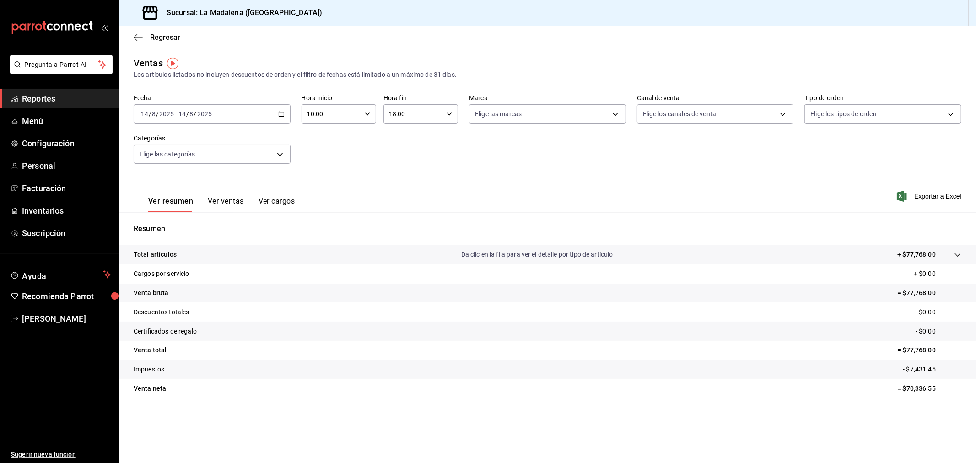
click at [284, 117] on icon "button" at bounding box center [281, 114] width 6 height 6
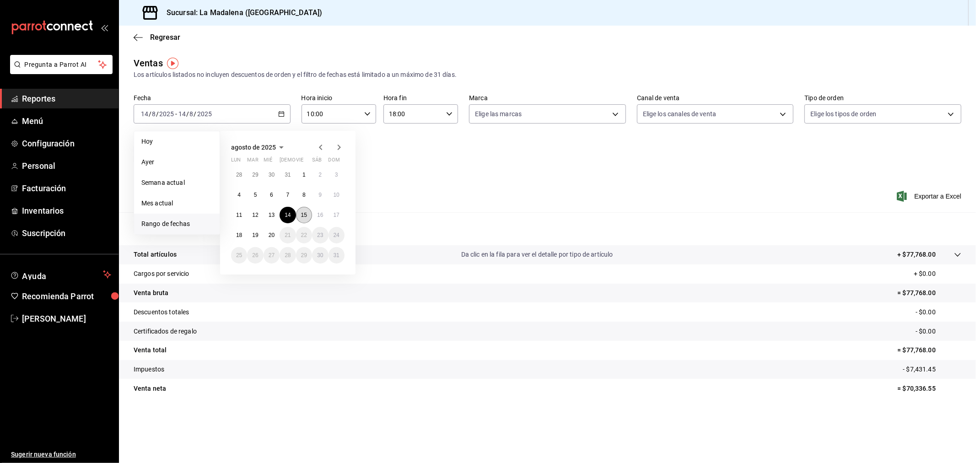
click at [300, 216] on button "15" at bounding box center [304, 215] width 16 height 16
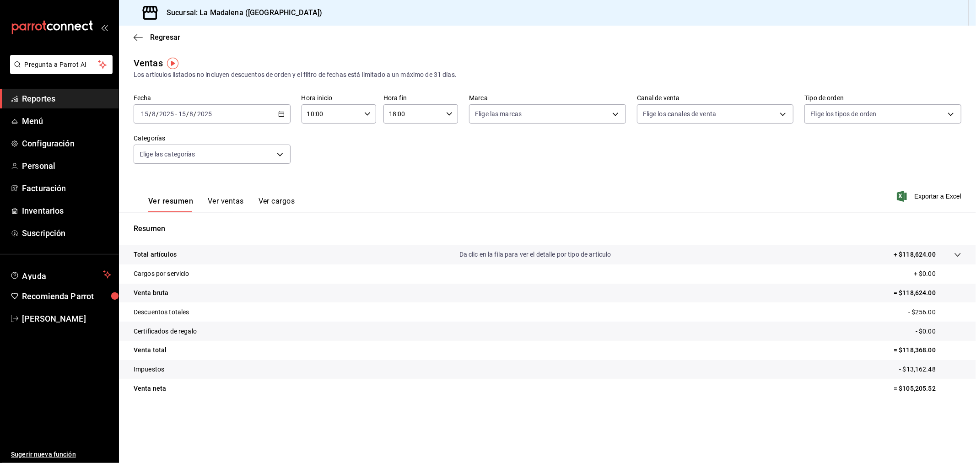
drag, startPoint x: 285, startPoint y: 115, endPoint x: 293, endPoint y: 122, distance: 10.1
click at [285, 116] on div "[DATE] [DATE] - [DATE] [DATE]" at bounding box center [212, 113] width 157 height 19
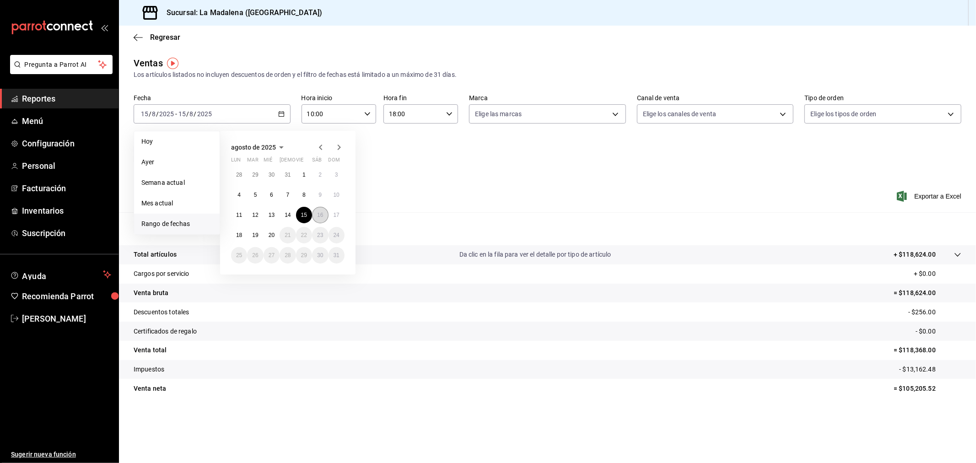
click at [322, 214] on abbr "16" at bounding box center [320, 215] width 6 height 6
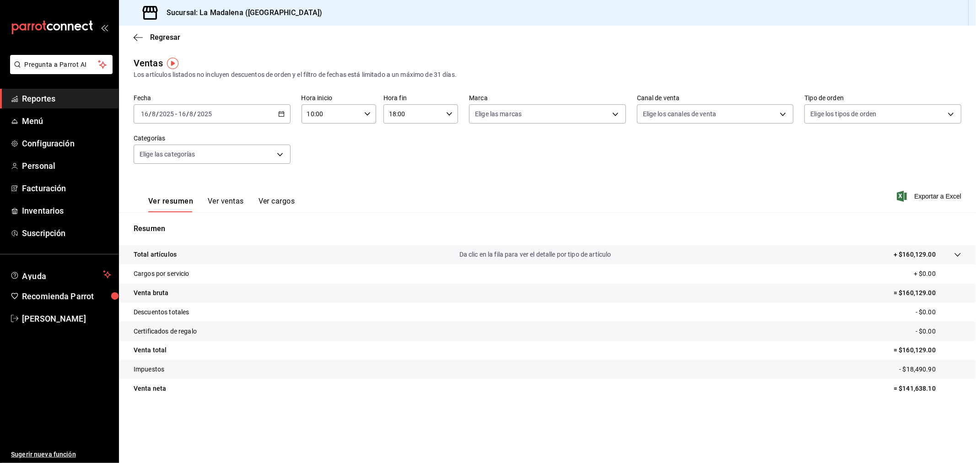
click at [245, 114] on div "[DATE] [DATE] - [DATE] [DATE]" at bounding box center [212, 113] width 157 height 19
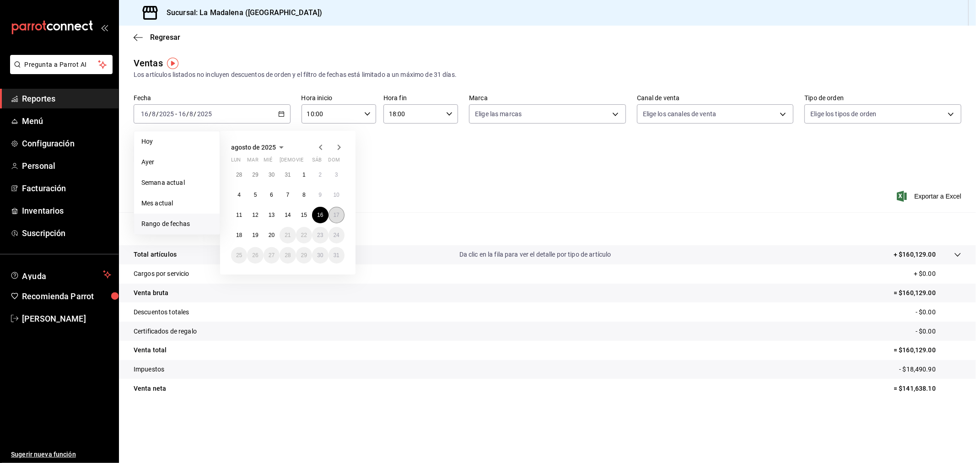
click at [334, 216] on abbr "17" at bounding box center [337, 215] width 6 height 6
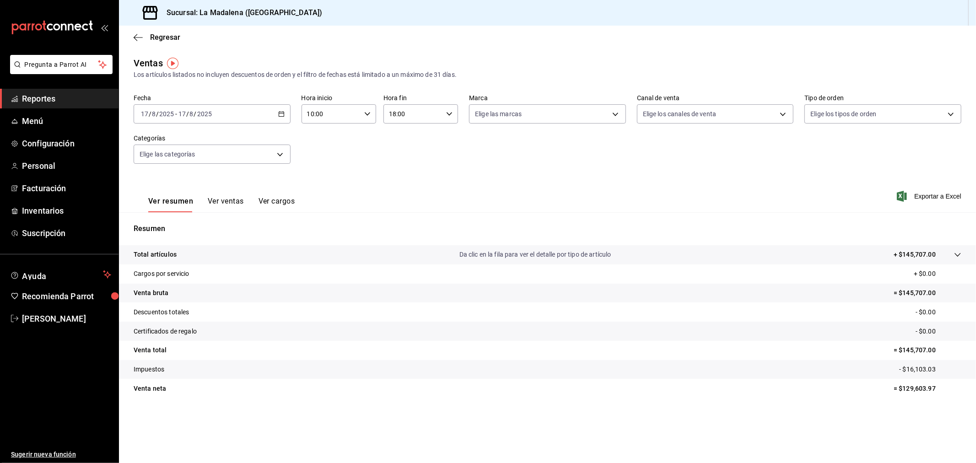
click at [221, 109] on div "[DATE] [DATE] - [DATE] [DATE]" at bounding box center [212, 113] width 157 height 19
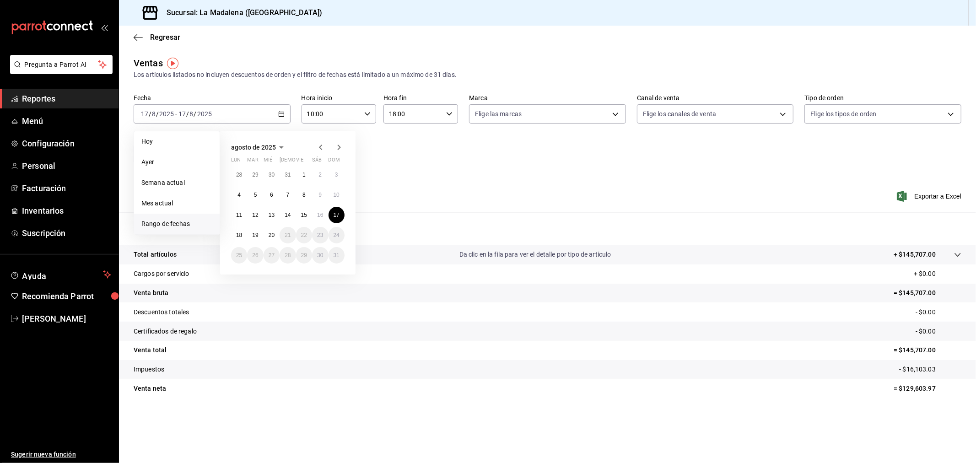
click at [323, 125] on div "agosto de 2025 lun mar [PERSON_NAME] vie sáb dom 28 29 30 31 1 2 3 4 5 6 7 8 9 …" at bounding box center [300, 199] width 160 height 151
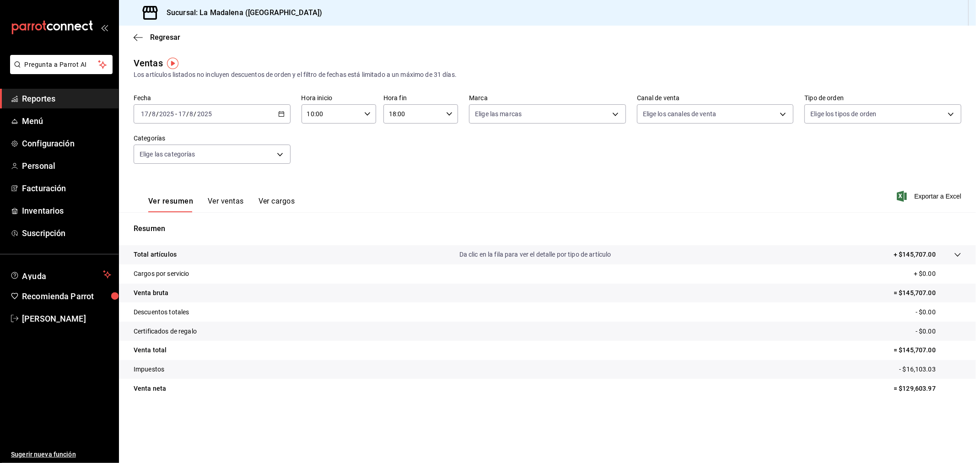
click at [324, 121] on input "10:00" at bounding box center [331, 114] width 59 height 18
click at [324, 160] on span "18" at bounding box center [320, 163] width 23 height 7
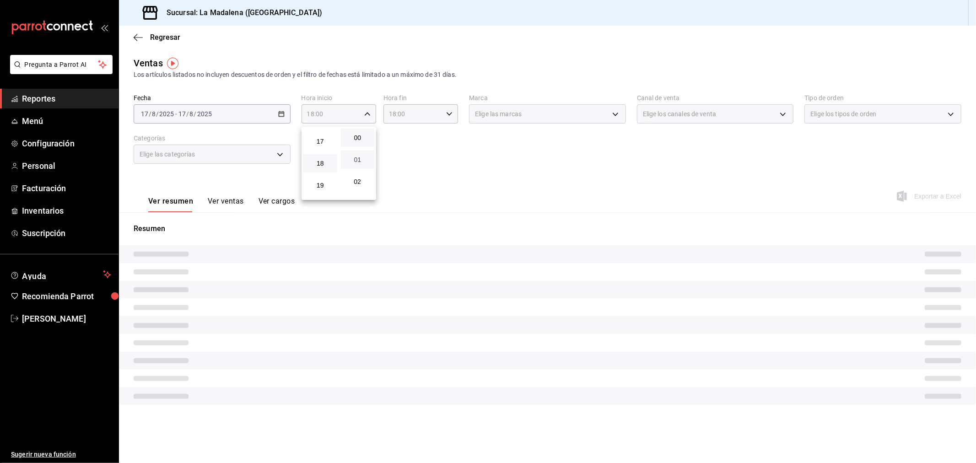
click at [351, 159] on span "01" at bounding box center [357, 159] width 23 height 7
type input "18:01"
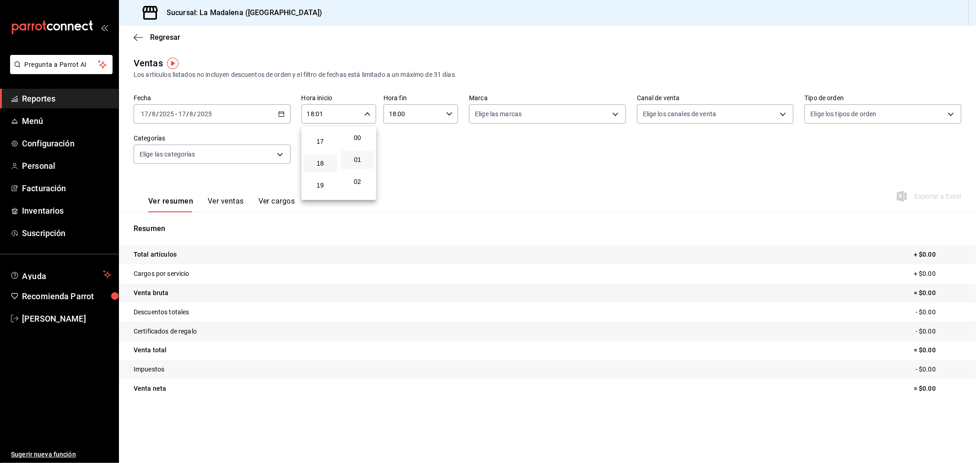
click at [427, 115] on div at bounding box center [488, 231] width 976 height 463
click at [427, 115] on input "18:00" at bounding box center [412, 114] width 59 height 18
click at [406, 158] on span "05" at bounding box center [402, 161] width 23 height 7
type input "05:00"
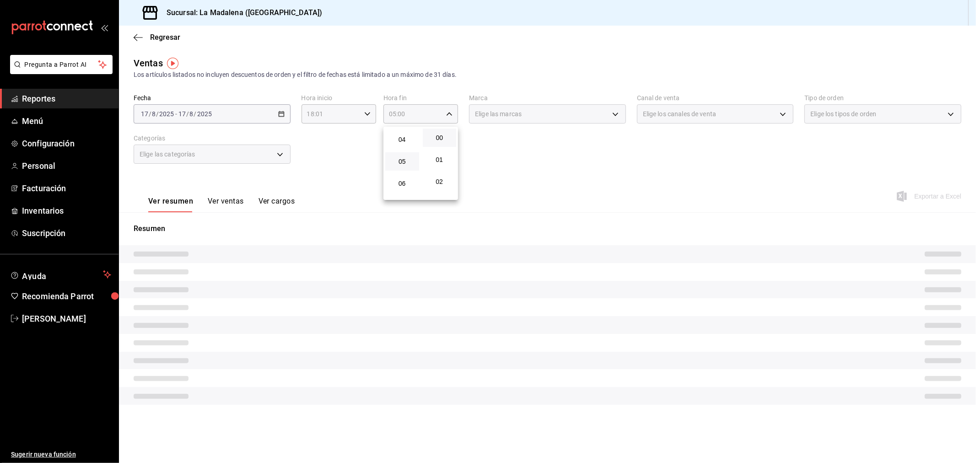
drag, startPoint x: 344, startPoint y: 147, endPoint x: 298, endPoint y: 138, distance: 47.1
click at [343, 147] on div at bounding box center [488, 231] width 976 height 463
click at [260, 117] on div "[DATE] [DATE] - [DATE] [DATE]" at bounding box center [212, 113] width 157 height 19
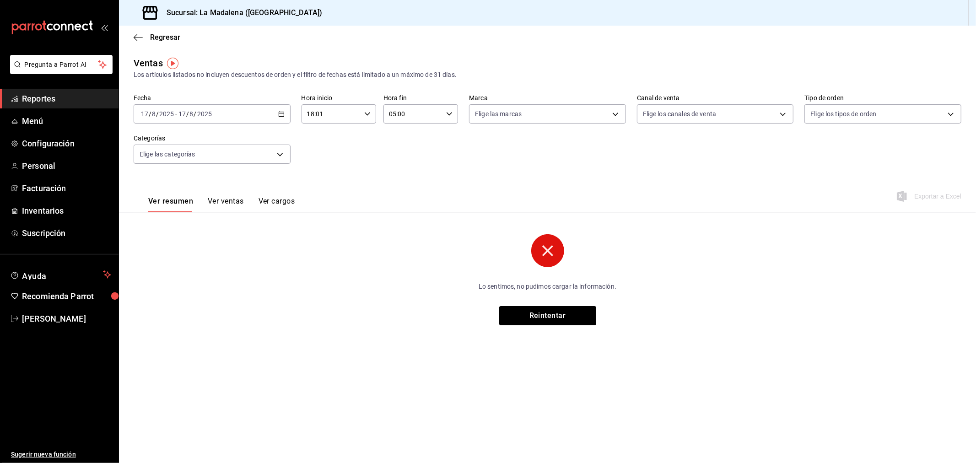
click at [269, 116] on div "[DATE] [DATE] - [DATE] [DATE]" at bounding box center [212, 113] width 157 height 19
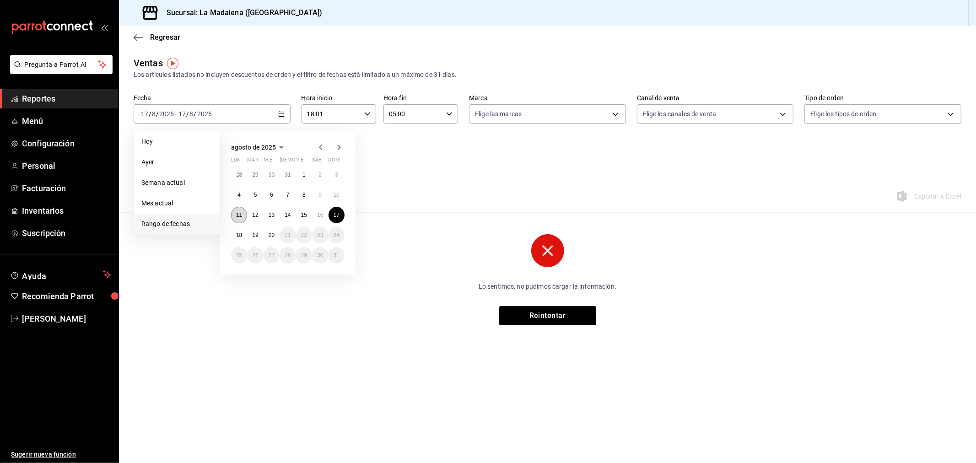
click at [236, 214] on abbr "11" at bounding box center [239, 215] width 6 height 6
click at [253, 214] on abbr "12" at bounding box center [255, 215] width 6 height 6
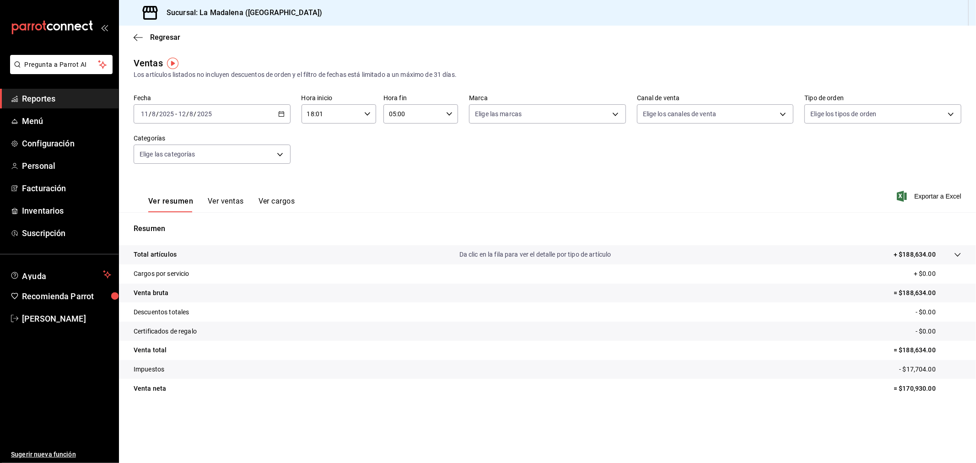
click at [276, 103] on div "Fecha [DATE] [DATE] - [DATE] [DATE]" at bounding box center [212, 108] width 157 height 29
click at [285, 120] on div "[DATE] [DATE] - [DATE] [DATE]" at bounding box center [212, 113] width 157 height 19
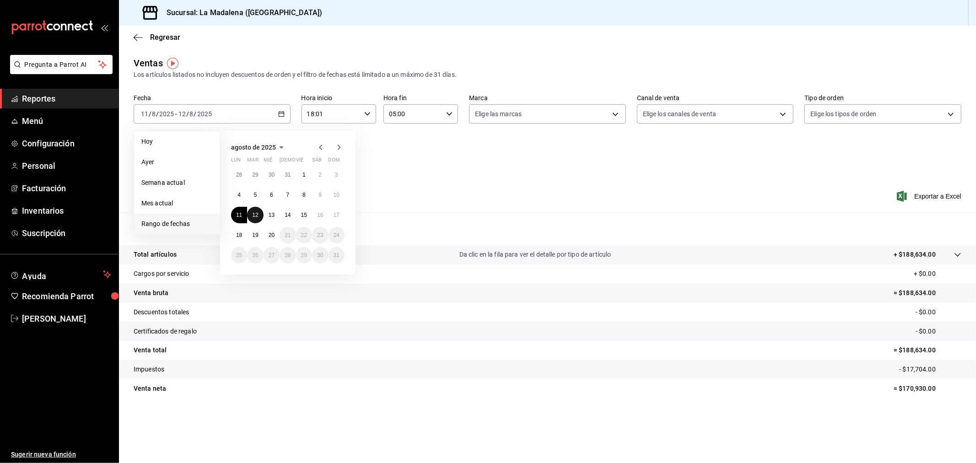
click at [255, 215] on abbr "12" at bounding box center [255, 215] width 6 height 6
click at [269, 214] on abbr "13" at bounding box center [272, 215] width 6 height 6
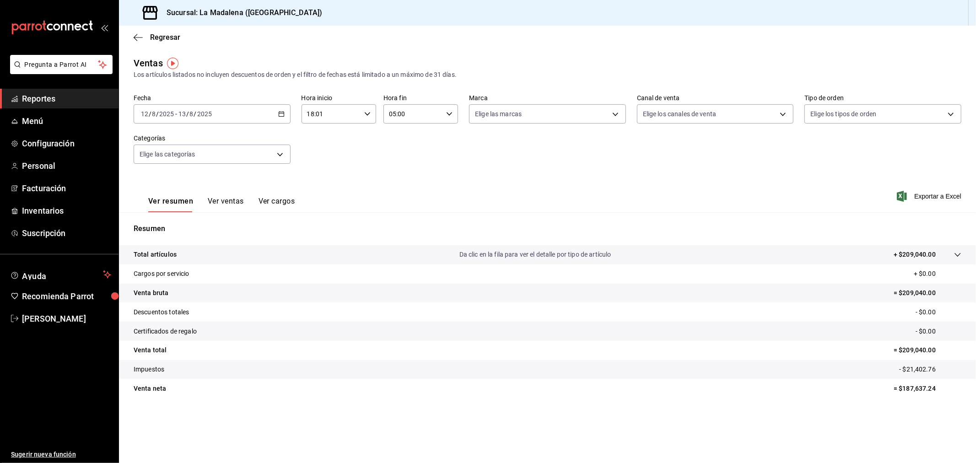
click at [272, 125] on div "Fecha [DATE] [DATE] - [DATE] [DATE] Hora inicio 18:01 Hora inicio Hora fin 05:0…" at bounding box center [548, 134] width 828 height 81
click at [276, 120] on div "[DATE] [DATE] - [DATE] [DATE]" at bounding box center [212, 113] width 157 height 19
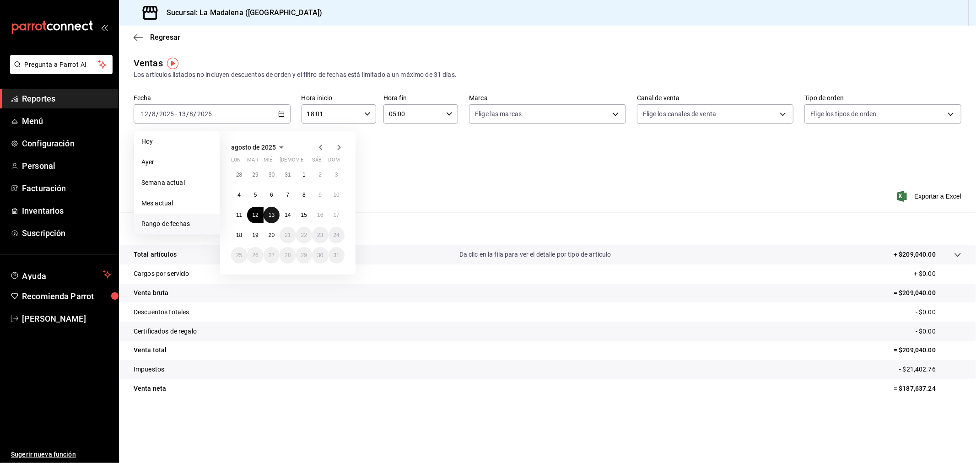
click at [271, 212] on abbr "13" at bounding box center [272, 215] width 6 height 6
click at [288, 215] on abbr "14" at bounding box center [288, 215] width 6 height 6
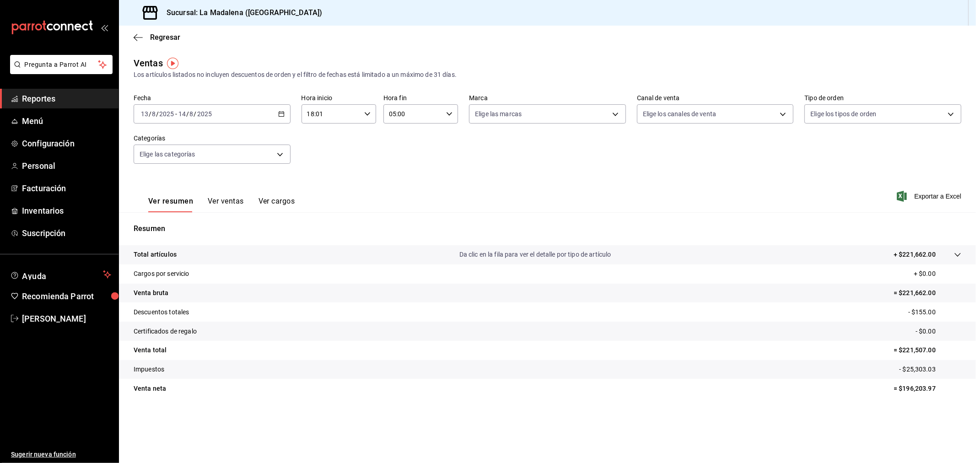
click at [257, 123] on div "[DATE] [DATE] - [DATE] [DATE]" at bounding box center [212, 113] width 157 height 19
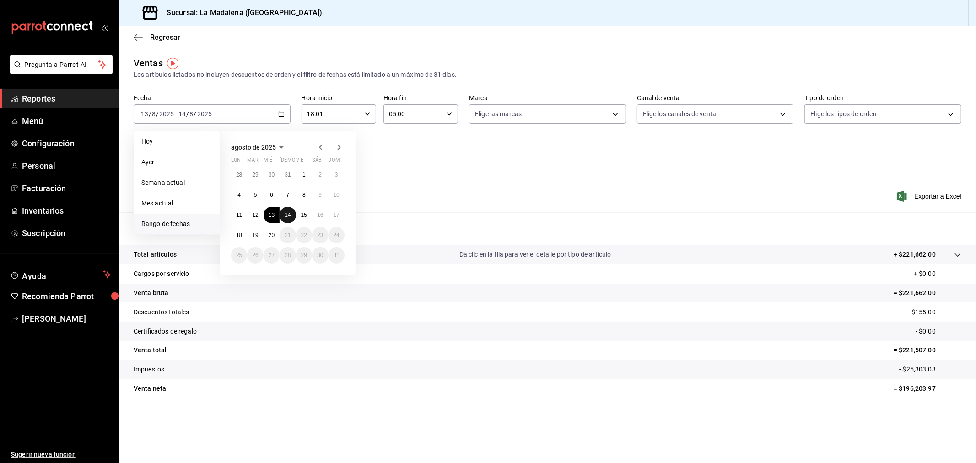
click at [290, 218] on button "14" at bounding box center [288, 215] width 16 height 16
click at [302, 215] on abbr "15" at bounding box center [304, 215] width 6 height 6
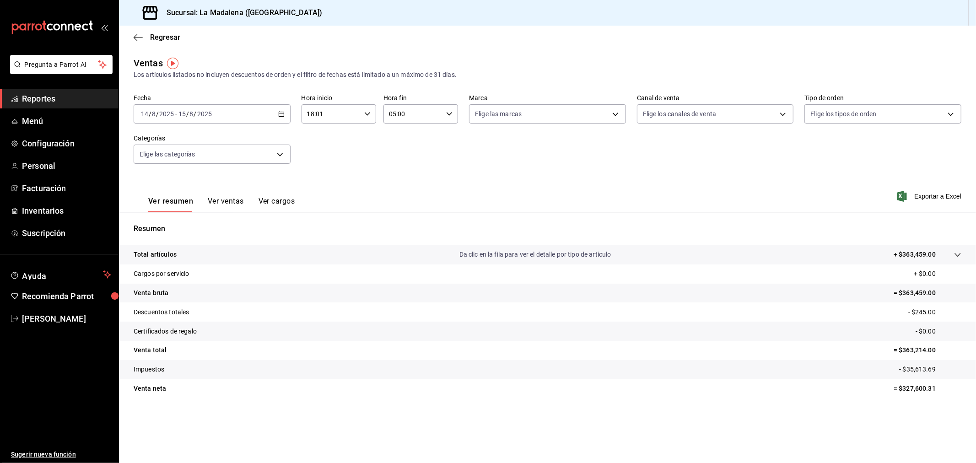
click at [287, 124] on div "Fecha [DATE] [DATE] - [DATE] [DATE] Hora inicio 18:01 Hora inicio Hora fin 05:0…" at bounding box center [548, 134] width 828 height 81
click at [286, 122] on div "[DATE] [DATE] - [DATE] [DATE]" at bounding box center [212, 113] width 157 height 19
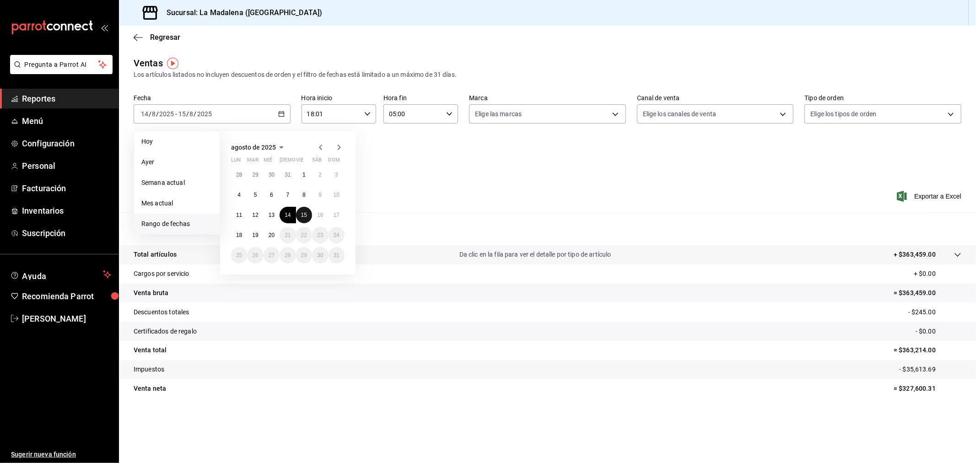
click at [301, 216] on abbr "15" at bounding box center [304, 215] width 6 height 6
click at [319, 218] on button "16" at bounding box center [320, 215] width 16 height 16
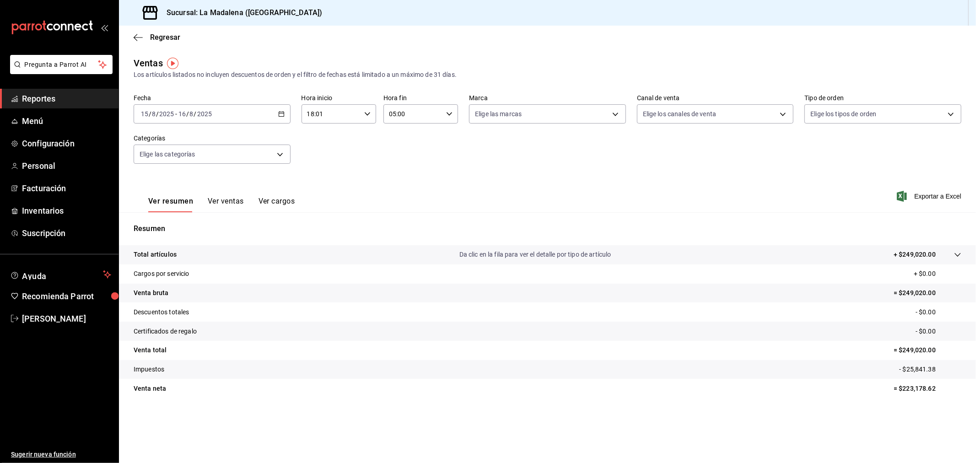
click at [268, 122] on div "[DATE] [DATE] - [DATE] [DATE]" at bounding box center [212, 113] width 157 height 19
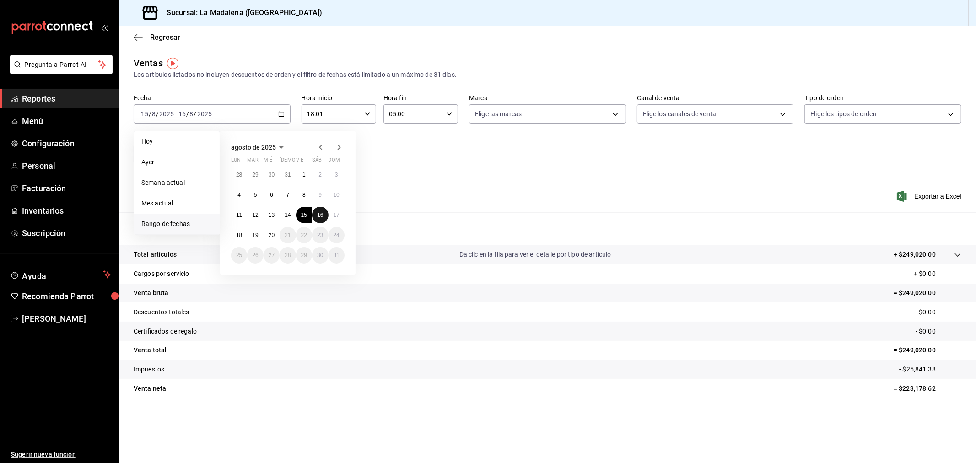
click at [321, 213] on abbr "16" at bounding box center [320, 215] width 6 height 6
click at [339, 214] on button "17" at bounding box center [336, 215] width 16 height 16
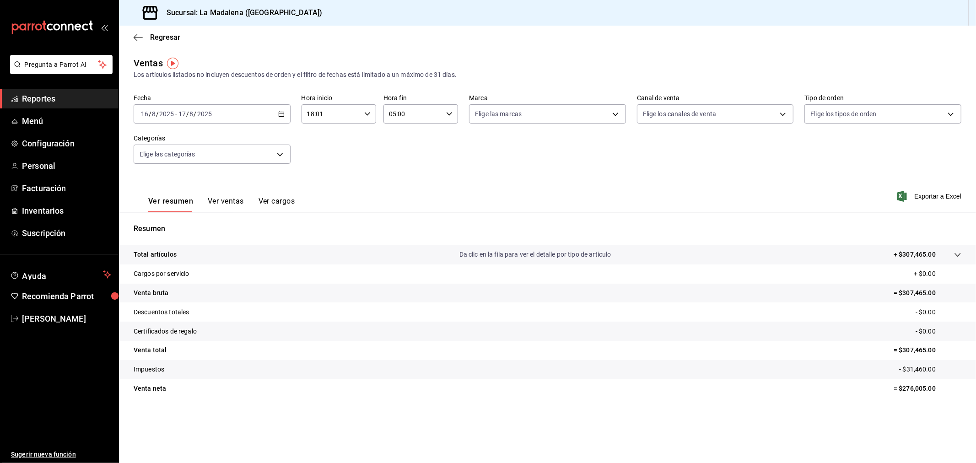
click at [278, 117] on icon "button" at bounding box center [281, 114] width 6 height 6
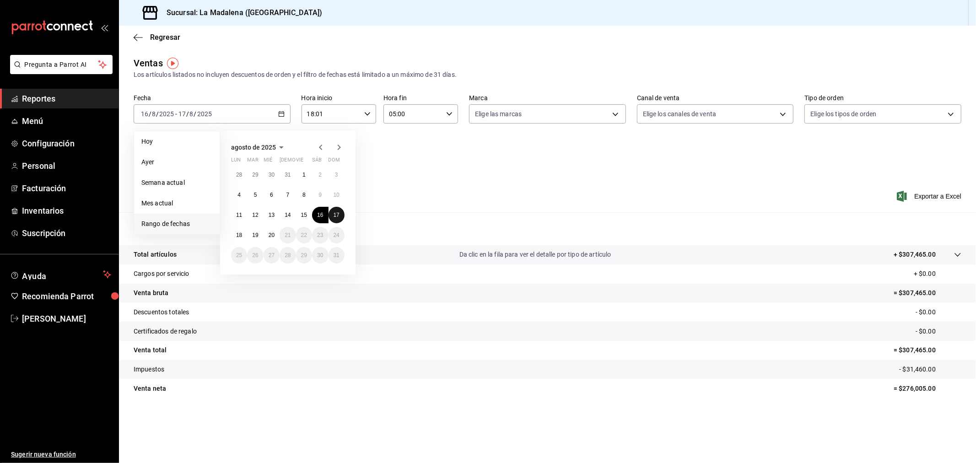
click at [334, 212] on abbr "17" at bounding box center [337, 215] width 6 height 6
click at [235, 242] on div "28 29 30 31 1 2 3 4 5 6 7 8 9 10 11 12 13 14 15 16 17 18 19 20 21 22 23 24 25 2…" at bounding box center [287, 215] width 113 height 97
click at [237, 240] on button "18" at bounding box center [239, 235] width 16 height 16
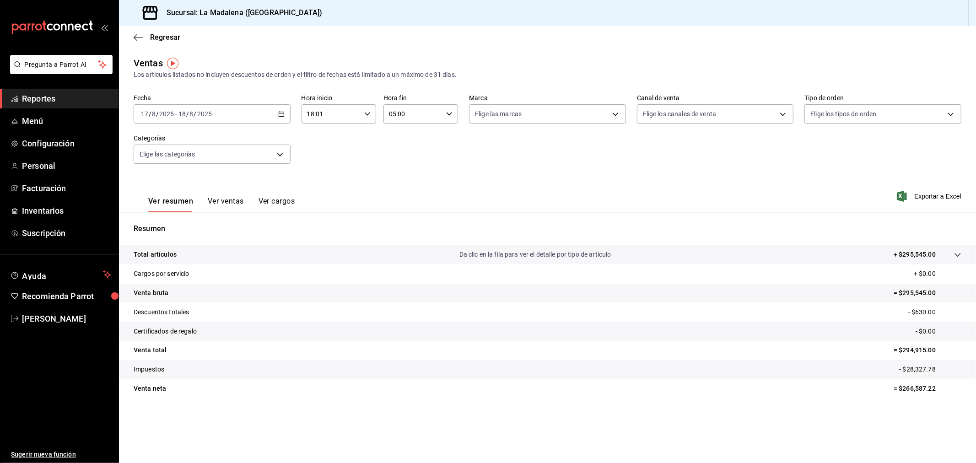
click at [336, 113] on input "18:01" at bounding box center [331, 114] width 59 height 18
click at [327, 154] on span "10" at bounding box center [320, 154] width 23 height 7
click at [355, 140] on span "00" at bounding box center [357, 137] width 23 height 7
type input "10:00"
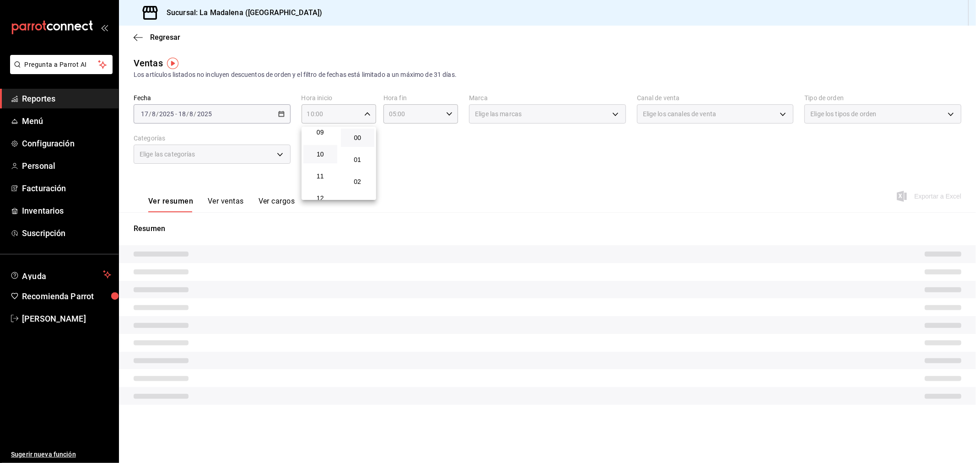
drag, startPoint x: 484, startPoint y: 172, endPoint x: 399, endPoint y: 150, distance: 87.3
click at [484, 172] on div at bounding box center [488, 231] width 976 height 463
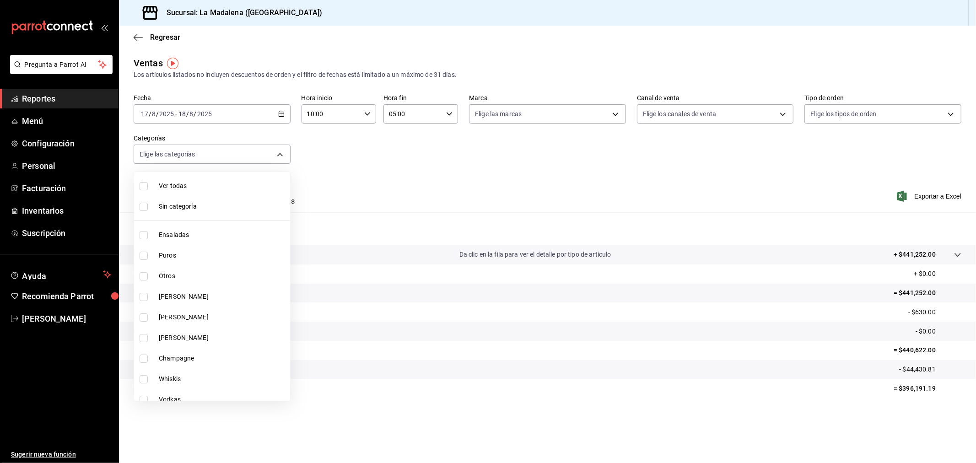
click at [281, 158] on body "Pregunta a Parrot AI Reportes Menú Configuración Personal Facturación Inventari…" at bounding box center [488, 231] width 976 height 463
click at [186, 299] on span "[PERSON_NAME]" at bounding box center [223, 297] width 128 height 10
type input "586bd8a3-b211-41c3-982e-5866a433a7a3"
checkbox input "true"
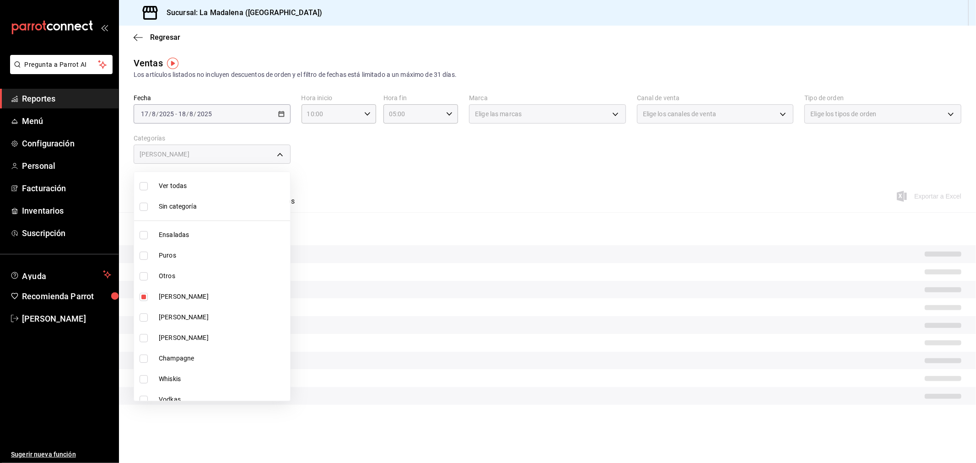
click at [188, 312] on span "[PERSON_NAME]" at bounding box center [223, 317] width 128 height 10
type input "586bd8a3-b211-41c3-982e-5866a433a7a3,9f1b3b10-2e64-4b76-8cfe-71b33b56f520"
checkbox input "true"
click at [187, 328] on li "[PERSON_NAME]" at bounding box center [212, 338] width 156 height 21
type input "586bd8a3-b211-41c3-982e-5866a433a7a3,9f1b3b10-2e64-4b76-8cfe-71b33b56f520,2f844…"
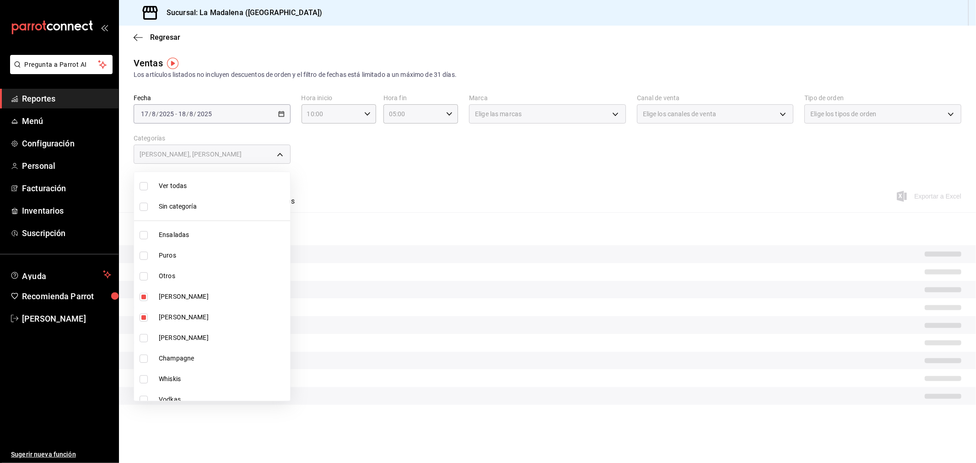
checkbox input "true"
click at [189, 350] on li "Champagne" at bounding box center [212, 358] width 156 height 21
type input "586bd8a3-b211-41c3-982e-5866a433a7a3,9f1b3b10-2e64-4b76-8cfe-71b33b56f520,2f844…"
checkbox input "true"
click at [376, 217] on div at bounding box center [488, 231] width 976 height 463
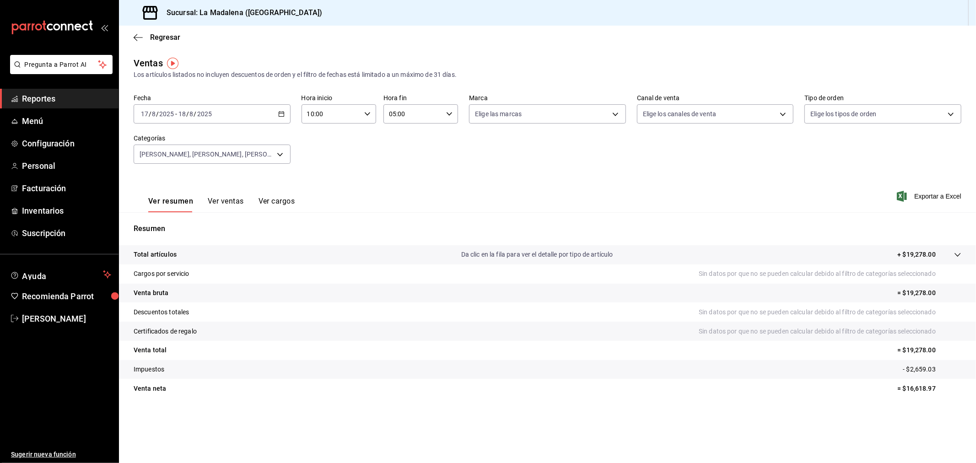
click at [277, 112] on div "[DATE] [DATE] - [DATE] [DATE]" at bounding box center [212, 113] width 157 height 19
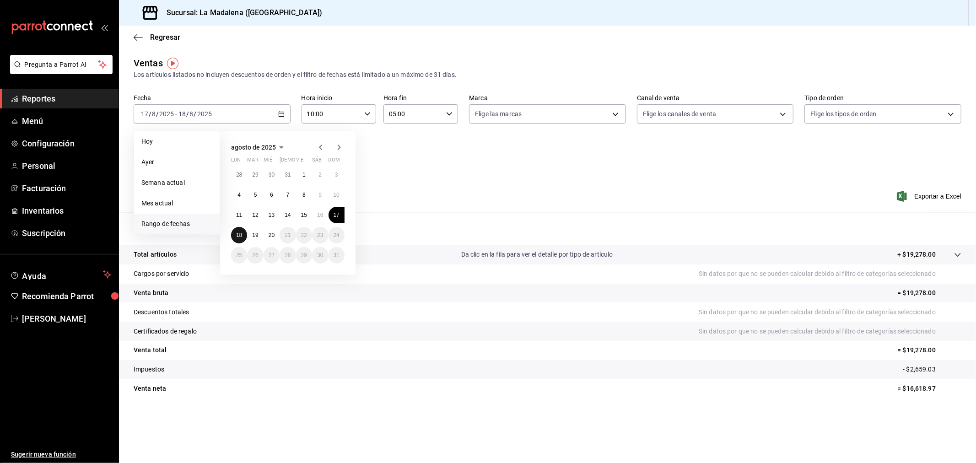
click at [239, 227] on button "18" at bounding box center [239, 235] width 16 height 16
click at [239, 215] on abbr "11" at bounding box center [239, 215] width 6 height 6
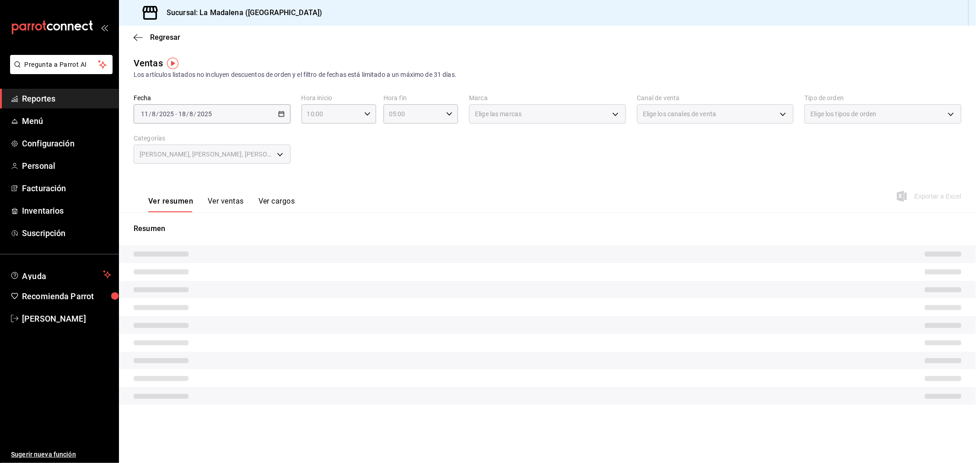
click at [232, 203] on button "Ver ventas" at bounding box center [226, 205] width 36 height 16
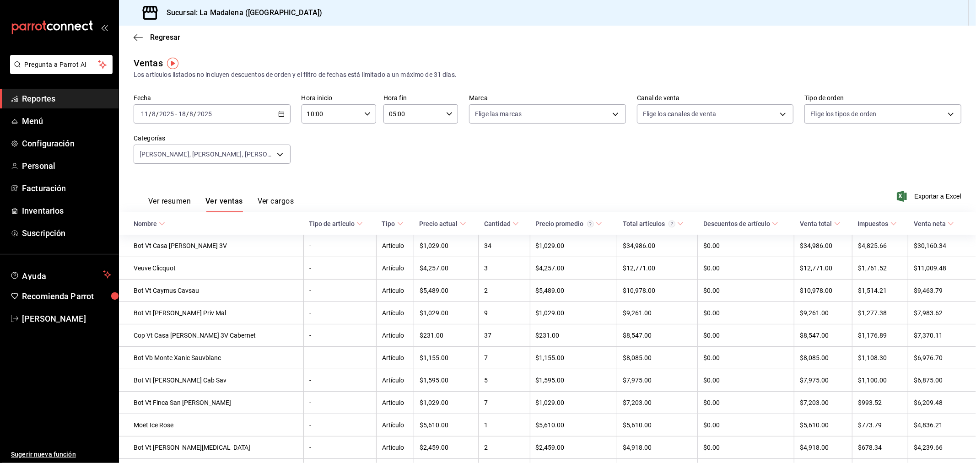
drag, startPoint x: 922, startPoint y: 193, endPoint x: 846, endPoint y: 194, distance: 75.5
click at [920, 193] on span "Exportar a Excel" at bounding box center [930, 196] width 63 height 11
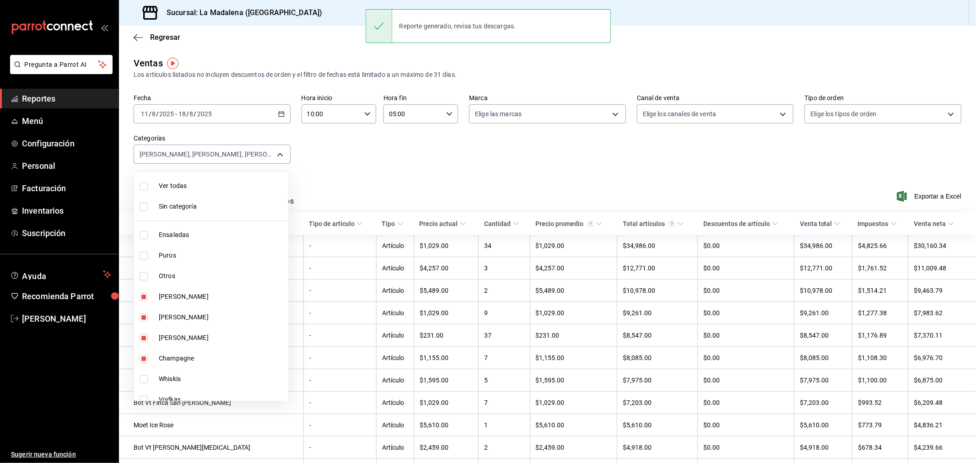
click at [282, 157] on body "Pregunta a Parrot AI Reportes Menú Configuración Personal Facturación Inventari…" at bounding box center [488, 231] width 976 height 463
click at [168, 287] on li "[PERSON_NAME]" at bounding box center [211, 296] width 154 height 21
type input "9f1b3b10-2e64-4b76-8cfe-71b33b56f520,2f844ff2-8c1b-44ba-a2dd-94dfd8feee7b,8c928…"
checkbox input "false"
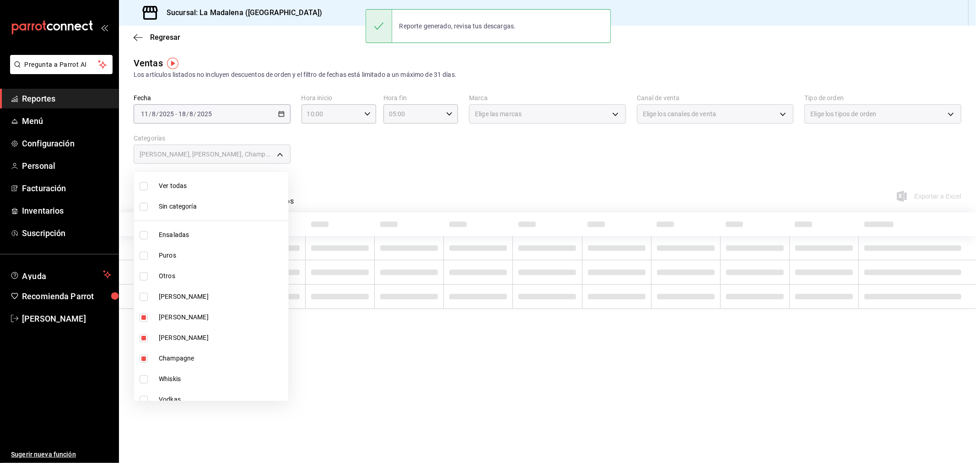
click at [175, 306] on li "[PERSON_NAME]" at bounding box center [211, 296] width 154 height 21
type input "9f1b3b10-2e64-4b76-8cfe-71b33b56f520,2f844ff2-8c1b-44ba-a2dd-94dfd8feee7b,8c928…"
checkbox input "true"
drag, startPoint x: 184, startPoint y: 290, endPoint x: 185, endPoint y: 306, distance: 15.6
click at [185, 292] on li "[PERSON_NAME]" at bounding box center [211, 296] width 154 height 21
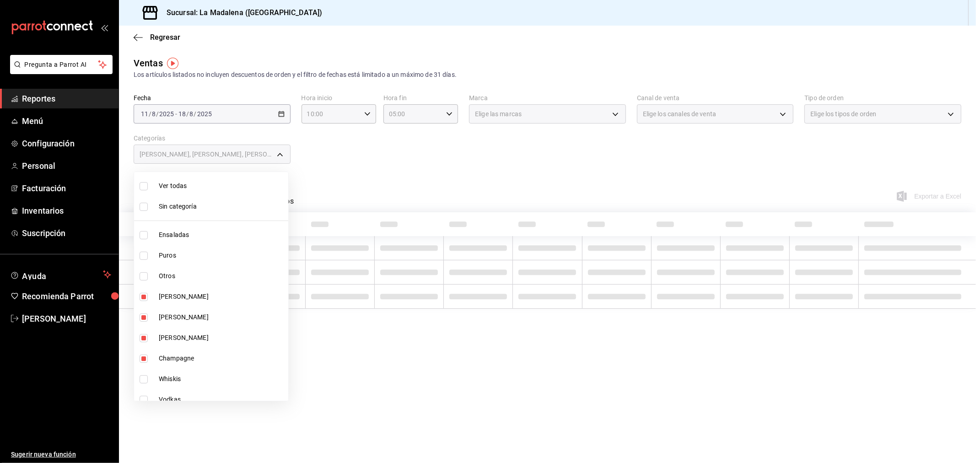
type input "9f1b3b10-2e64-4b76-8cfe-71b33b56f520,2f844ff2-8c1b-44ba-a2dd-94dfd8feee7b,8c928…"
checkbox input "false"
drag, startPoint x: 183, startPoint y: 312, endPoint x: 183, endPoint y: 327, distance: 15.1
click at [183, 313] on span "[PERSON_NAME]" at bounding box center [222, 317] width 126 height 10
type input "2f844ff2-8c1b-44ba-a2dd-94dfd8feee7b,8c928680-2e27-46ef-bef7-14e3350f6799"
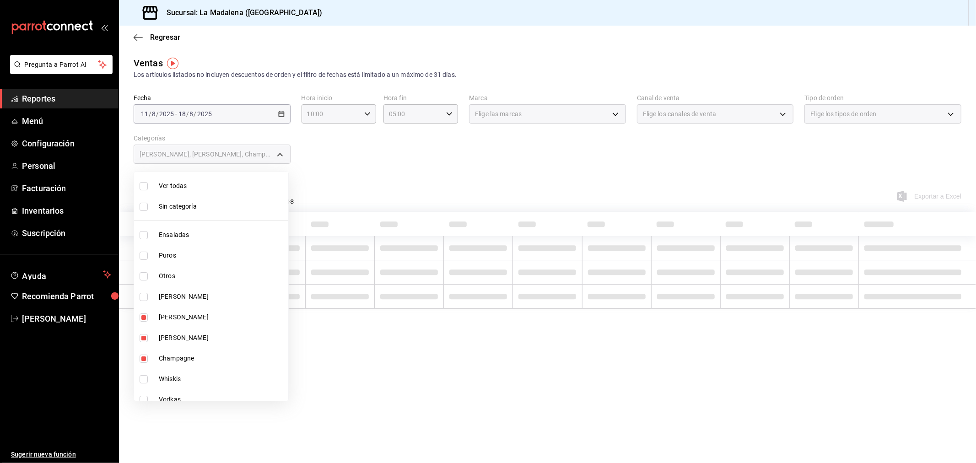
checkbox input "false"
click at [182, 333] on span "[PERSON_NAME]" at bounding box center [222, 338] width 126 height 10
type input "8c928680-2e27-46ef-bef7-14e3350f6799"
checkbox input "false"
click at [185, 357] on span "Champagne" at bounding box center [222, 359] width 126 height 10
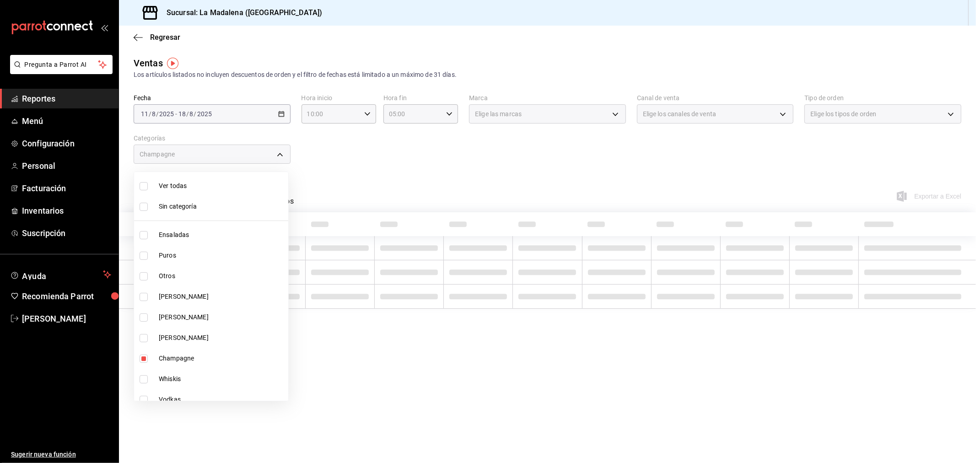
checkbox input "false"
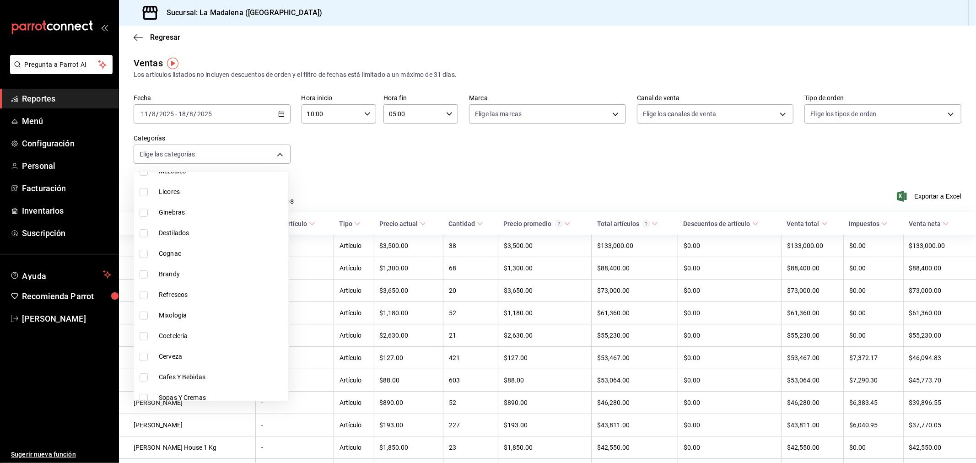
scroll to position [305, 0]
click at [226, 360] on span "Cafes Y Bebidas" at bounding box center [222, 363] width 126 height 10
type input "9ab65bc6-0750-4abf-b09b-76eddf2b32a2"
checkbox input "true"
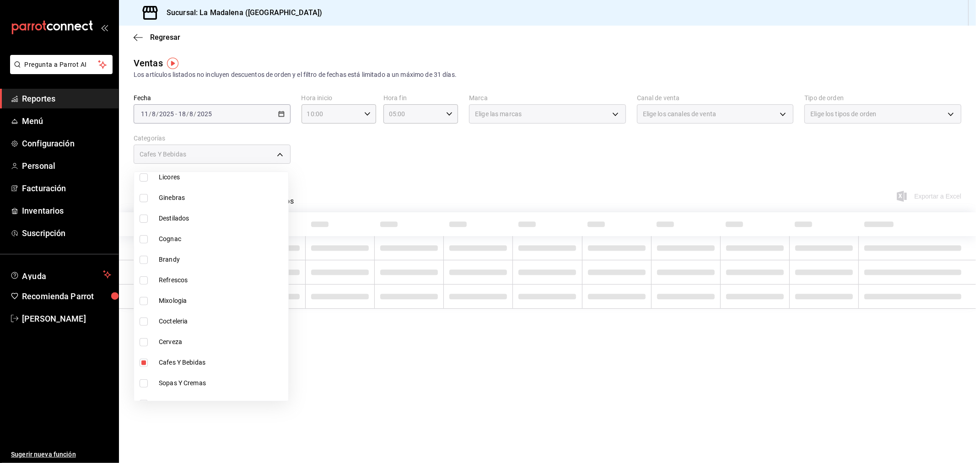
click at [519, 195] on div at bounding box center [488, 231] width 976 height 463
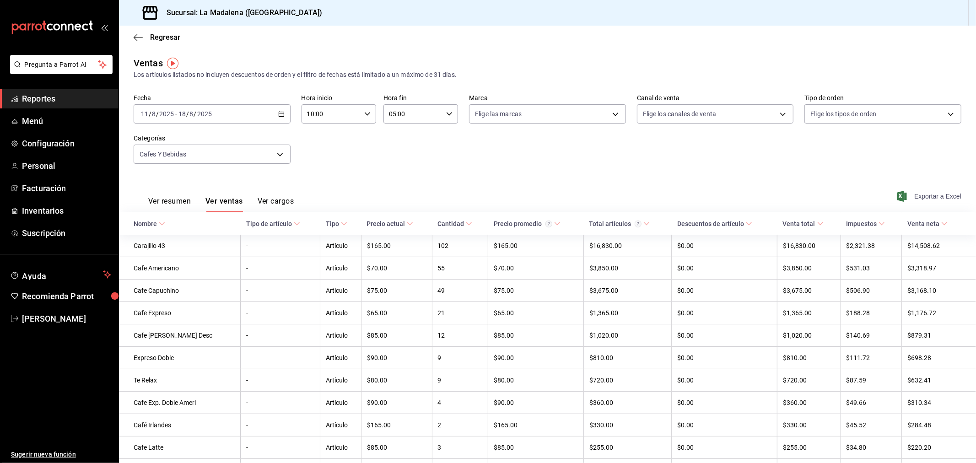
click at [948, 195] on span "Exportar a Excel" at bounding box center [930, 196] width 63 height 11
click at [273, 153] on body "Pregunta a Parrot AI Reportes Menú Configuración Personal Facturación Inventari…" at bounding box center [488, 231] width 976 height 463
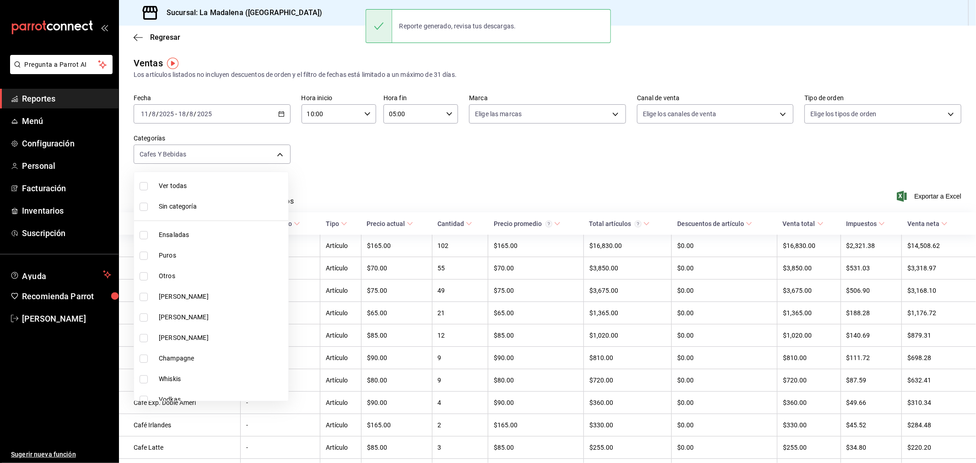
drag, startPoint x: 174, startPoint y: 231, endPoint x: 176, endPoint y: 249, distance: 18.4
click at [175, 235] on span "Ensaladas" at bounding box center [222, 235] width 126 height 10
type input "9ab65bc6-0750-4abf-b09b-76eddf2b32a2,2090f425-4f83-43b7-8a5b-a268cdb56233"
checkbox input "true"
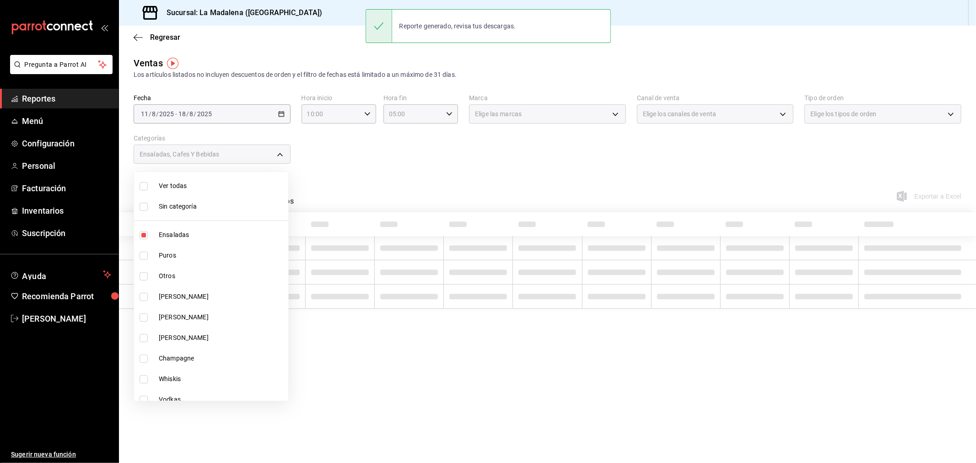
click at [180, 268] on li "Otros" at bounding box center [211, 276] width 154 height 21
type input "9ab65bc6-0750-4abf-b09b-76eddf2b32a2,2090f425-4f83-43b7-8a5b-a268cdb56233,6055b…"
checkbox input "true"
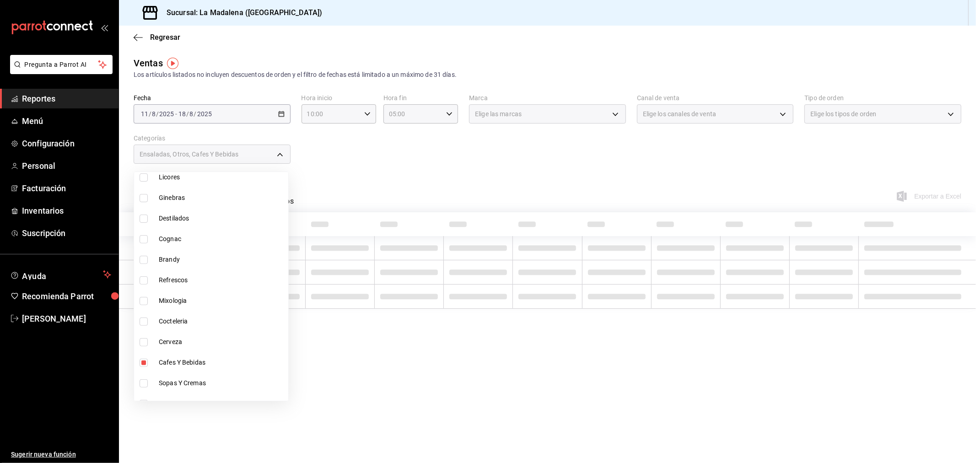
scroll to position [420, 0]
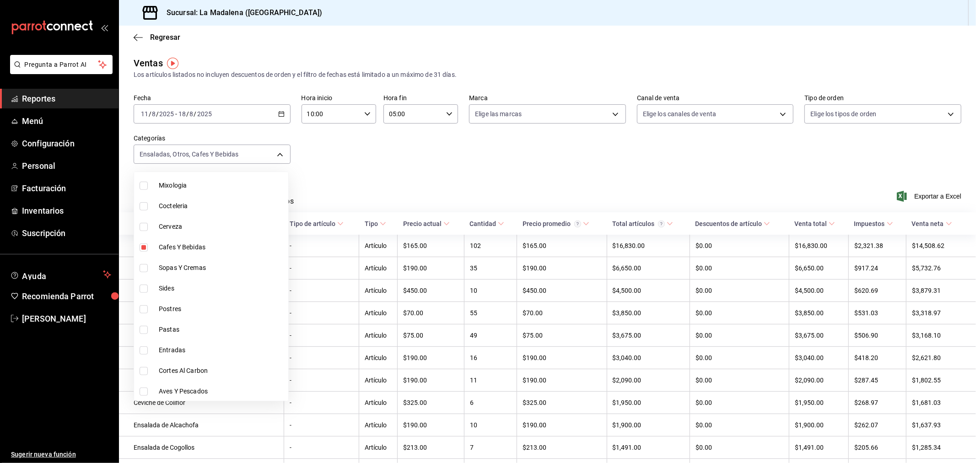
click at [210, 237] on li "Cafes Y Bebidas" at bounding box center [211, 247] width 154 height 21
type input "2090f425-4f83-43b7-8a5b-a268cdb56233,6055b79d-9dea-4f9b-9d39-5257a0072c3a"
checkbox input "false"
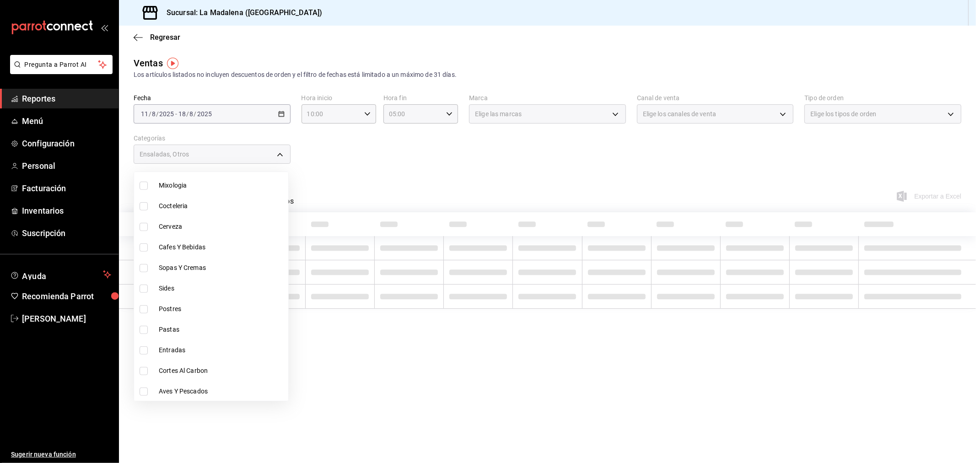
click at [211, 264] on span "Sopas Y Cremas" at bounding box center [222, 268] width 126 height 10
type input "2090f425-4f83-43b7-8a5b-a268cdb56233,6055b79d-9dea-4f9b-9d39-5257a0072c3a,fa29e…"
checkbox input "true"
click at [203, 285] on span "Sides" at bounding box center [222, 289] width 126 height 10
type input "2090f425-4f83-43b7-8a5b-a268cdb56233,6055b79d-9dea-4f9b-9d39-5257a0072c3a,fa29e…"
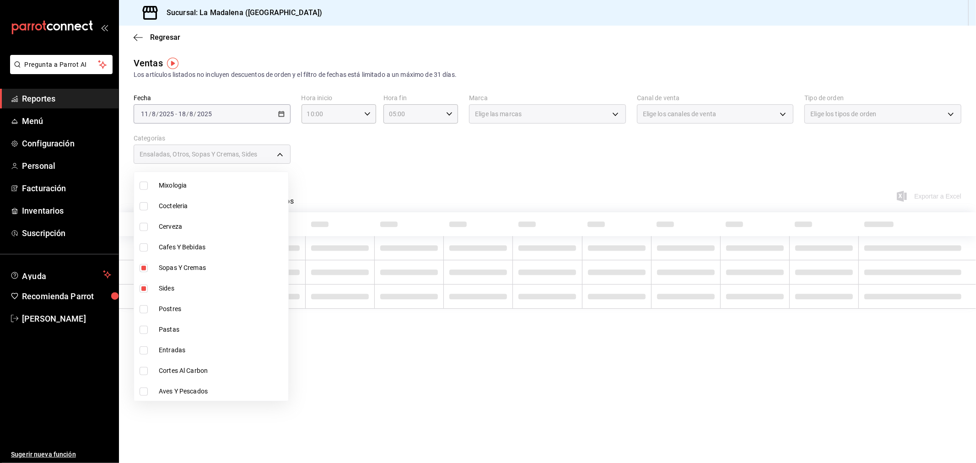
checkbox input "true"
click at [200, 307] on span "Postres" at bounding box center [222, 309] width 126 height 10
type input "2090f425-4f83-43b7-8a5b-a268cdb56233,6055b79d-9dea-4f9b-9d39-5257a0072c3a,fa29e…"
checkbox input "true"
click at [199, 325] on span "Pastas" at bounding box center [222, 330] width 126 height 10
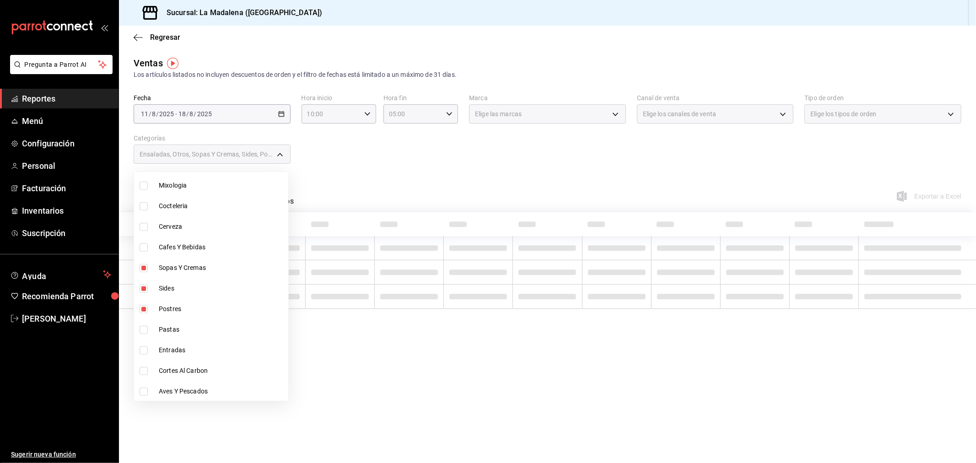
type input "2090f425-4f83-43b7-8a5b-a268cdb56233,6055b79d-9dea-4f9b-9d39-5257a0072c3a,fa29e…"
checkbox input "true"
drag, startPoint x: 199, startPoint y: 340, endPoint x: 199, endPoint y: 359, distance: 18.8
click at [199, 340] on li "Entradas" at bounding box center [211, 350] width 154 height 21
type input "2090f425-4f83-43b7-8a5b-a268cdb56233,6055b79d-9dea-4f9b-9d39-5257a0072c3a,fa29e…"
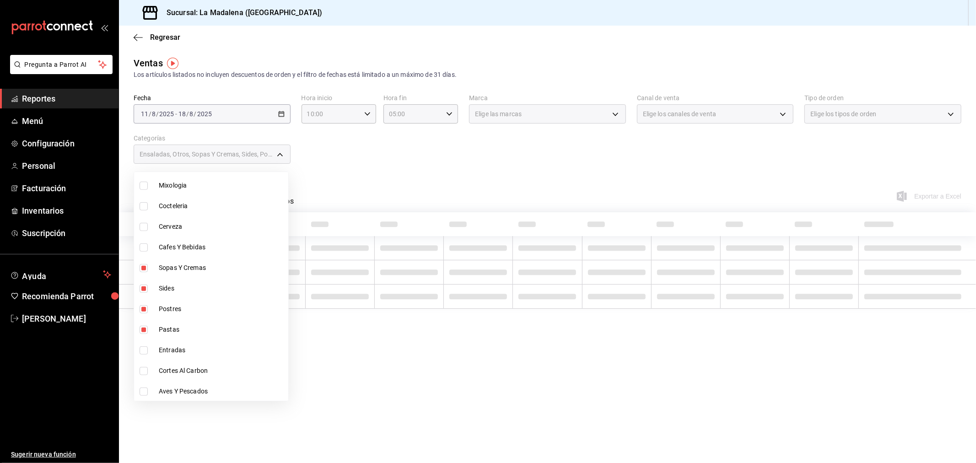
checkbox input "true"
click at [200, 367] on span "Cortes Al Carbon" at bounding box center [222, 371] width 126 height 10
type input "2090f425-4f83-43b7-8a5b-a268cdb56233,6055b79d-9dea-4f9b-9d39-5257a0072c3a,fa29e…"
checkbox input "true"
click at [204, 387] on span "Aves Y Pescados" at bounding box center [222, 392] width 126 height 10
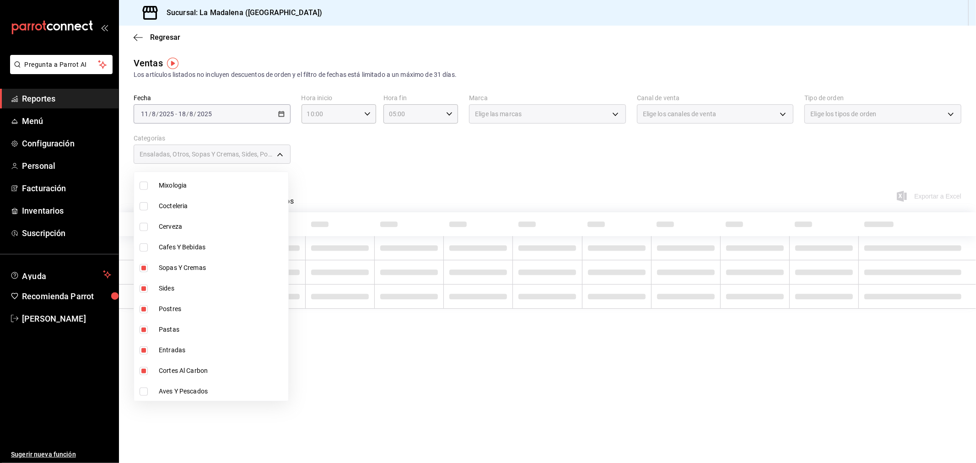
type input "2090f425-4f83-43b7-8a5b-a268cdb56233,6055b79d-9dea-4f9b-9d39-5257a0072c3a,fa29e…"
checkbox input "true"
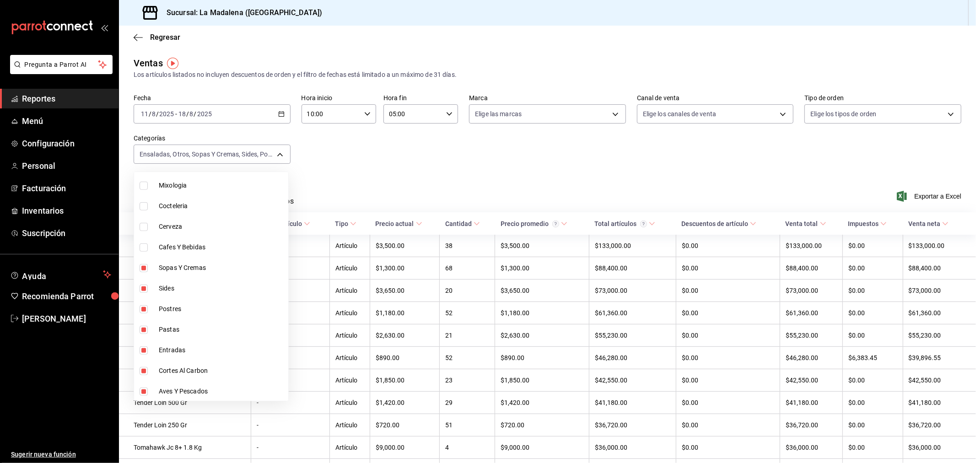
click at [566, 156] on div at bounding box center [488, 231] width 976 height 463
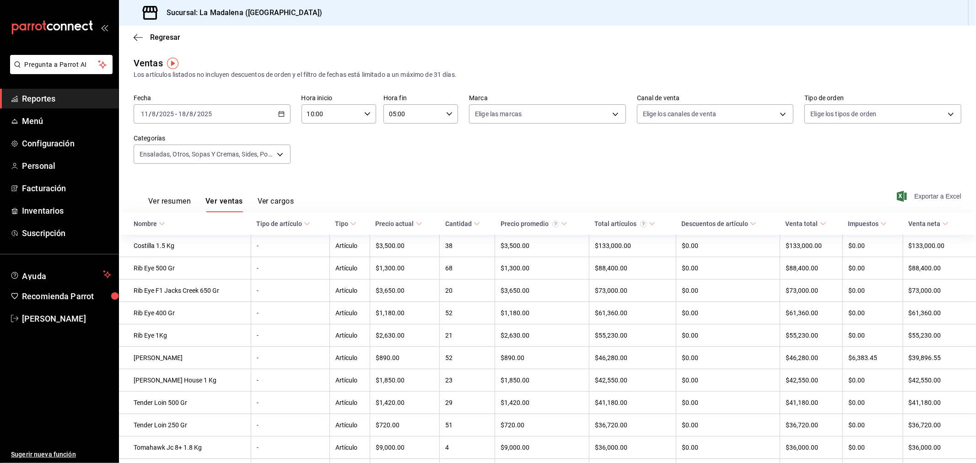
click at [926, 194] on span "Exportar a Excel" at bounding box center [930, 196] width 63 height 11
